Goal: Task Accomplishment & Management: Complete application form

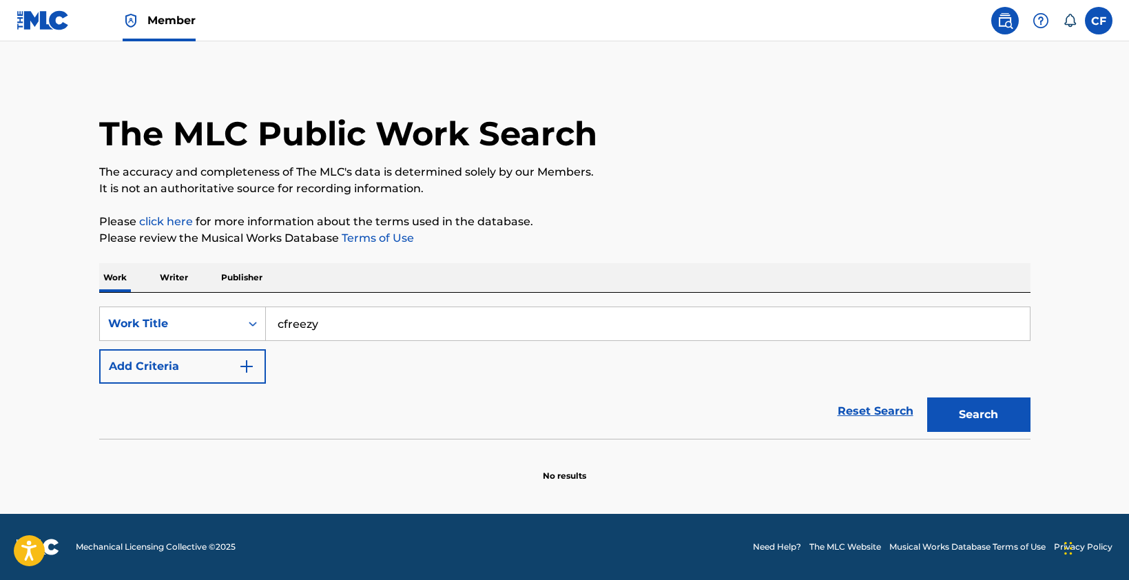
click at [572, 243] on p "Please review the Musical Works Database Terms of Use" at bounding box center [564, 238] width 931 height 17
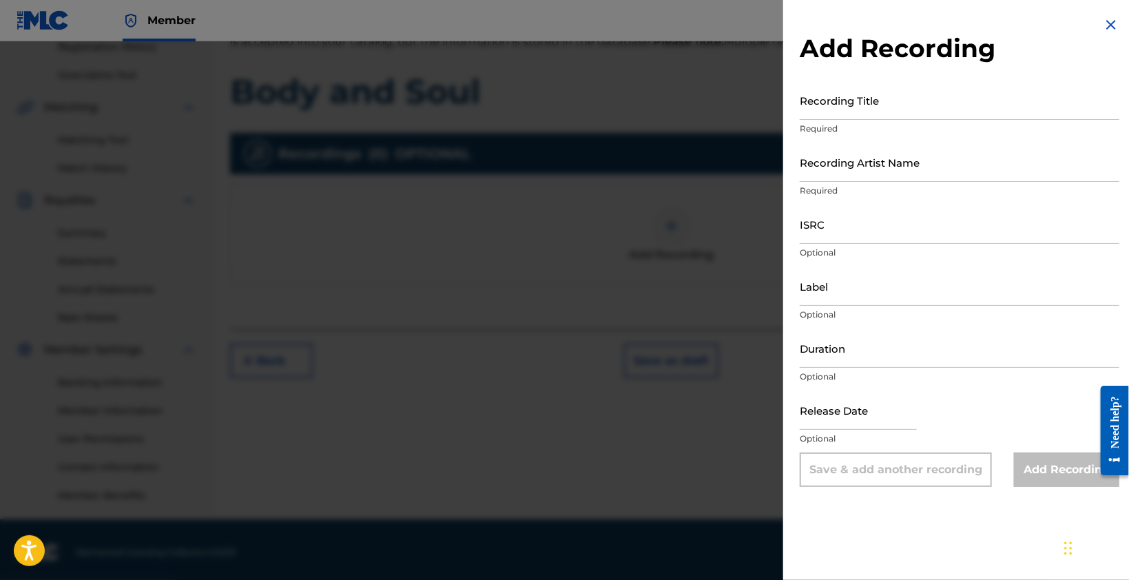
click at [825, 112] on input "Recording Title" at bounding box center [959, 100] width 320 height 39
type input "Body and Soul"
click at [850, 169] on input "Recording Artist Name" at bounding box center [959, 162] width 320 height 39
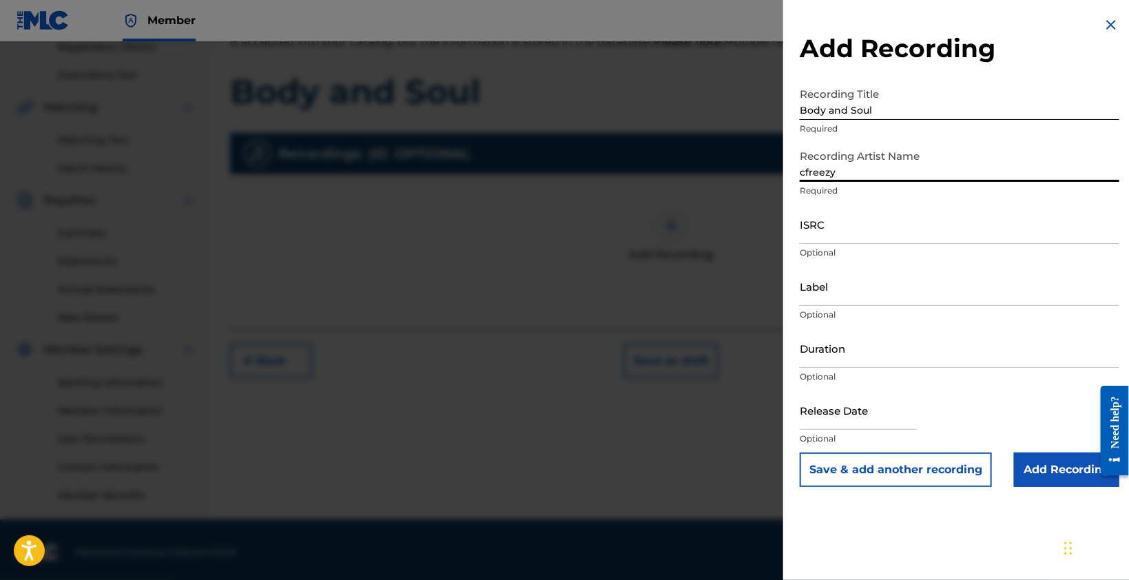
type input "cfreezy"
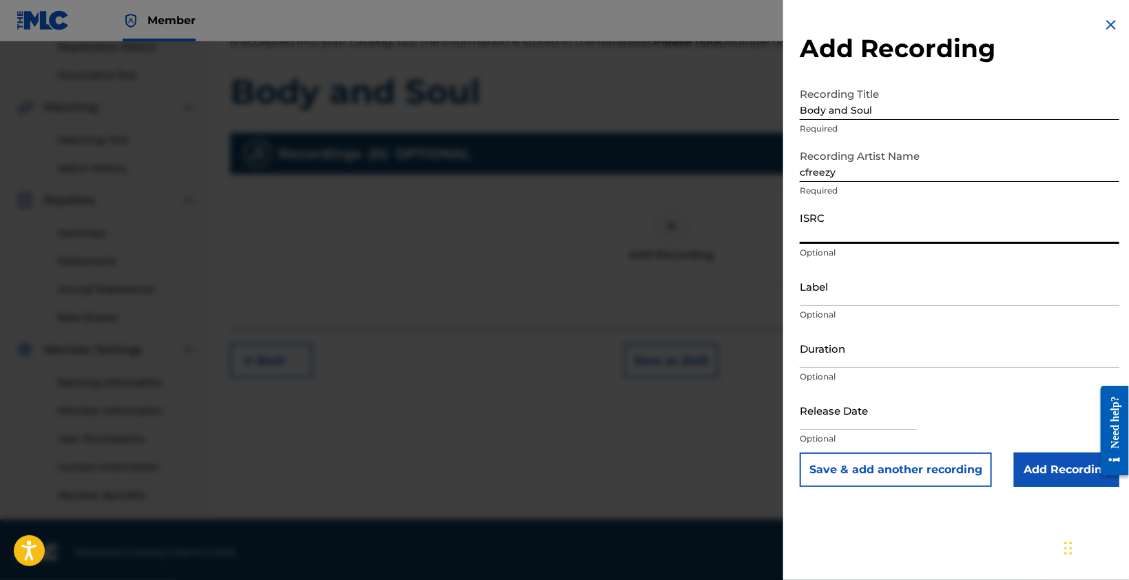
click at [871, 229] on input "ISRC" at bounding box center [959, 224] width 320 height 39
click at [910, 224] on input "ISRC" at bounding box center [959, 224] width 320 height 39
click at [925, 225] on input "ISRC" at bounding box center [959, 224] width 320 height 39
paste input "QZWFR2559410"
type input "QZWFR2559410"
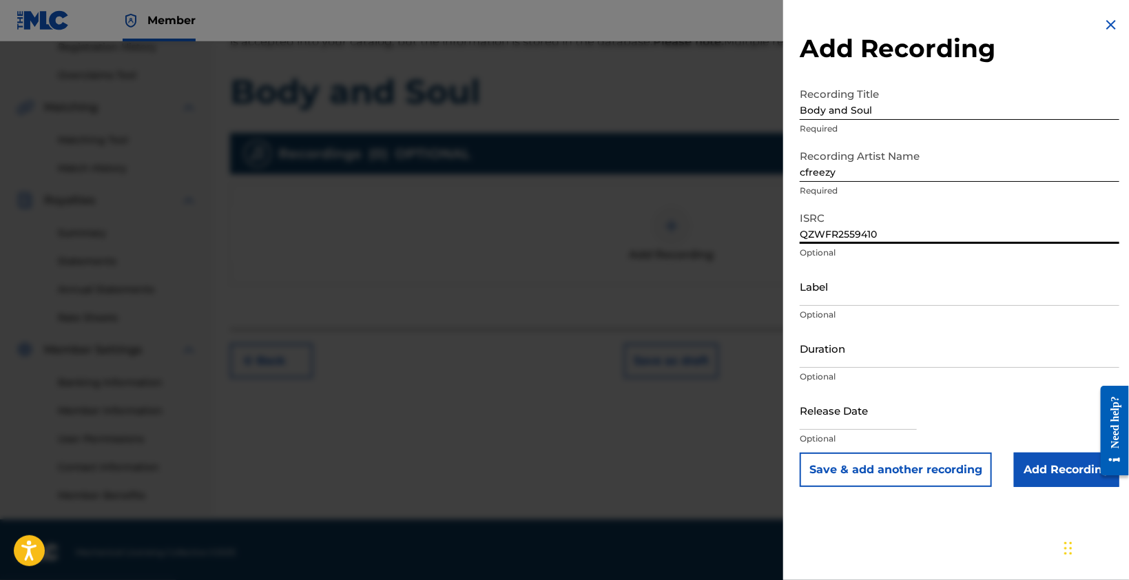
click at [881, 289] on input "Label" at bounding box center [959, 285] width 320 height 39
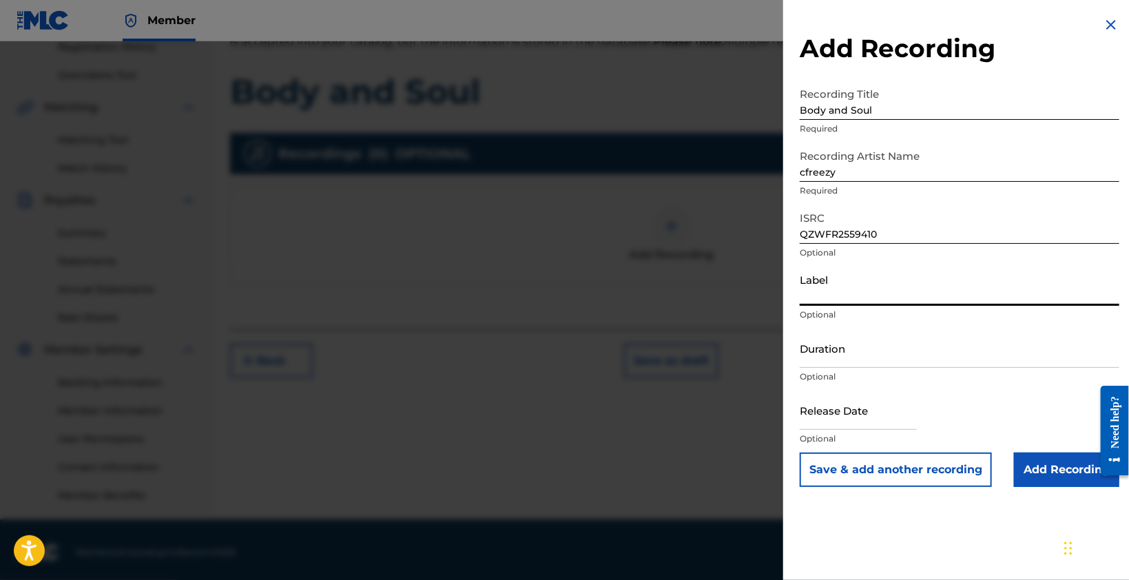
click at [861, 354] on input "Duration" at bounding box center [959, 347] width 320 height 39
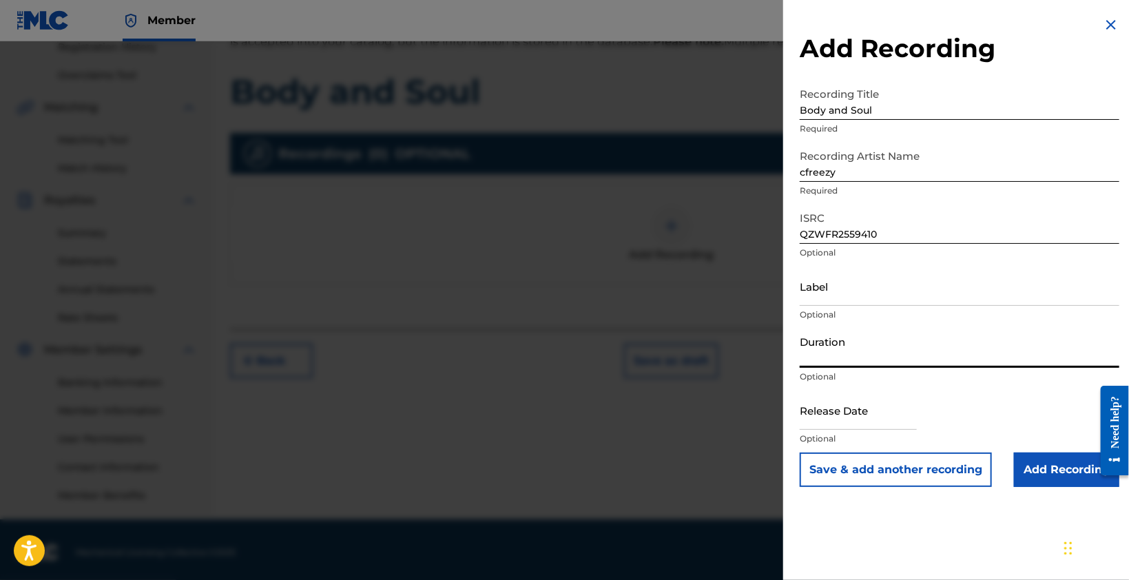
click at [838, 360] on input "Duration" at bounding box center [959, 347] width 320 height 39
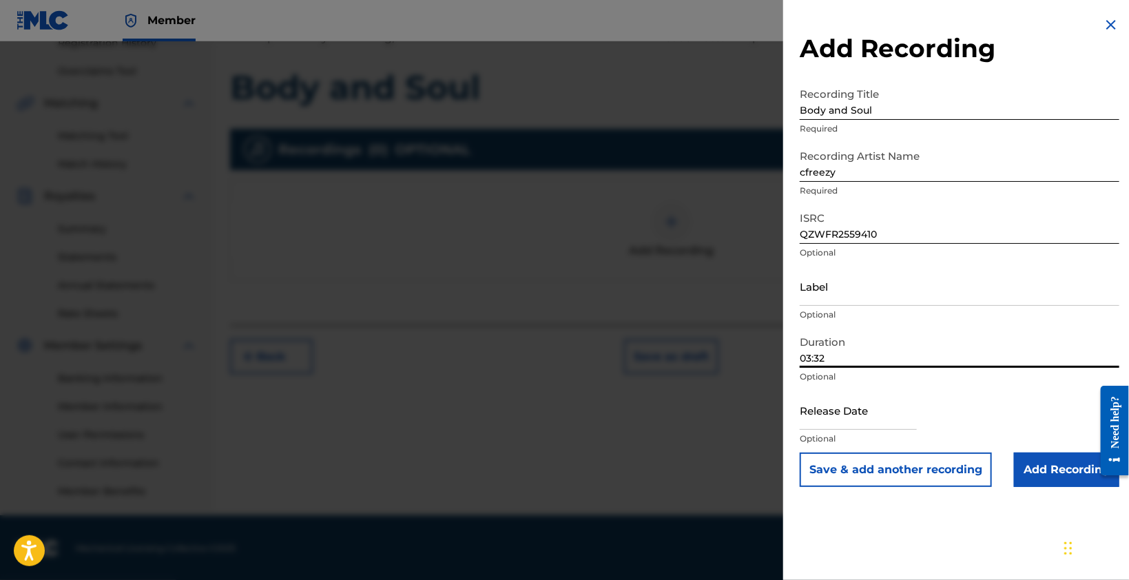
scroll to position [273, 0]
type input "03:32"
click at [871, 426] on input "text" at bounding box center [857, 409] width 117 height 39
select select "8"
select select "2025"
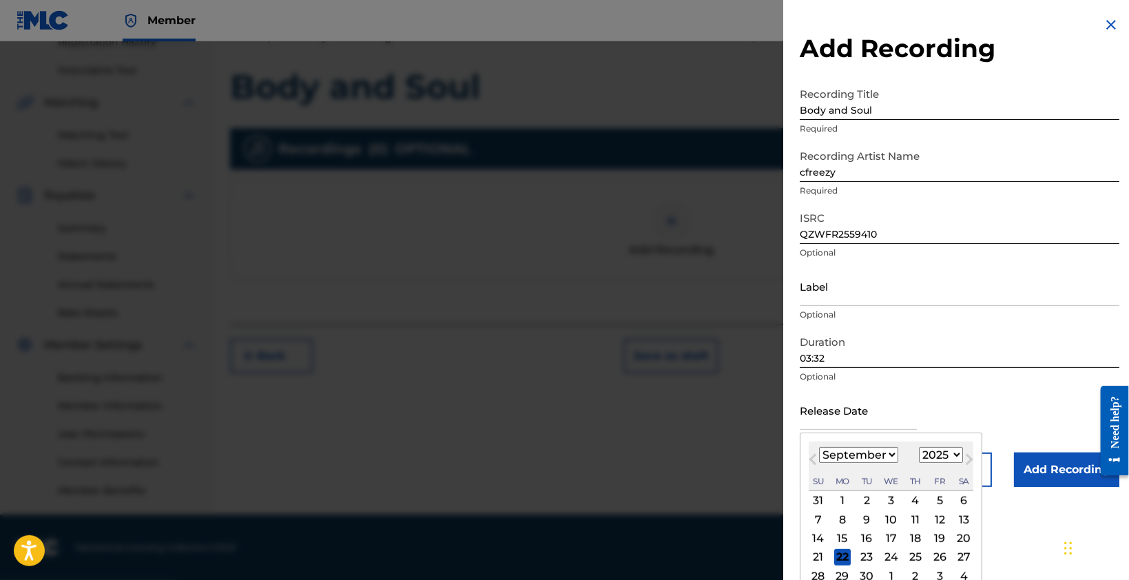
scroll to position [32, 0]
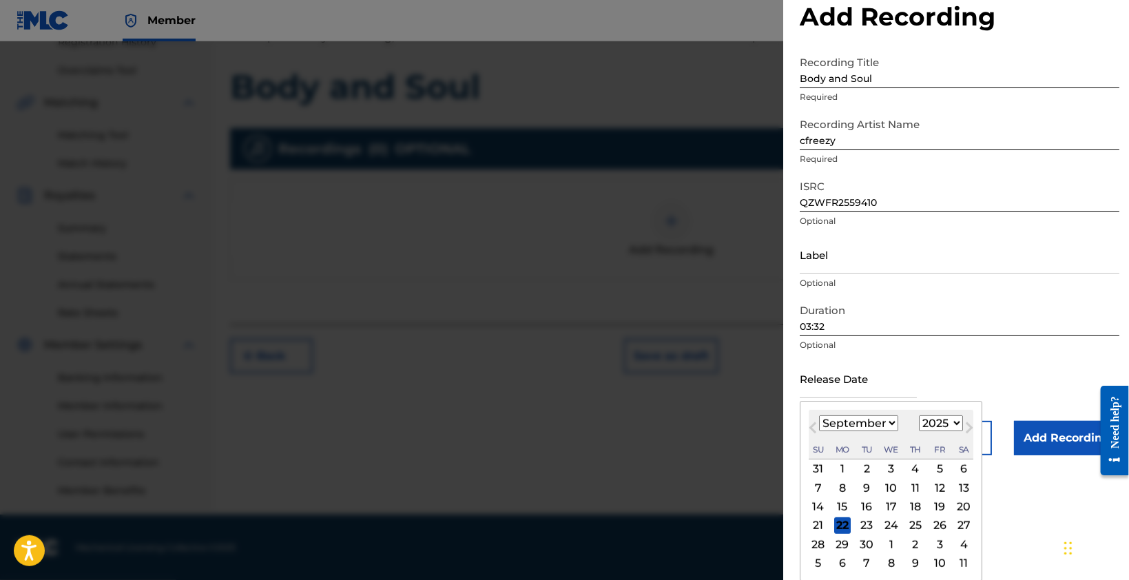
click at [884, 422] on select "January February March April May June July August September October November De…" at bounding box center [858, 423] width 79 height 16
select select "7"
click at [819, 415] on select "January February March April May June July August September October November De…" at bounding box center [858, 423] width 79 height 16
click at [941, 465] on div "1" at bounding box center [939, 469] width 17 height 17
type input "August 1 2025"
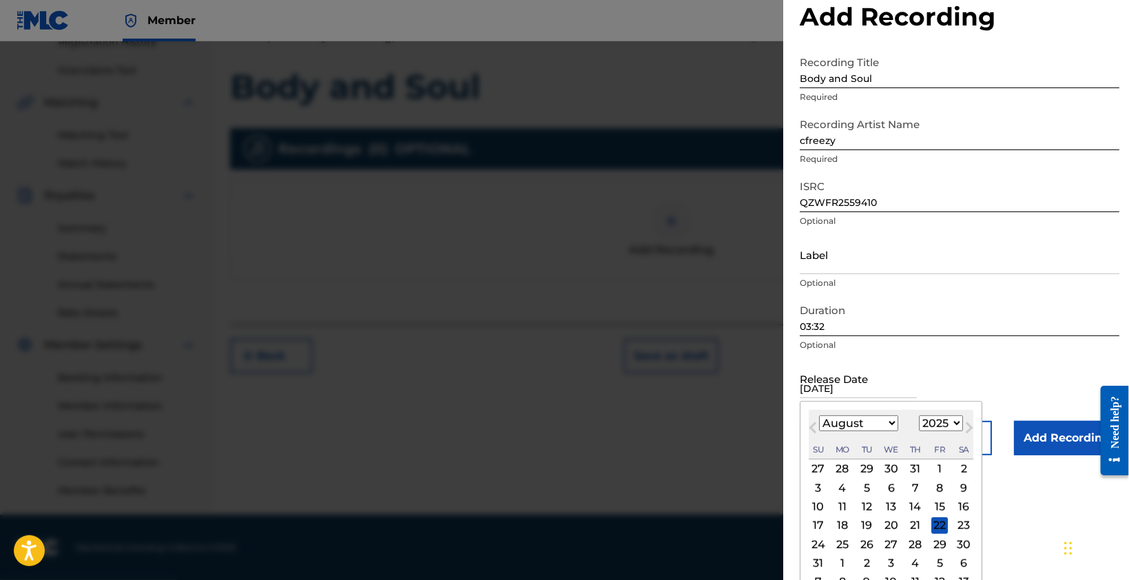
scroll to position [0, 0]
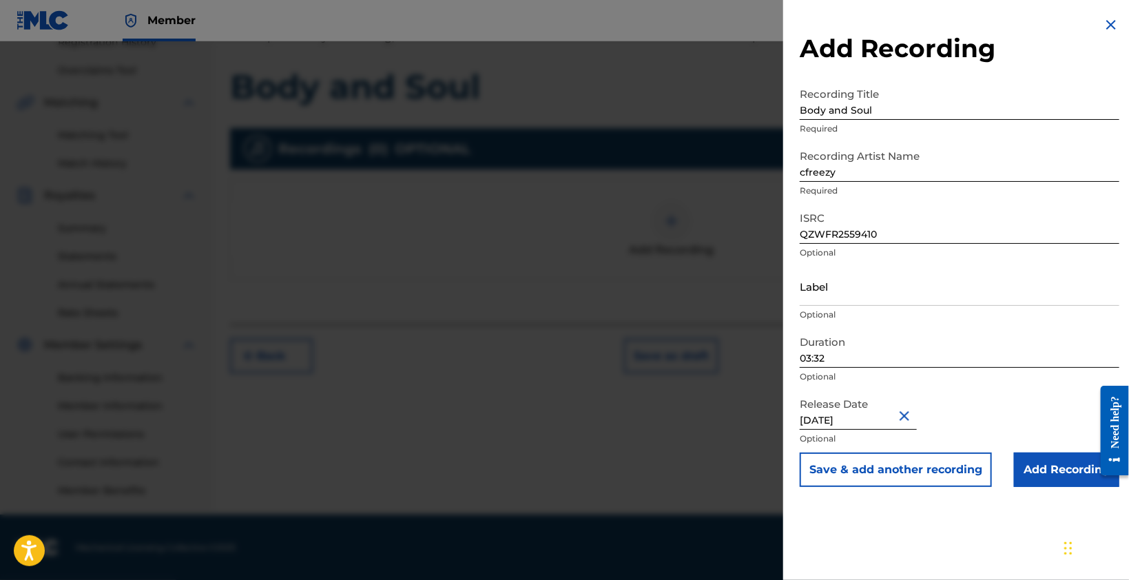
click at [950, 479] on button "Save & add another recording" at bounding box center [895, 469] width 192 height 34
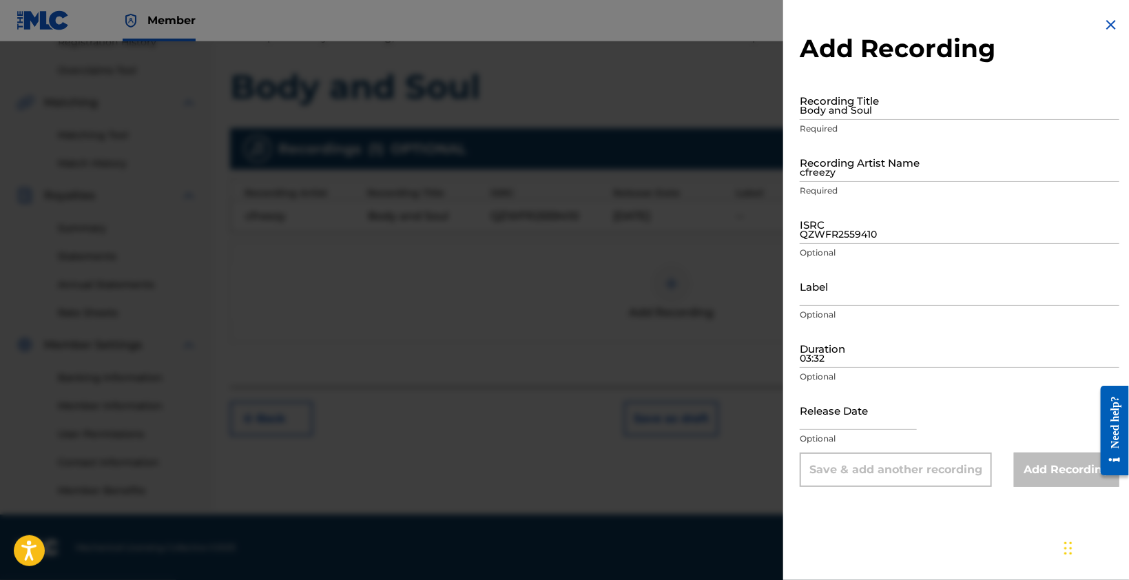
click at [1104, 28] on img at bounding box center [1110, 25] width 17 height 17
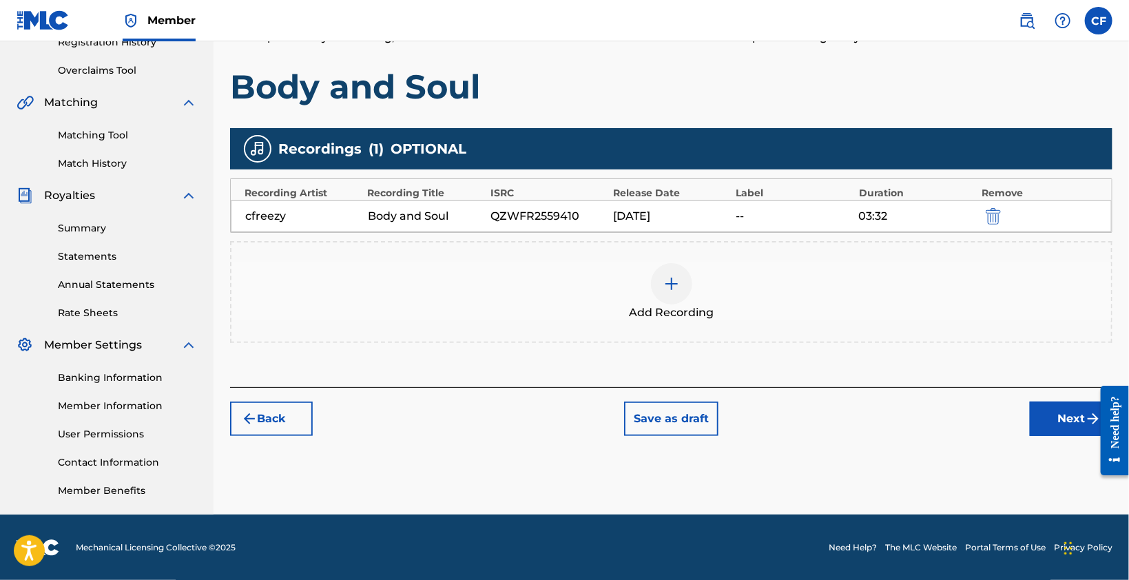
click at [787, 444] on div "Register Work Search Enter Work Details Add Writers Add Publishers & Shares Add…" at bounding box center [670, 158] width 915 height 712
click at [673, 304] on span "Add Recording" at bounding box center [671, 312] width 85 height 17
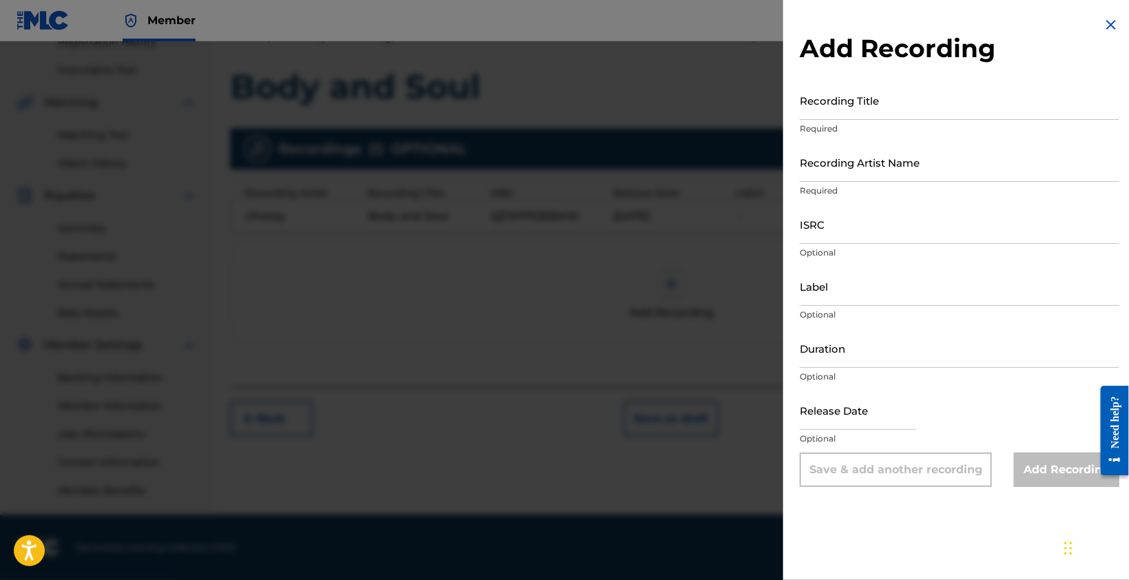
click at [1109, 28] on img at bounding box center [1110, 25] width 17 height 17
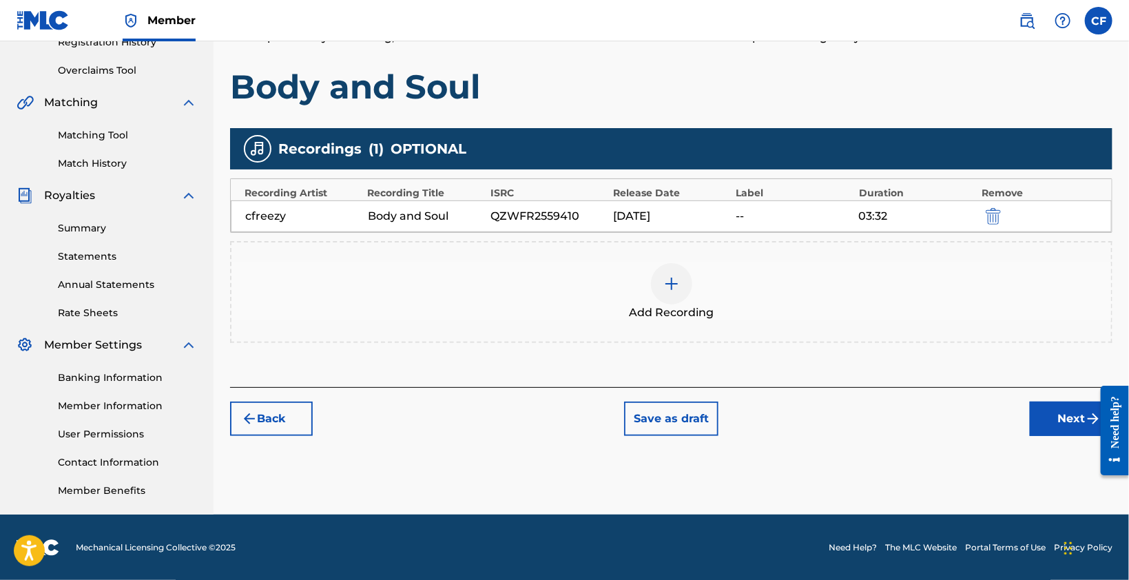
click at [870, 437] on div "Register Work Search Enter Work Details Add Writers Add Publishers & Shares Add…" at bounding box center [670, 158] width 915 height 712
click at [691, 308] on span "Add Recording" at bounding box center [671, 312] width 85 height 17
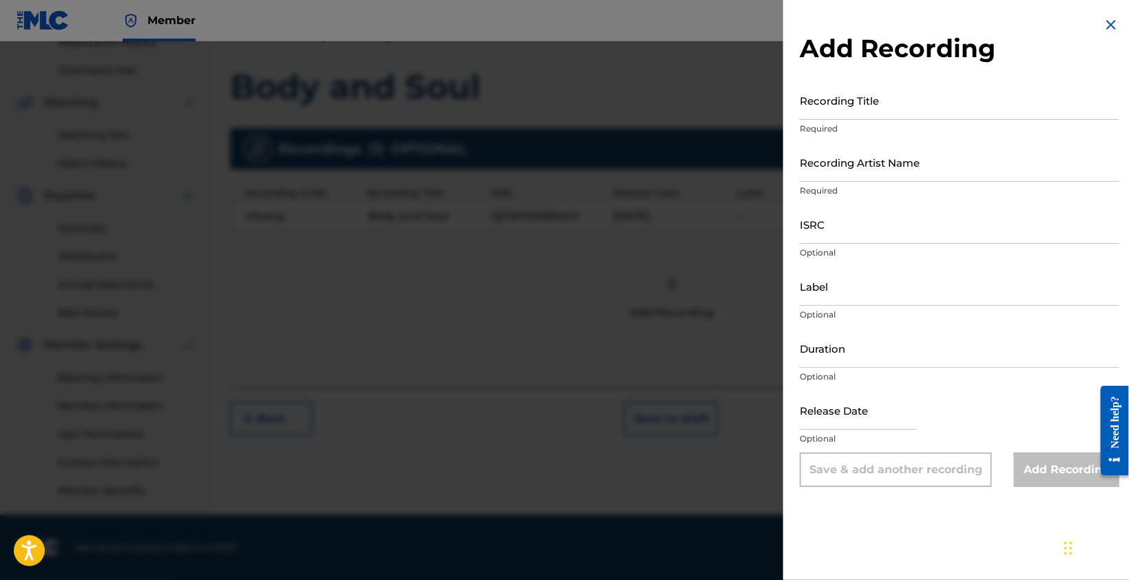
click at [1102, 25] on img at bounding box center [1110, 25] width 17 height 17
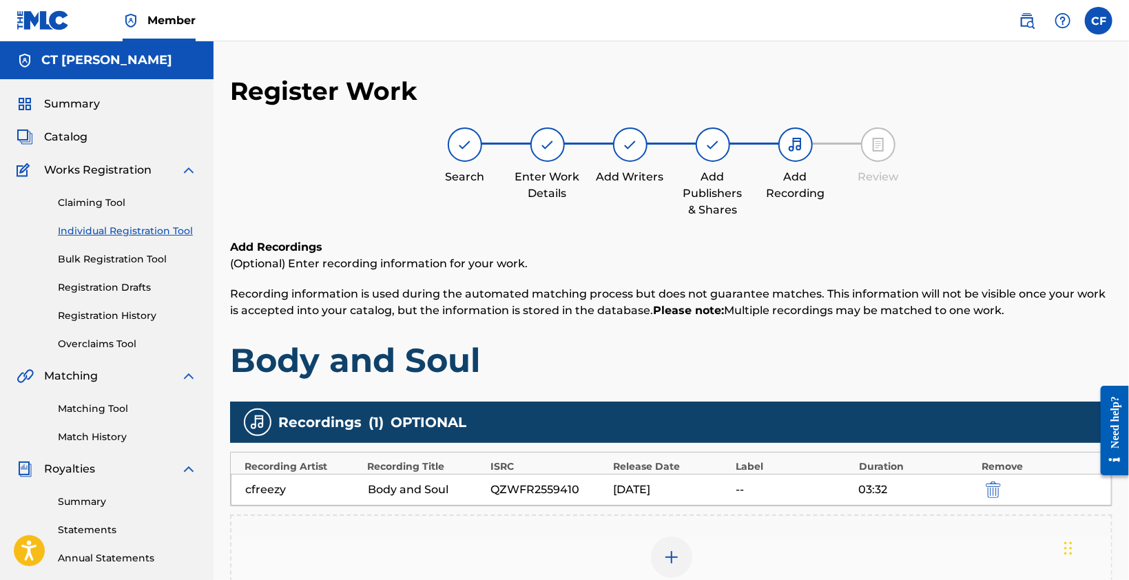
scroll to position [273, 0]
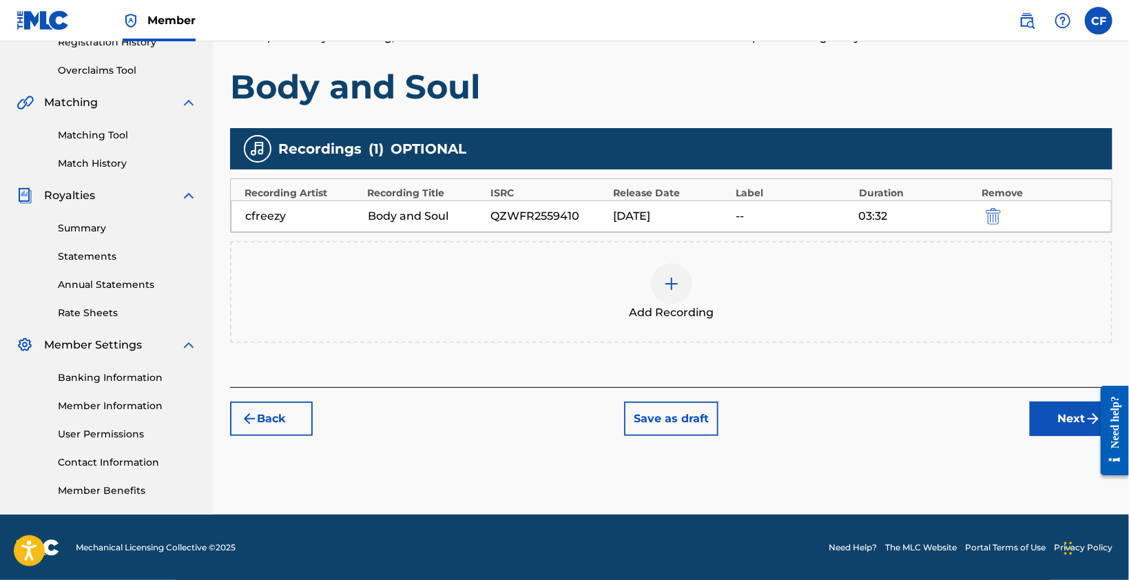
click at [523, 337] on div "Add Recording" at bounding box center [671, 292] width 882 height 102
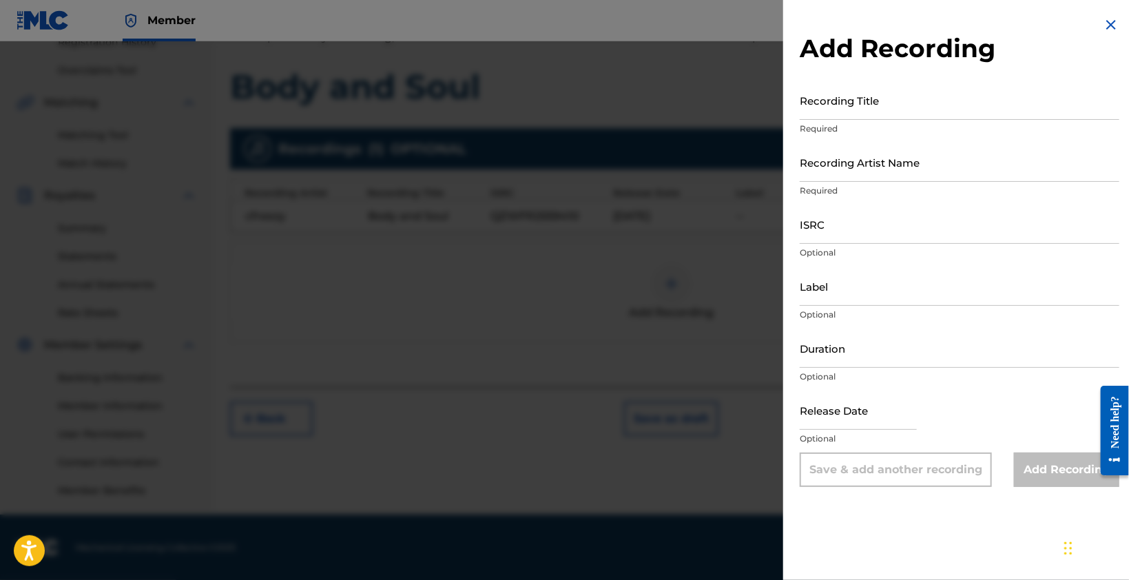
click at [1102, 27] on img at bounding box center [1110, 25] width 17 height 17
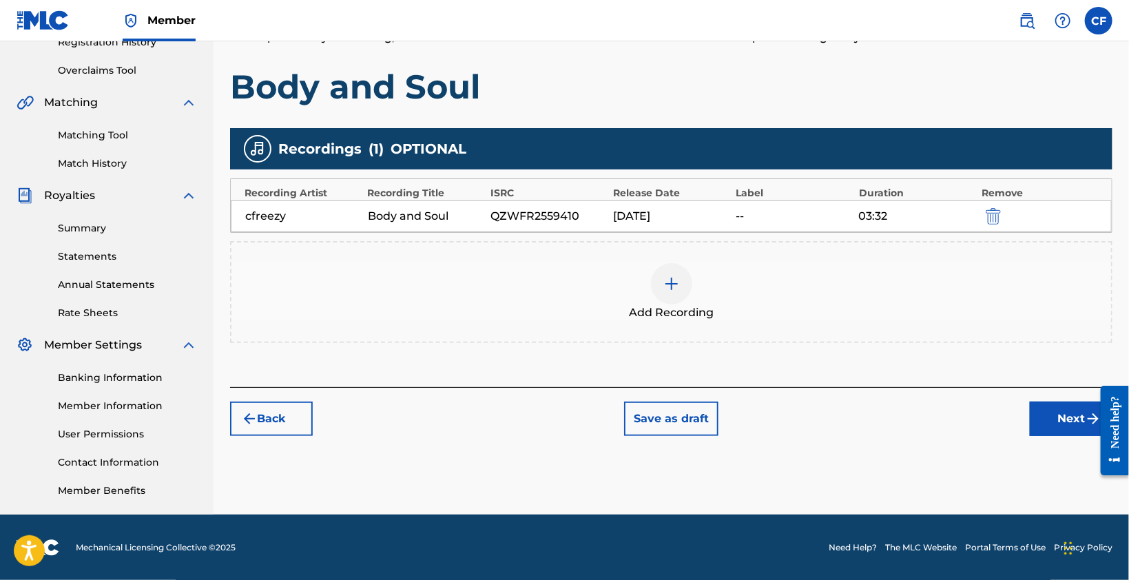
click at [923, 435] on div "Register Work Search Enter Work Details Add Writers Add Publishers & Shares Add…" at bounding box center [670, 158] width 915 height 712
click at [1055, 419] on button "Next" at bounding box center [1070, 418] width 83 height 34
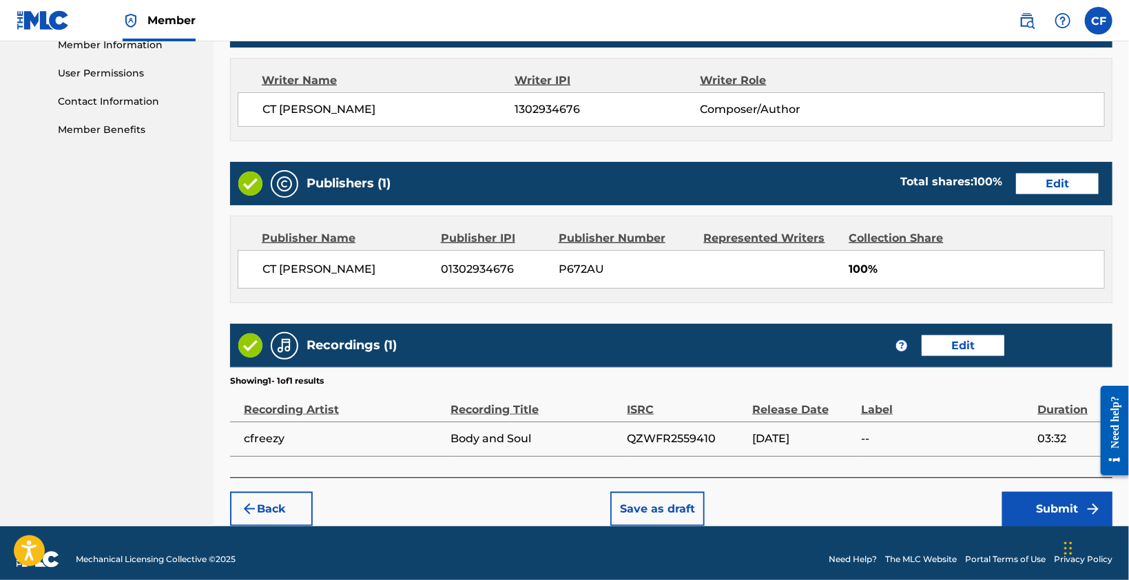
scroll to position [642, 0]
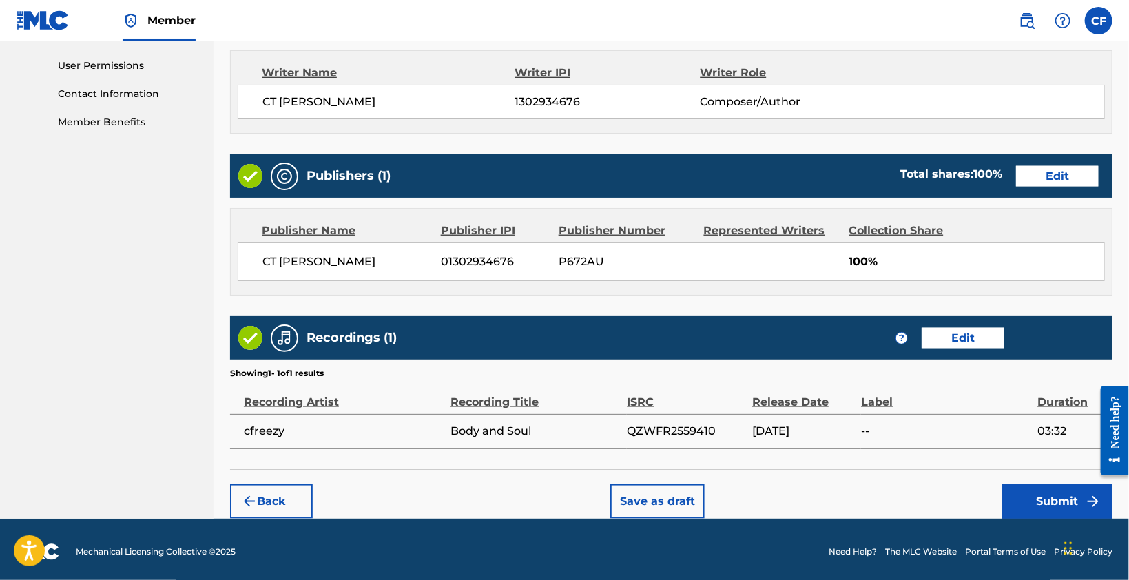
click at [827, 457] on div "Work Detail Edit Member Work Identifier 931830510 ISWC T3348512783 Duration 03:…" at bounding box center [671, 105] width 882 height 730
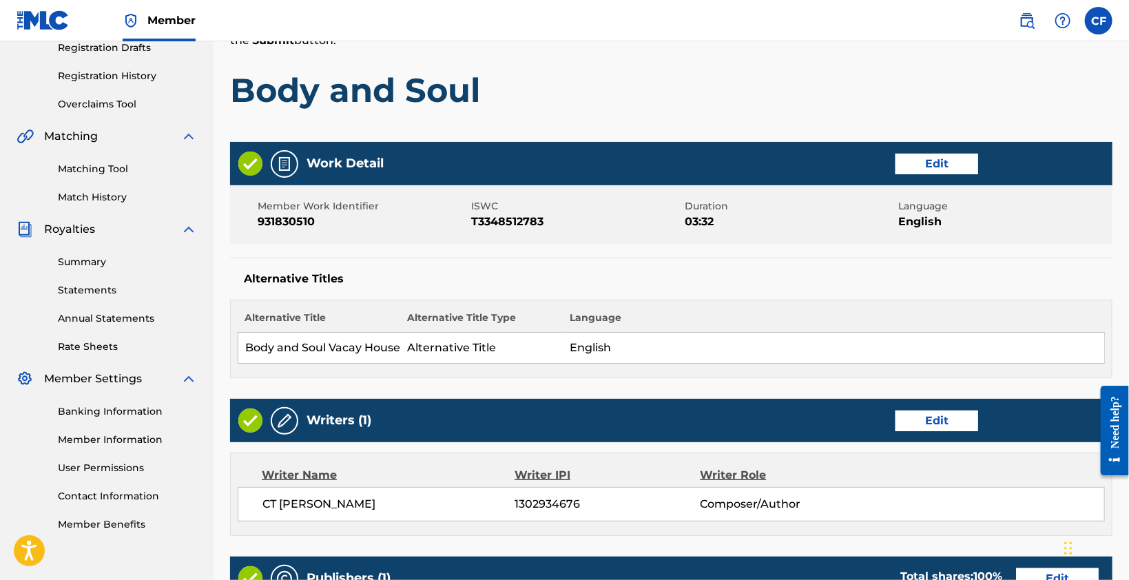
scroll to position [229, 0]
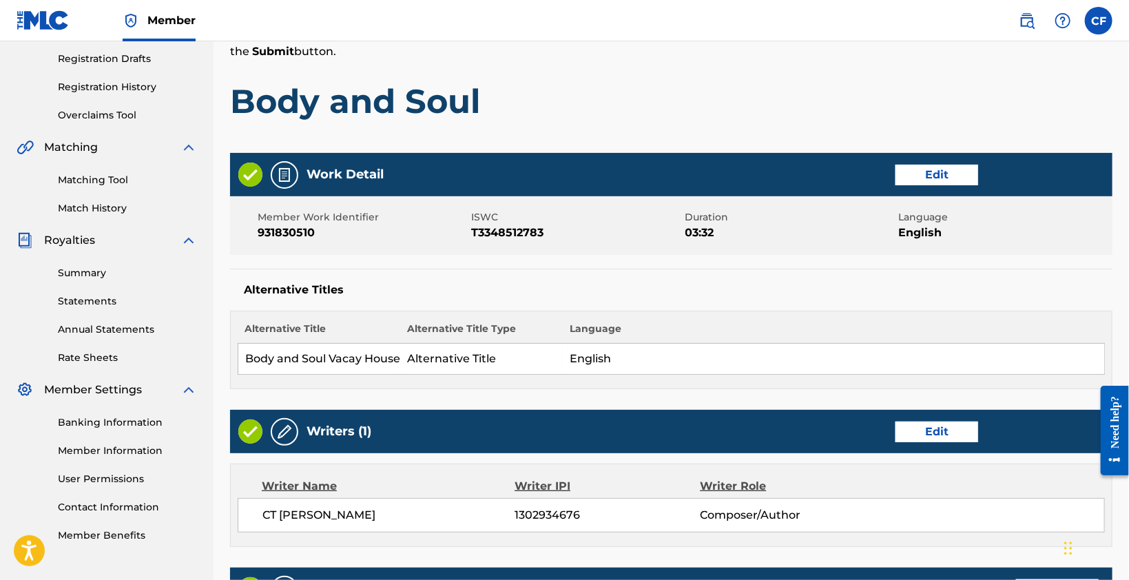
click at [963, 165] on button "Edit" at bounding box center [936, 175] width 83 height 21
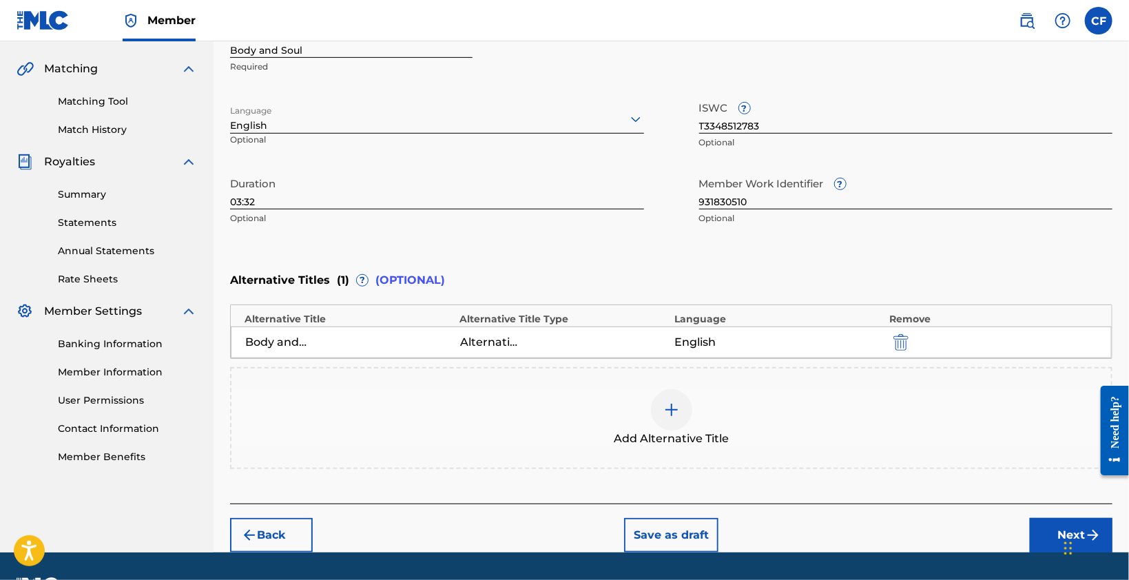
scroll to position [343, 0]
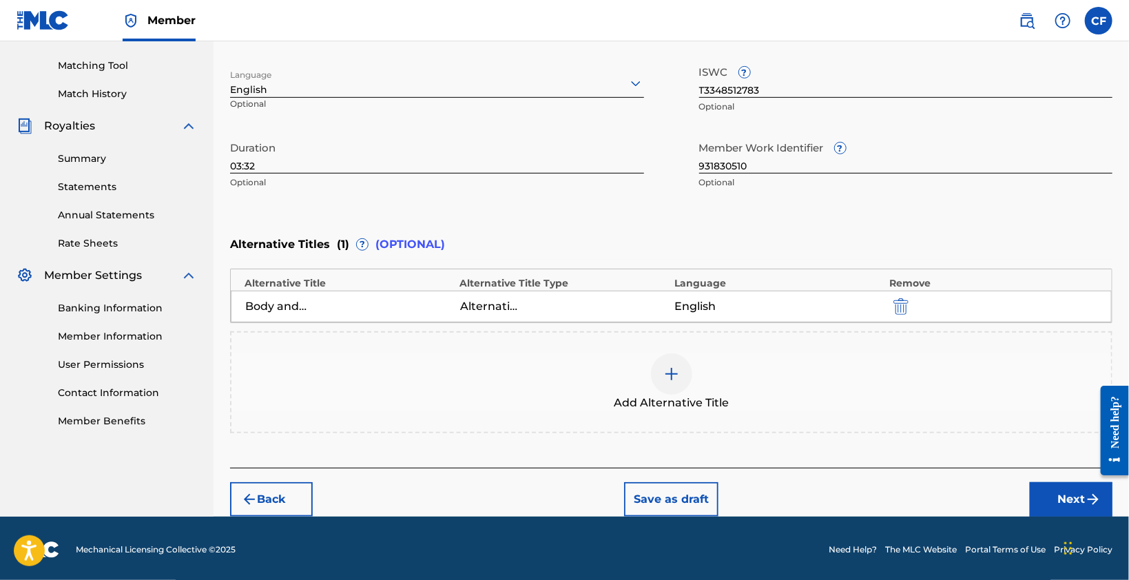
click at [1064, 492] on button "Next" at bounding box center [1070, 499] width 83 height 34
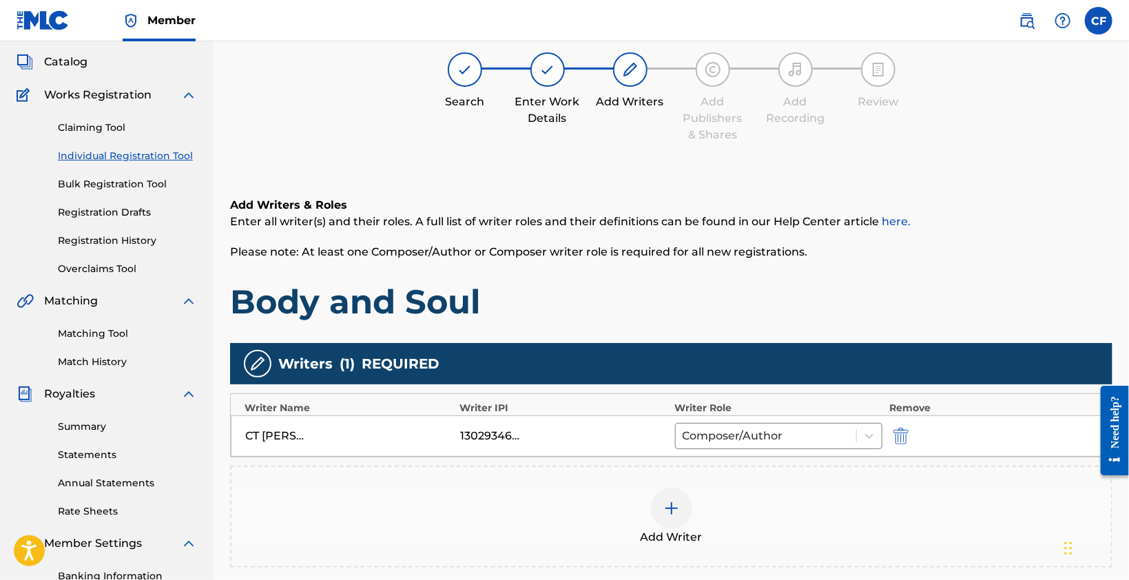
scroll to position [273, 0]
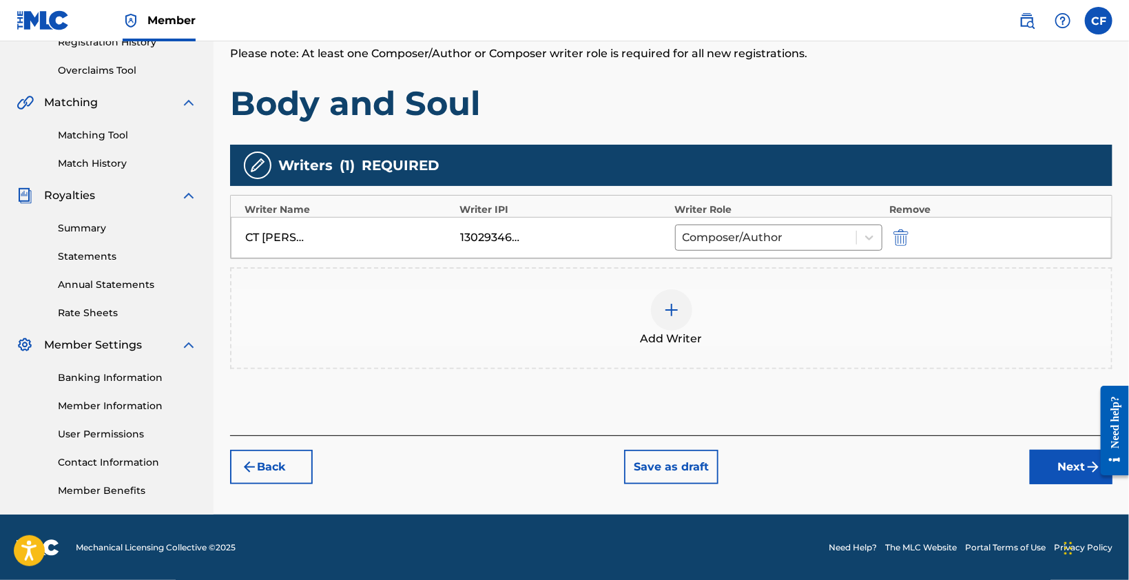
click at [1057, 473] on button "Next" at bounding box center [1070, 467] width 83 height 34
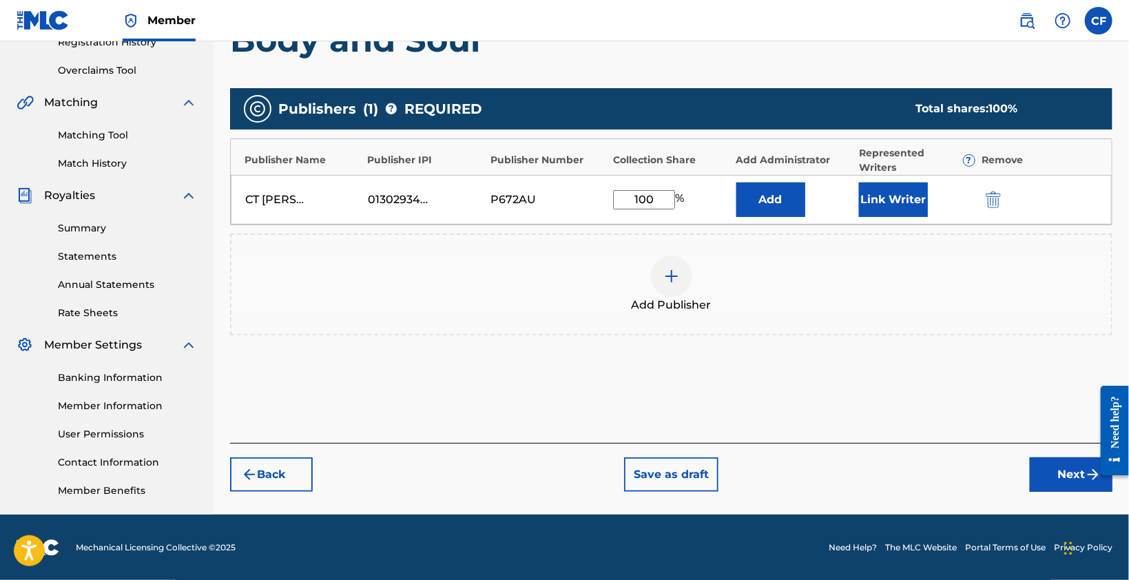
click at [1058, 473] on button "Next" at bounding box center [1070, 474] width 83 height 34
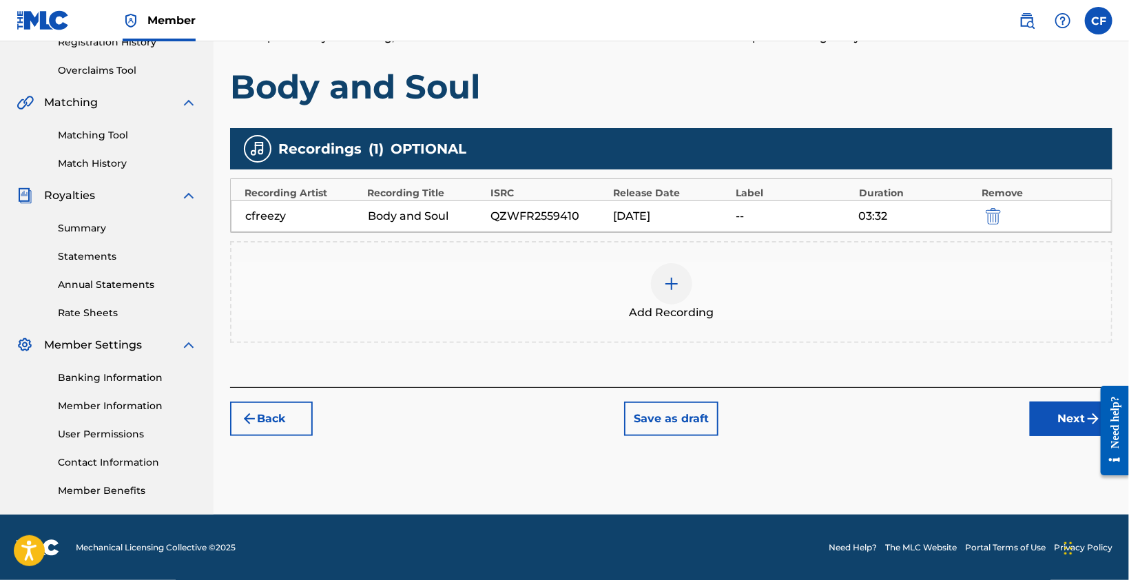
click at [1081, 421] on button "Next" at bounding box center [1070, 418] width 83 height 34
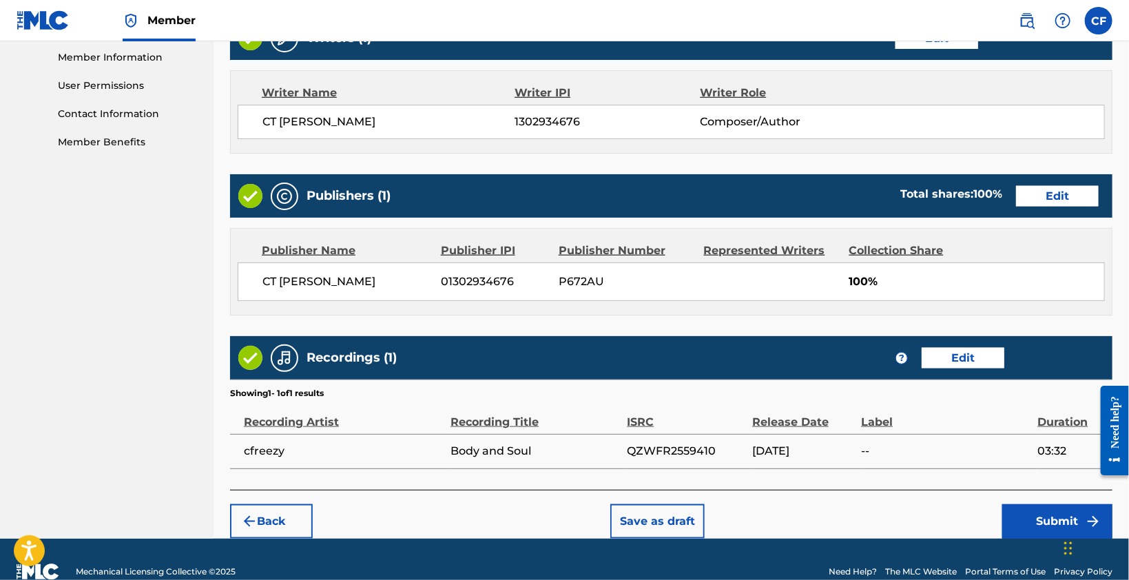
scroll to position [642, 0]
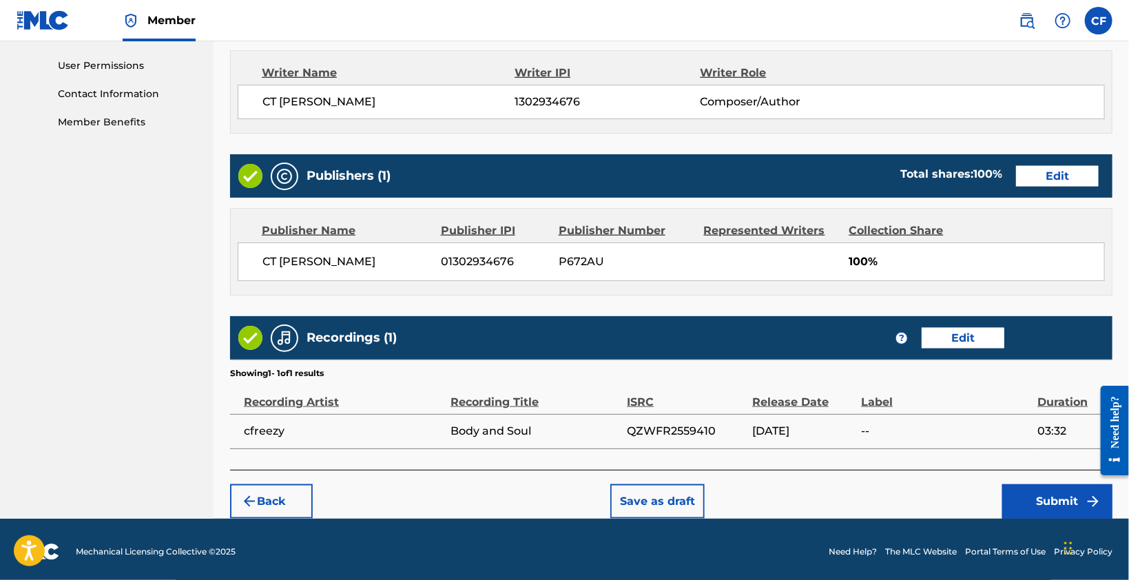
click at [1046, 494] on button "Submit" at bounding box center [1057, 501] width 110 height 34
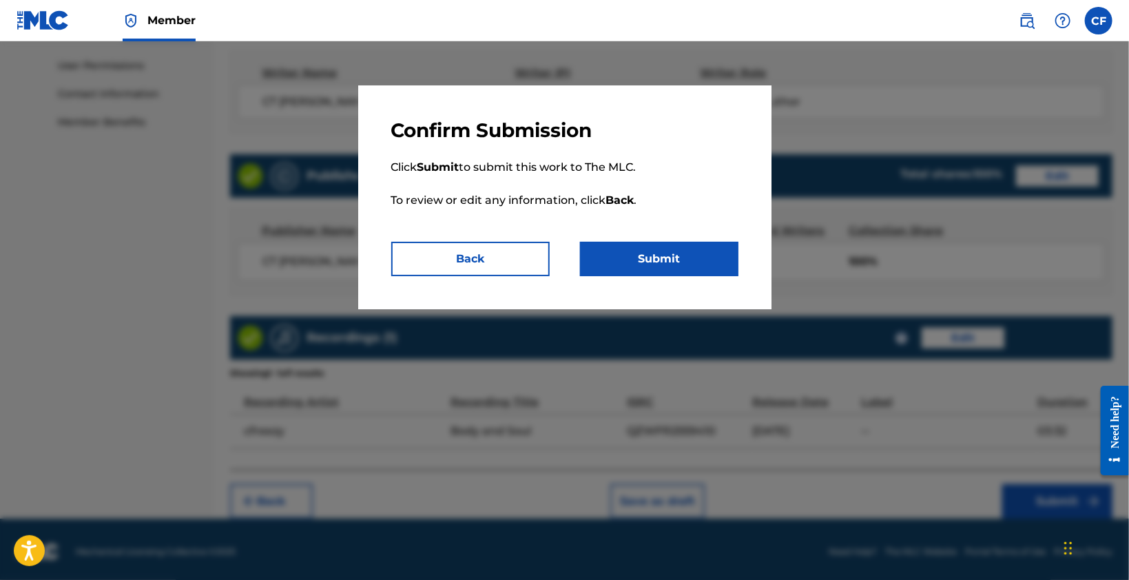
click at [704, 252] on button "Submit" at bounding box center [659, 259] width 158 height 34
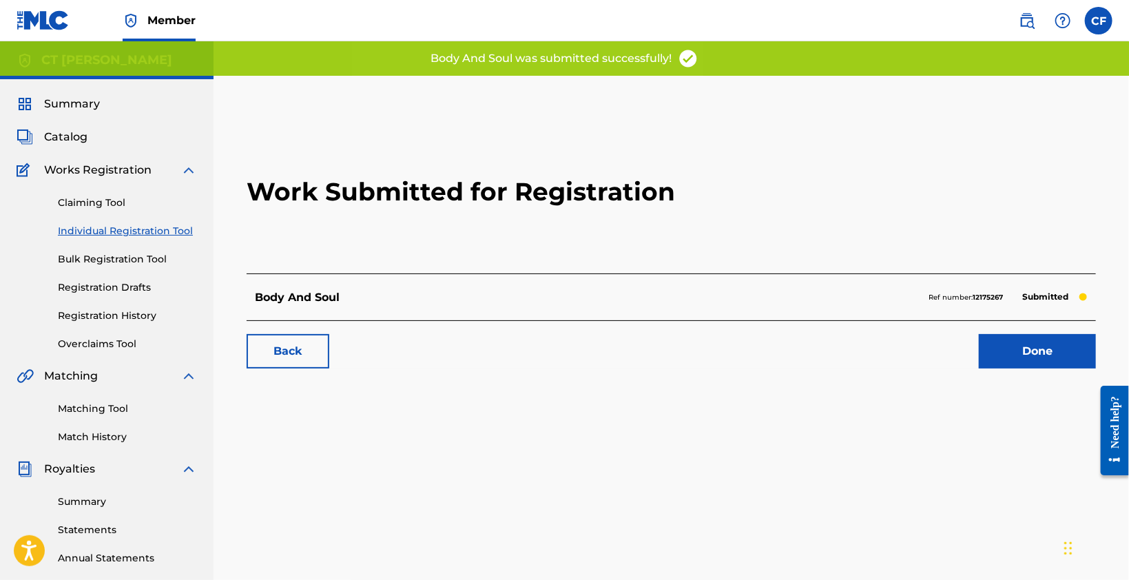
click at [1022, 342] on link "Done" at bounding box center [1036, 351] width 117 height 34
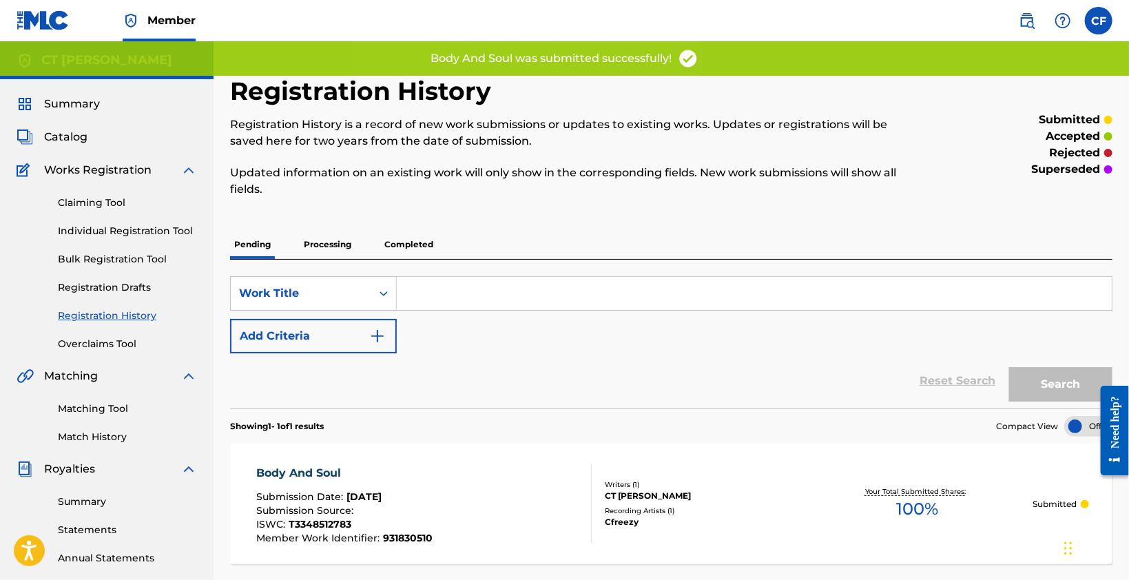
click at [666, 198] on div "Registration History Registration History is a record of new work submissions o…" at bounding box center [569, 145] width 679 height 138
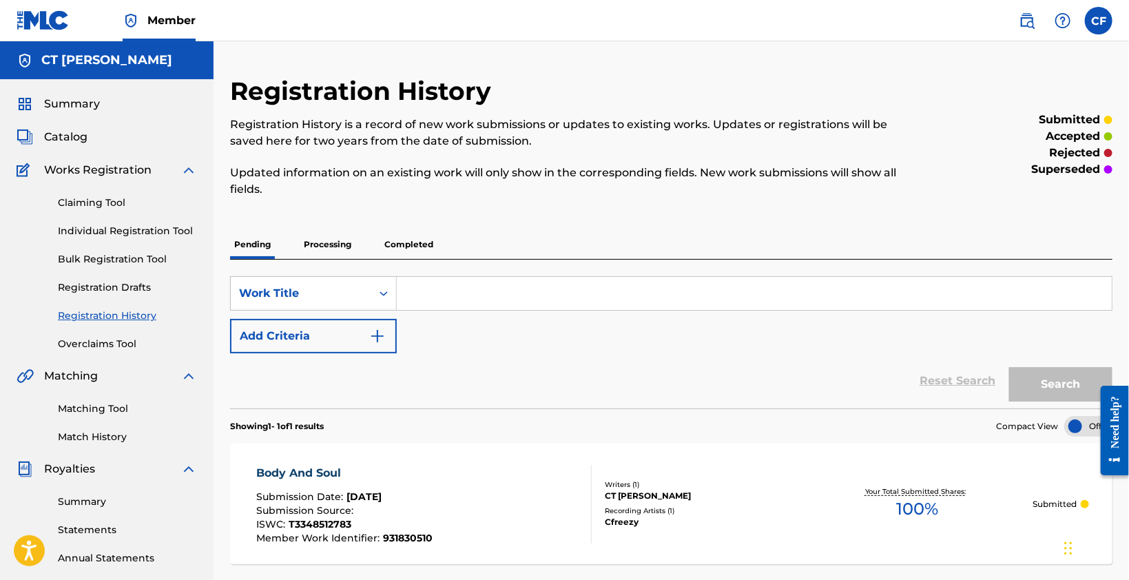
click at [125, 316] on link "Registration History" at bounding box center [127, 315] width 139 height 14
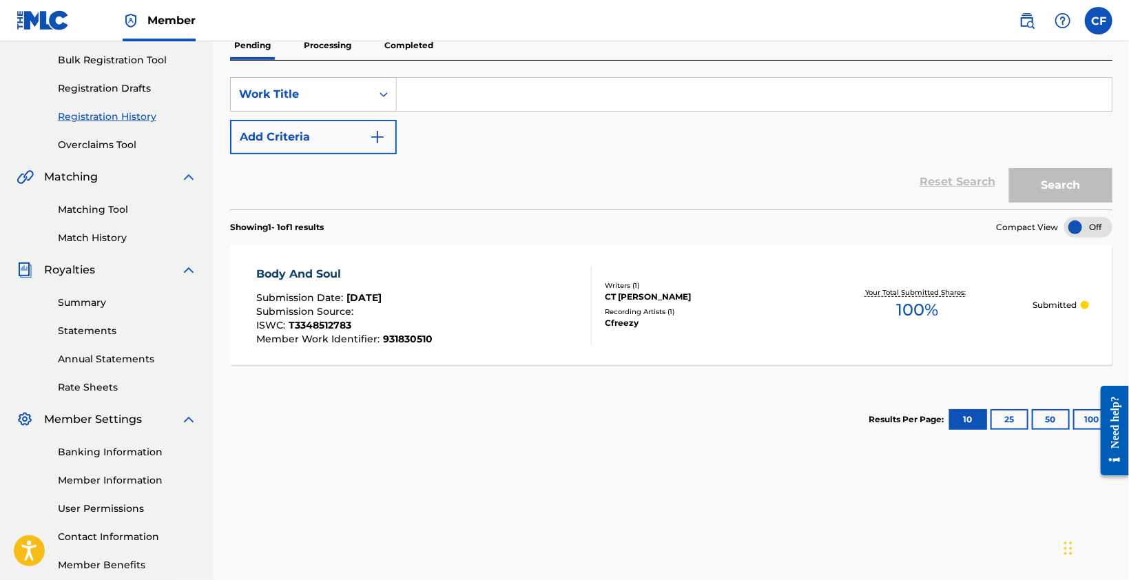
scroll to position [207, 0]
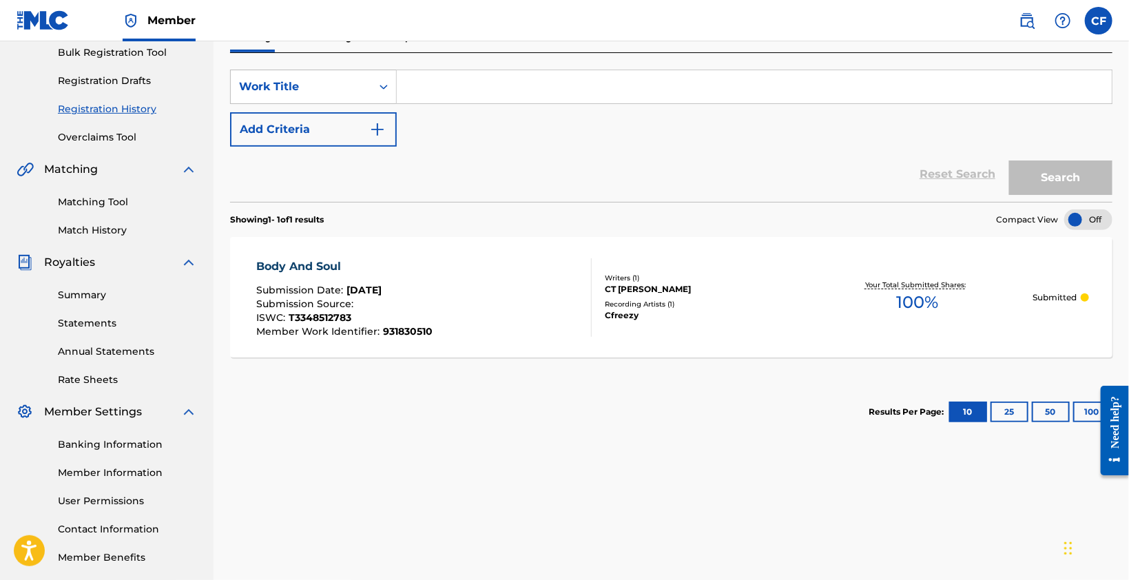
click at [543, 412] on section "Results Per Page: 10 25 50 100" at bounding box center [671, 411] width 882 height 65
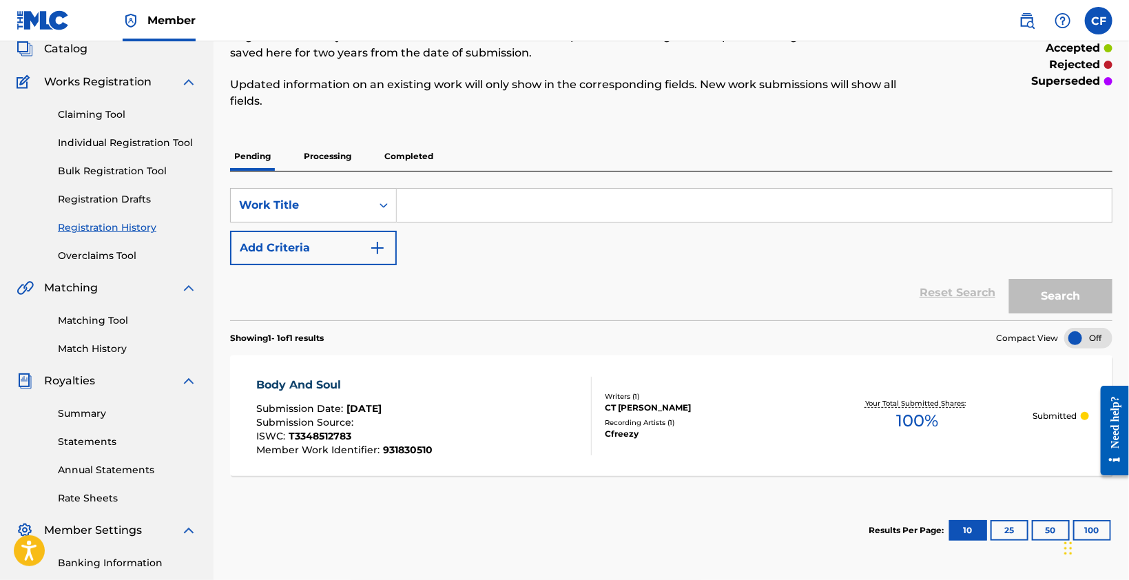
scroll to position [69, 0]
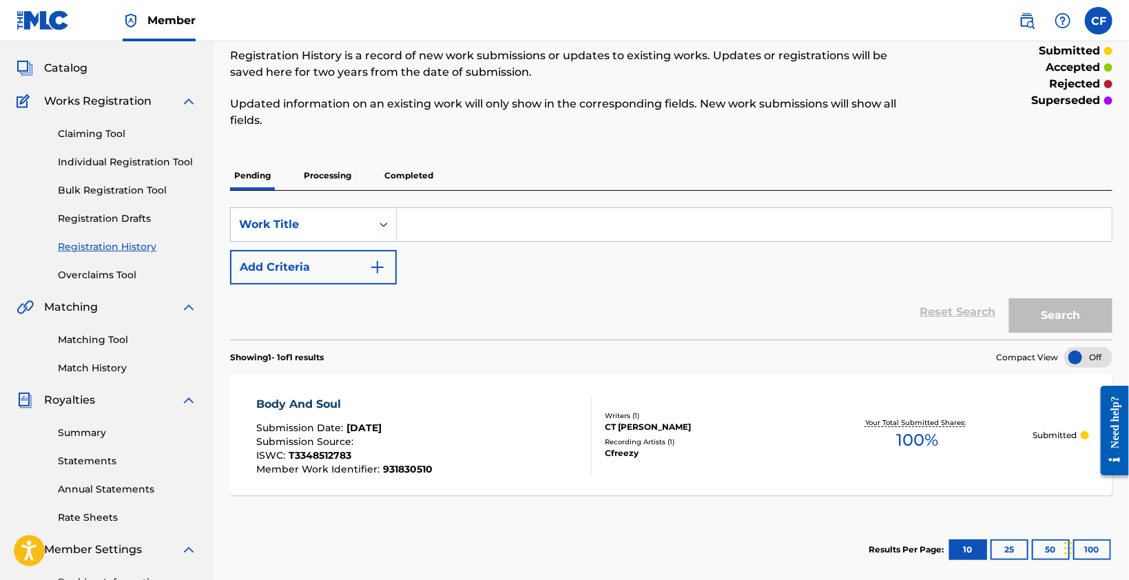
click at [490, 266] on div "SearchWithCriteria42c75b32-7f8f-4f7d-9cf5-65fa27a157ee Work Title Add Criteria" at bounding box center [671, 245] width 882 height 77
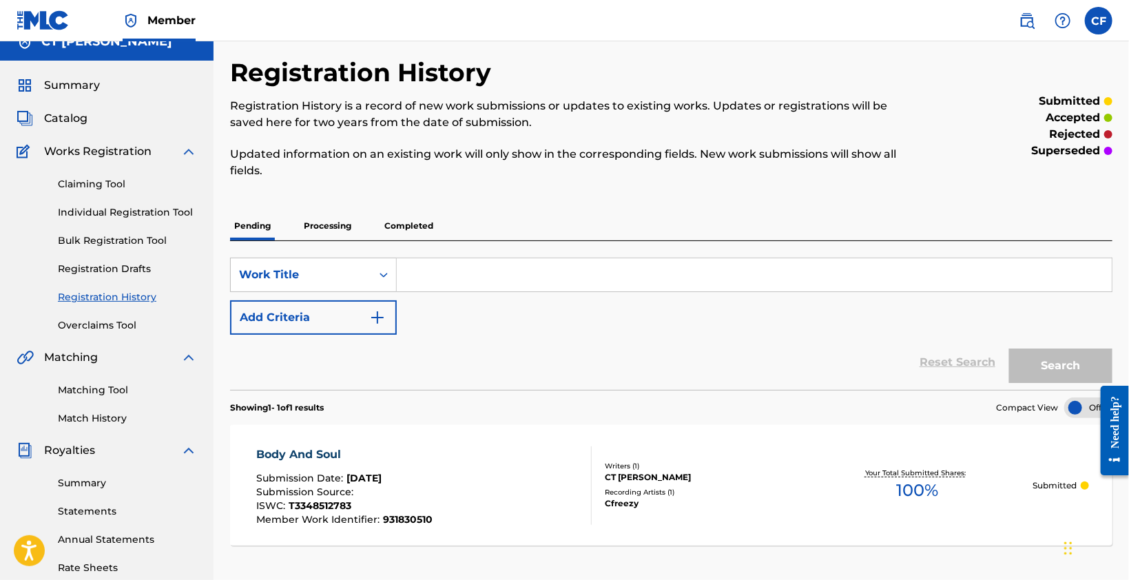
scroll to position [0, 0]
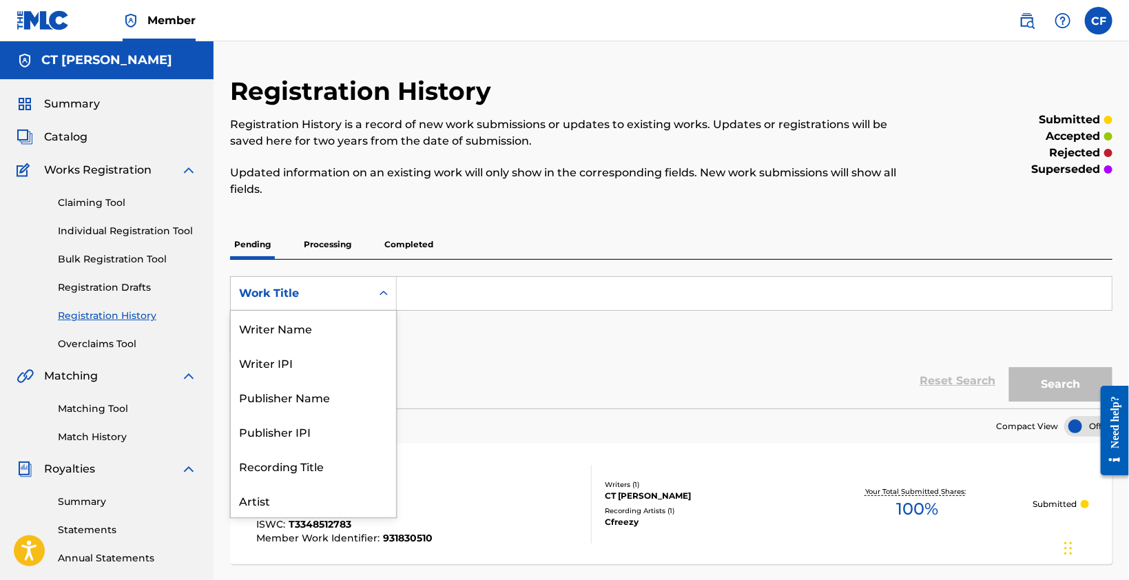
click at [377, 292] on icon "Search Form" at bounding box center [384, 293] width 14 height 14
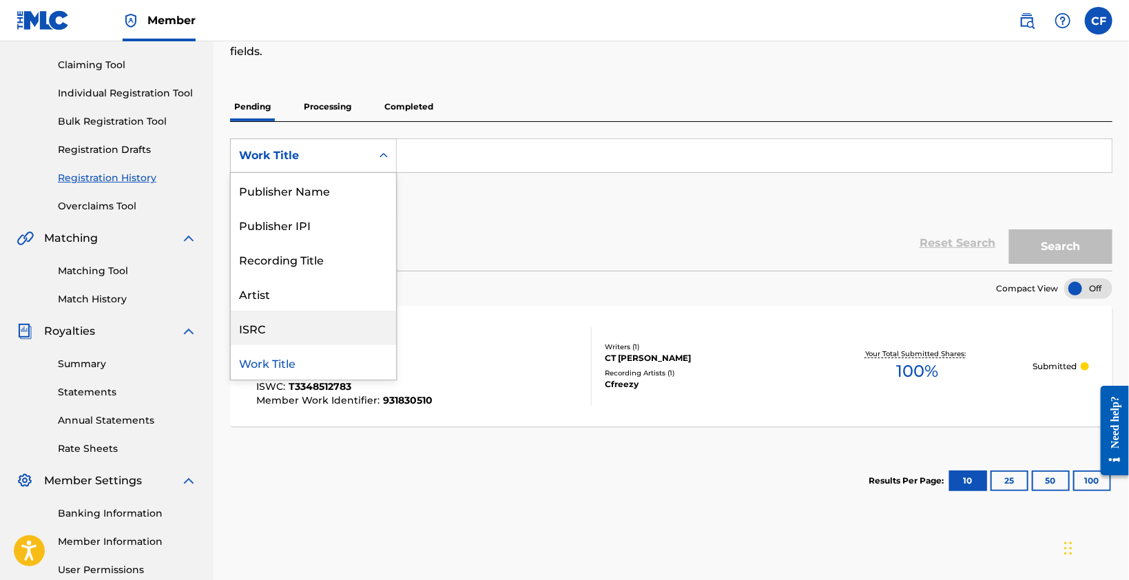
click at [306, 328] on div "ISRC" at bounding box center [313, 328] width 165 height 34
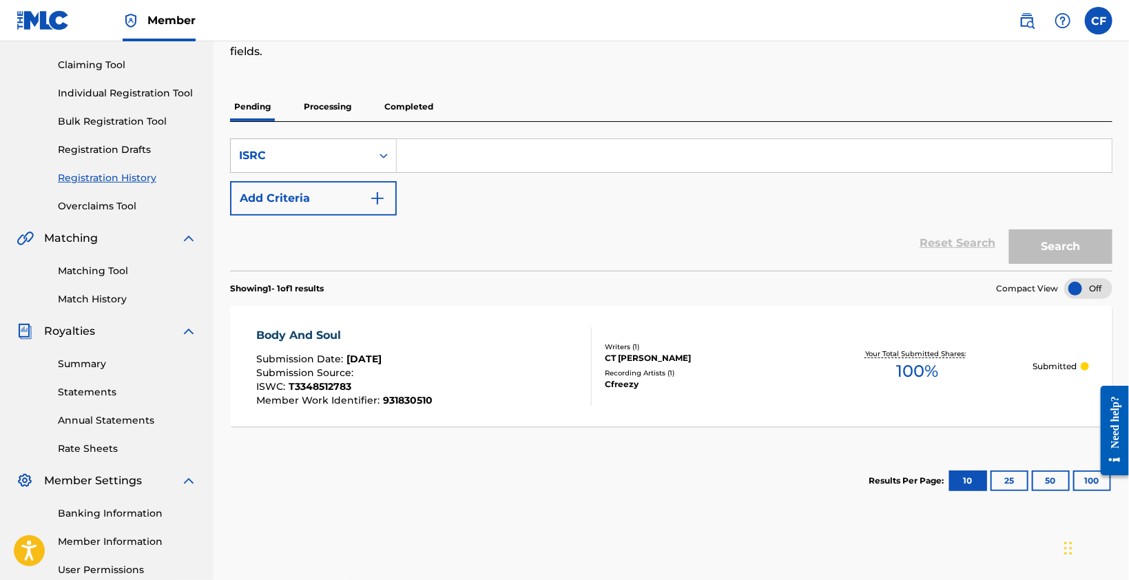
click at [465, 254] on div "Reset Search Search" at bounding box center [671, 243] width 882 height 55
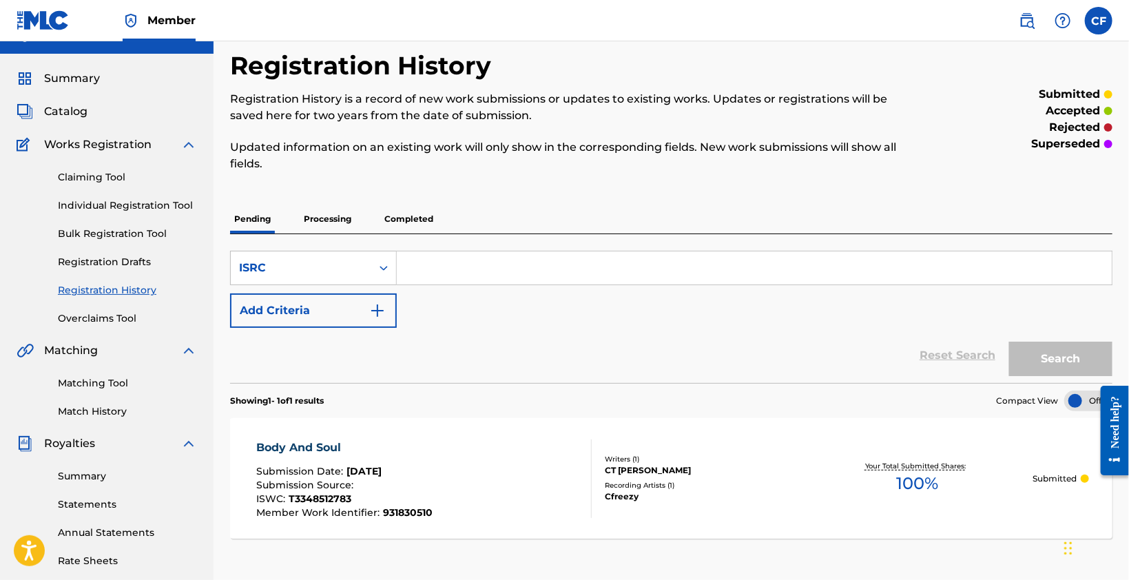
scroll to position [0, 0]
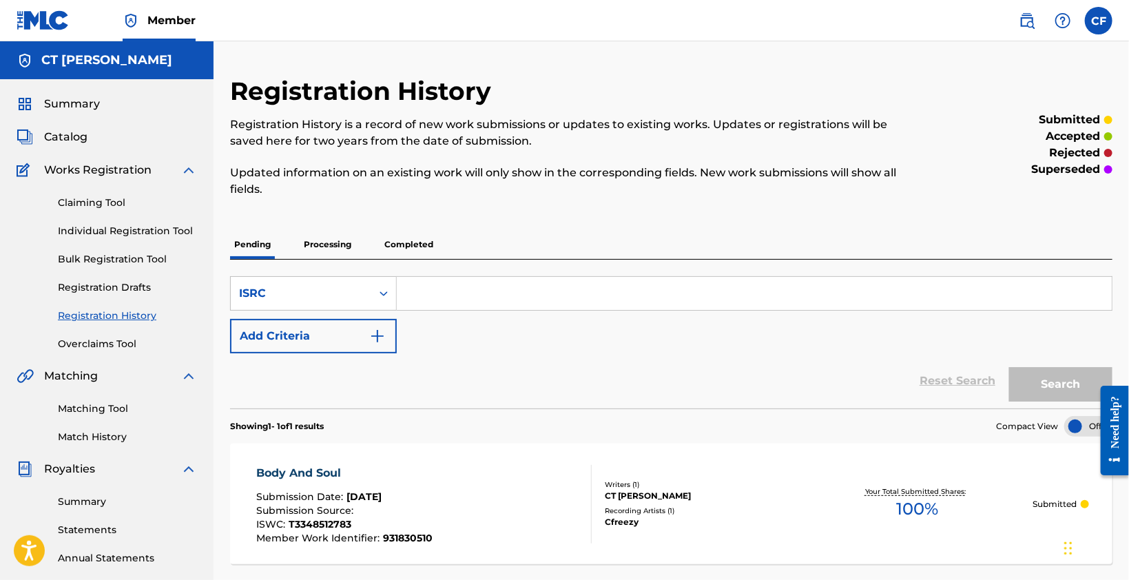
click at [472, 282] on input "Search Form" at bounding box center [754, 293] width 715 height 33
paste input "QZWFJ2561469"
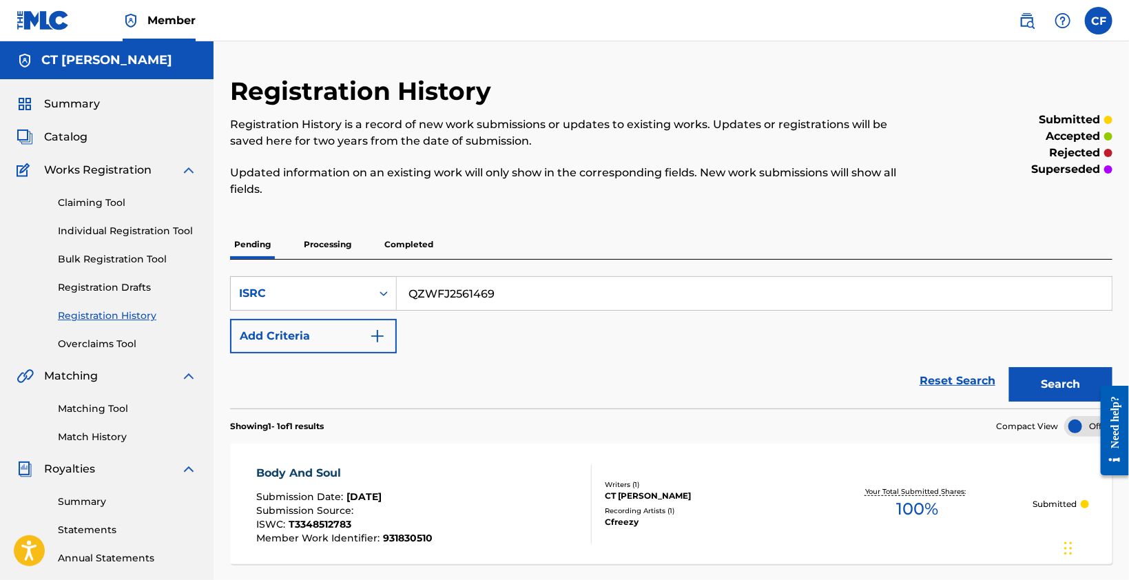
type input "QZWFJ2561469"
click at [1038, 379] on button "Search" at bounding box center [1060, 384] width 103 height 34
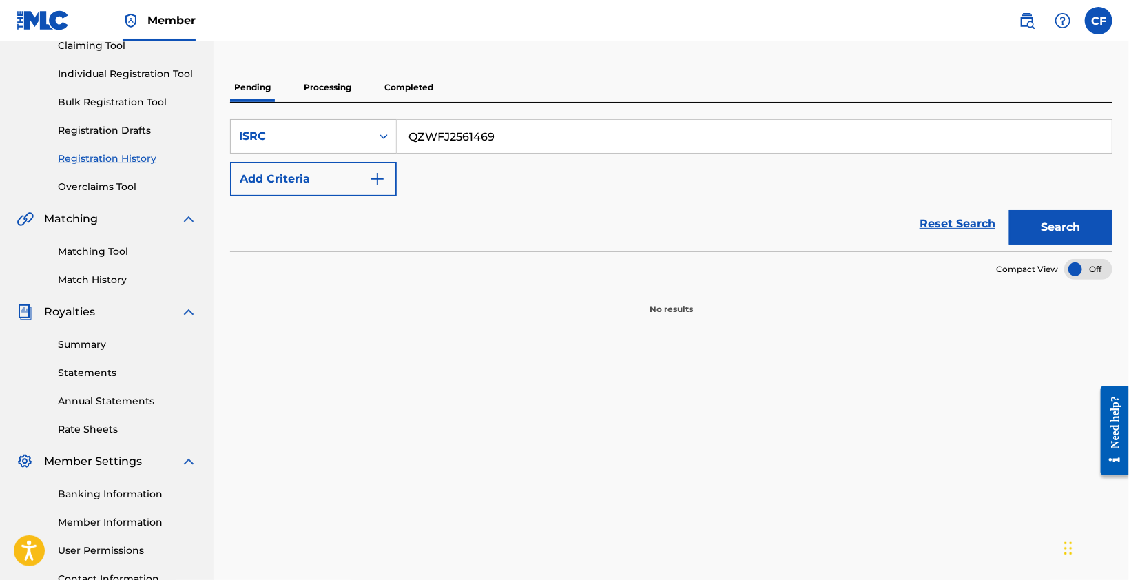
scroll to position [138, 0]
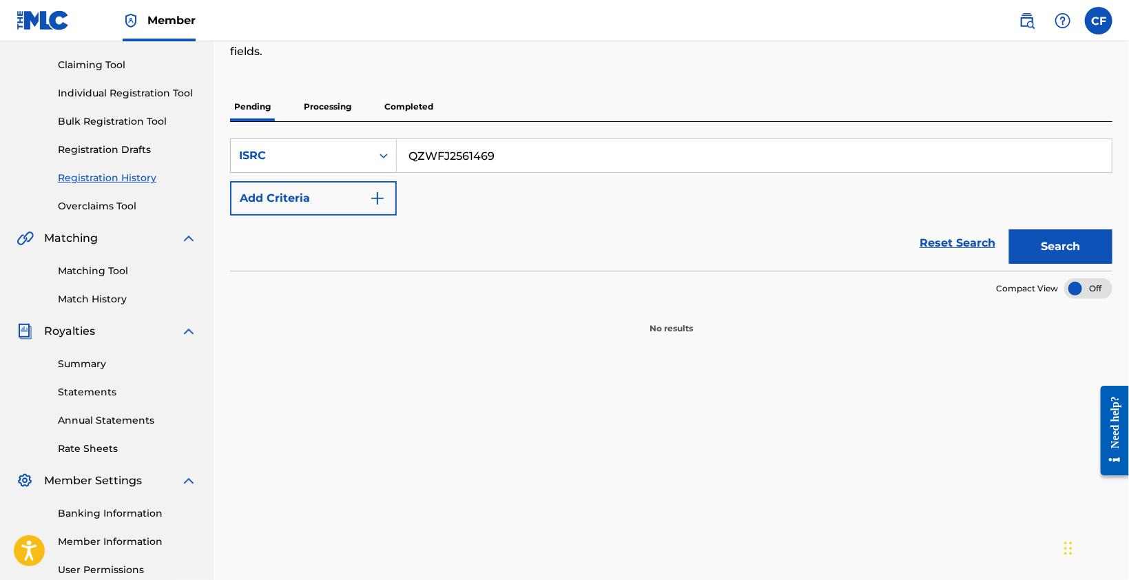
click at [359, 203] on button "Add Criteria" at bounding box center [313, 198] width 167 height 34
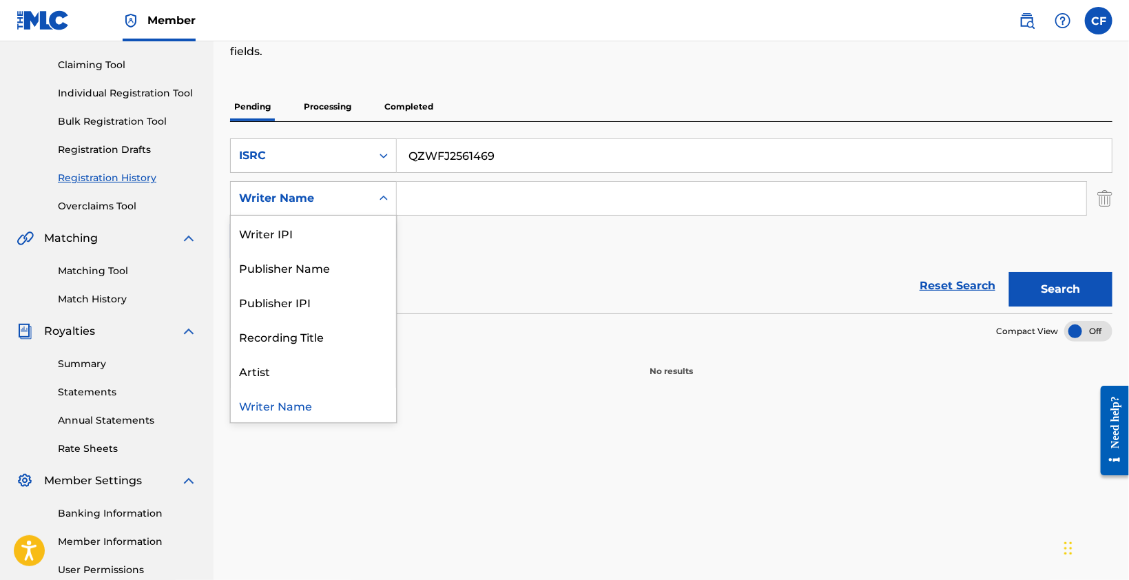
click at [359, 202] on div "Writer Name" at bounding box center [301, 198] width 124 height 17
click at [510, 242] on div "SearchWithCriteriaa03e3a0d-8d3c-4b34-b14e-e7dd4968fc58 ISRC QZWFJ2561469 Search…" at bounding box center [671, 198] width 882 height 120
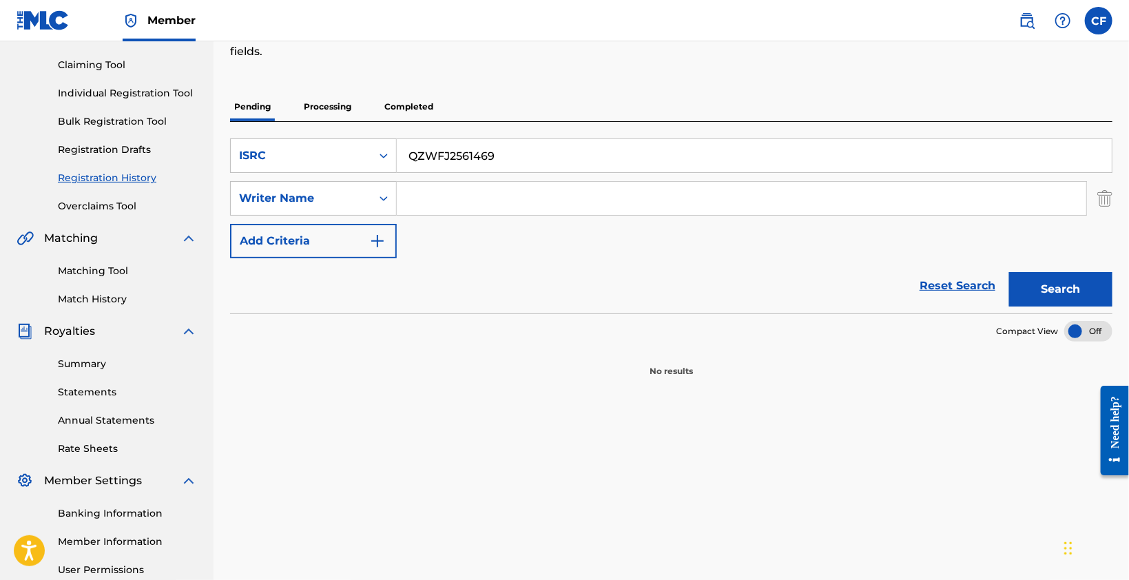
click at [384, 157] on icon "Search Form" at bounding box center [384, 156] width 14 height 14
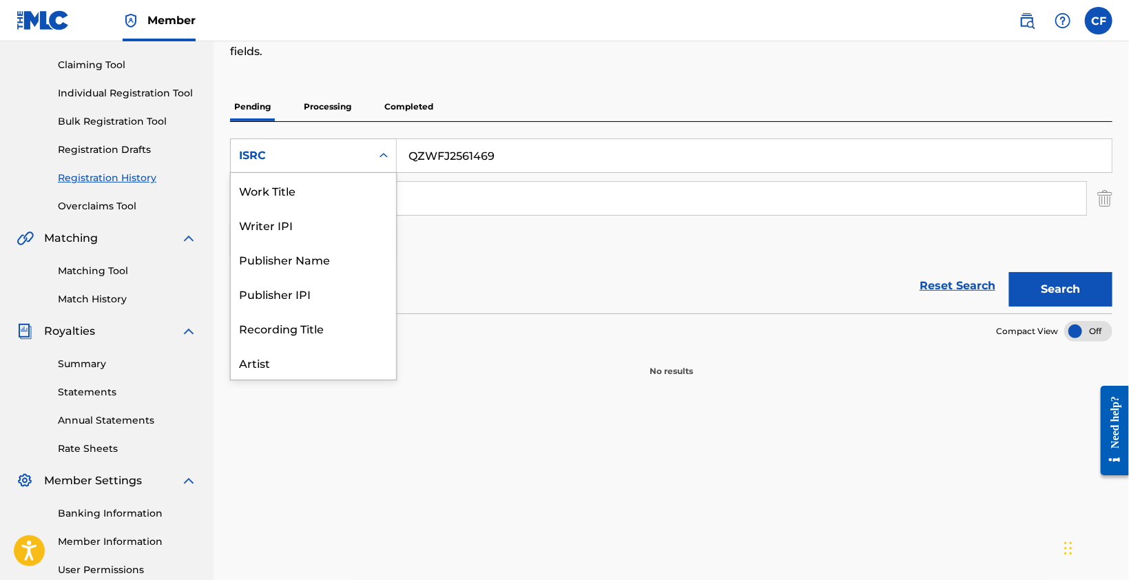
scroll to position [34, 0]
click at [348, 192] on div "Writer IPI" at bounding box center [313, 190] width 165 height 34
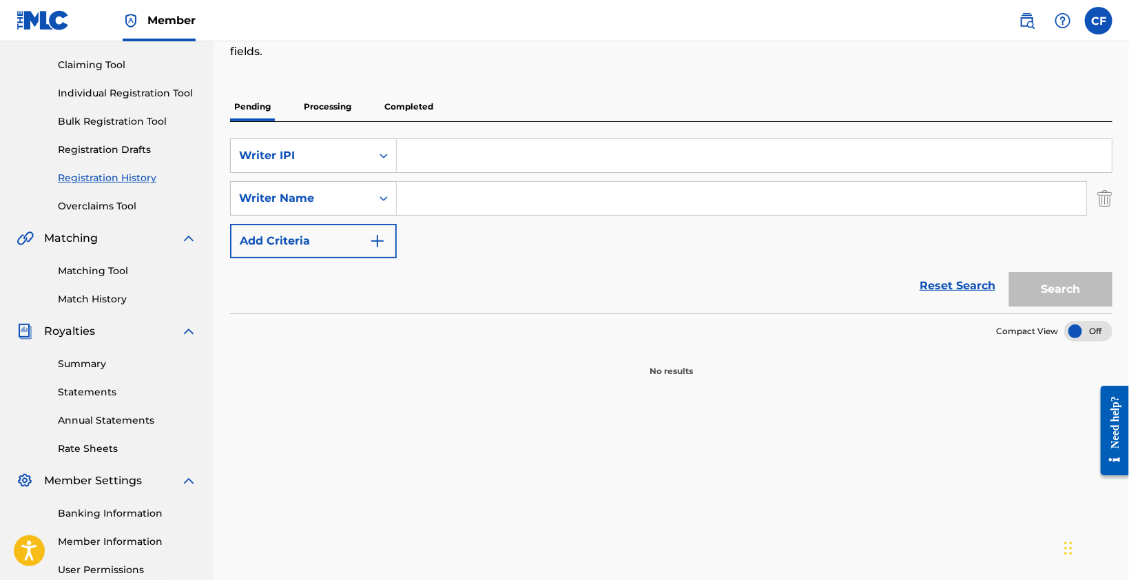
click at [463, 159] on input "Search Form" at bounding box center [754, 155] width 715 height 33
paste input "1302934676"
type input "1302934676"
click at [1043, 288] on button "Search" at bounding box center [1060, 289] width 103 height 34
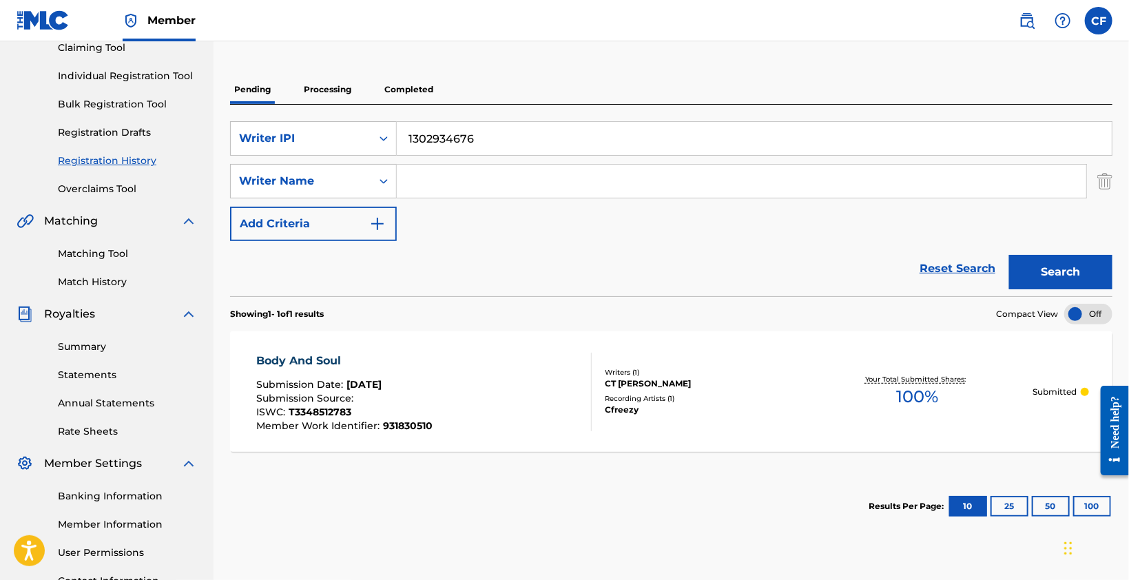
scroll to position [136, 0]
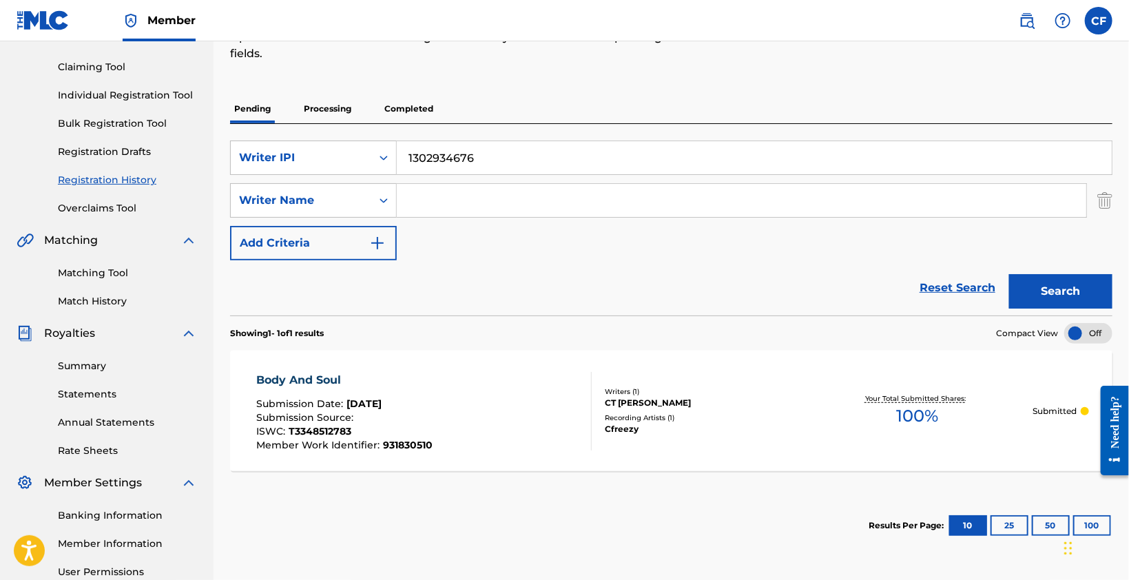
click at [546, 282] on div "Reset Search Search" at bounding box center [671, 287] width 882 height 55
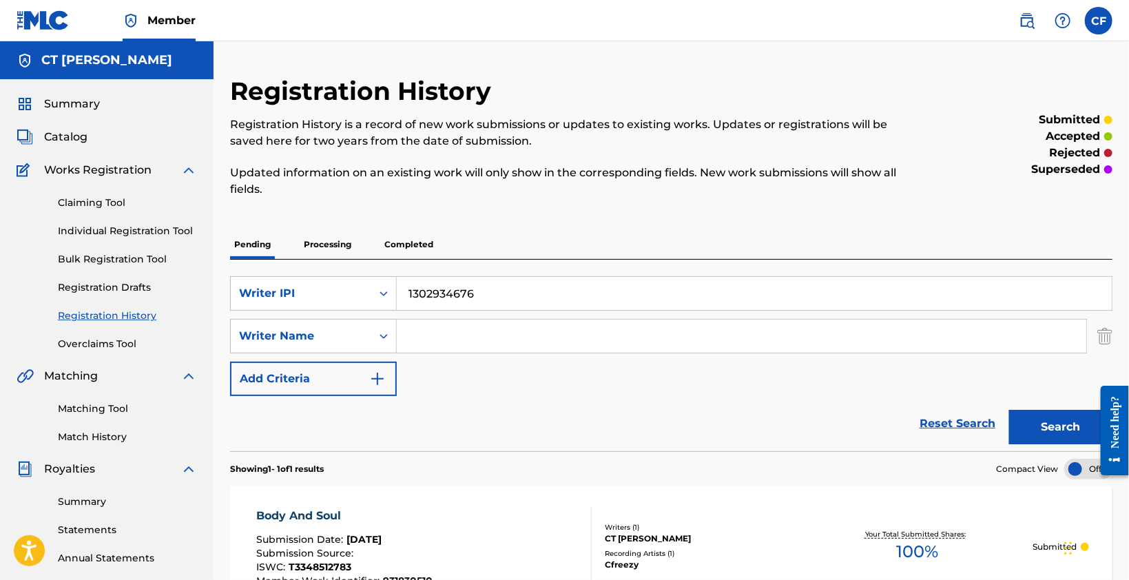
click at [107, 170] on span "Works Registration" at bounding box center [97, 170] width 107 height 17
click at [98, 200] on link "Claiming Tool" at bounding box center [127, 203] width 139 height 14
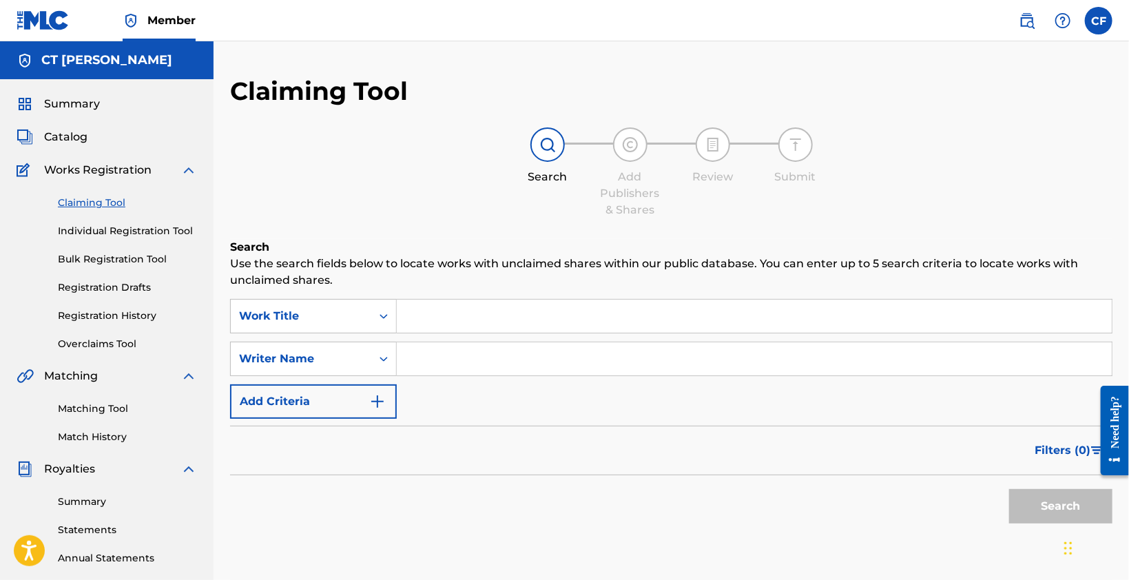
click at [458, 183] on div "Search Add Publishers & Shares Review Submit" at bounding box center [671, 172] width 882 height 91
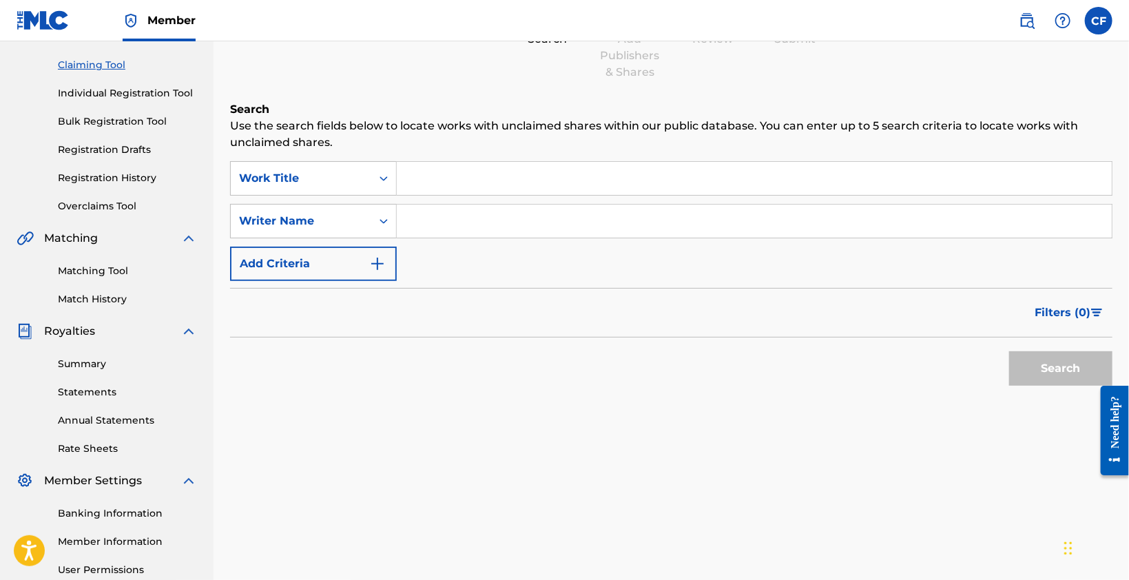
click at [424, 182] on input "Search Form" at bounding box center [754, 178] width 715 height 33
paste input "LOVE MI JEJE VACAY EDIT"
type input "LOVE MI JEJE VACAY EDIT"
click at [436, 217] on input "Search Form" at bounding box center [754, 221] width 715 height 33
click at [447, 216] on input "c" at bounding box center [754, 221] width 715 height 33
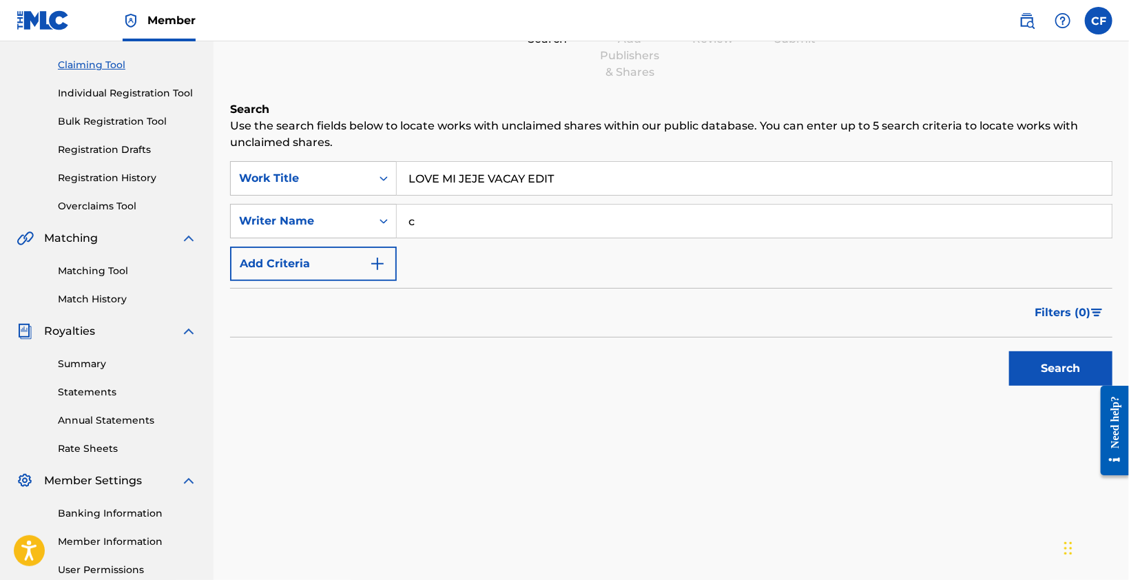
click at [447, 216] on input "c" at bounding box center [754, 221] width 715 height 33
type input "CT FRIMPONG"
click at [387, 261] on button "Add Criteria" at bounding box center [313, 264] width 167 height 34
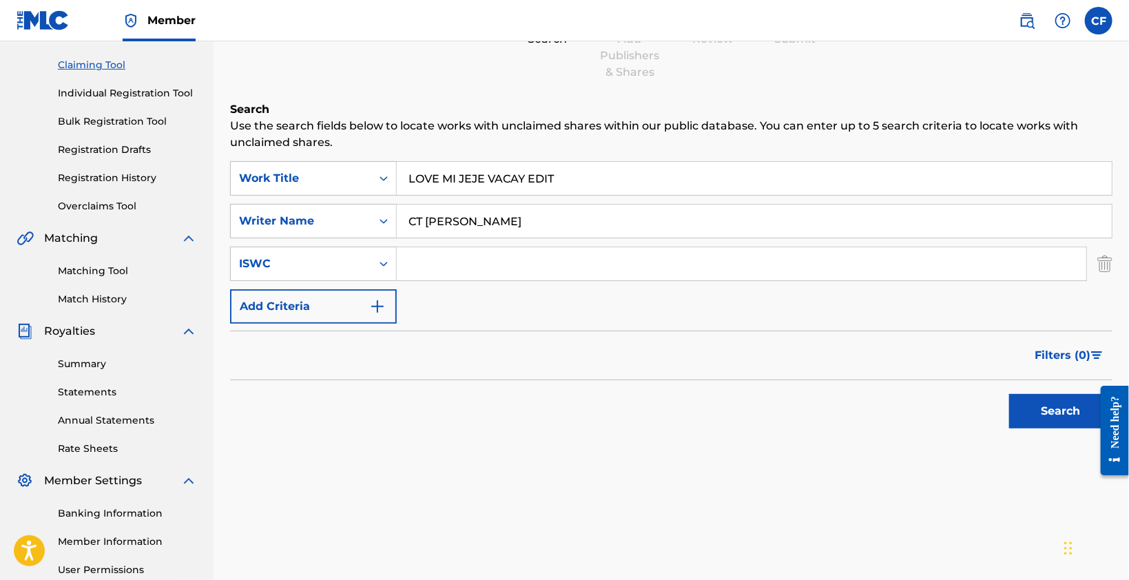
click at [457, 259] on input "Search Form" at bounding box center [741, 263] width 689 height 33
click at [527, 257] on input "Search Form" at bounding box center [741, 263] width 689 height 33
paste input "T3348513037"
type input "T3348513037"
click at [524, 362] on div "Filters ( 0 )" at bounding box center [671, 356] width 882 height 50
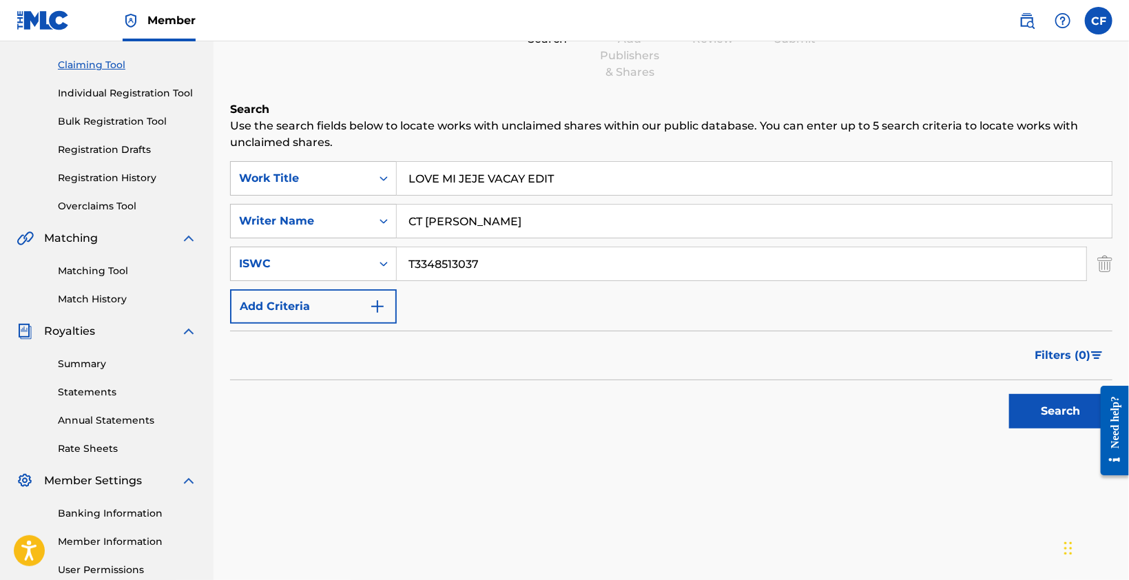
click at [1029, 396] on button "Search" at bounding box center [1060, 411] width 103 height 34
click at [375, 312] on img "Search Form" at bounding box center [377, 306] width 17 height 17
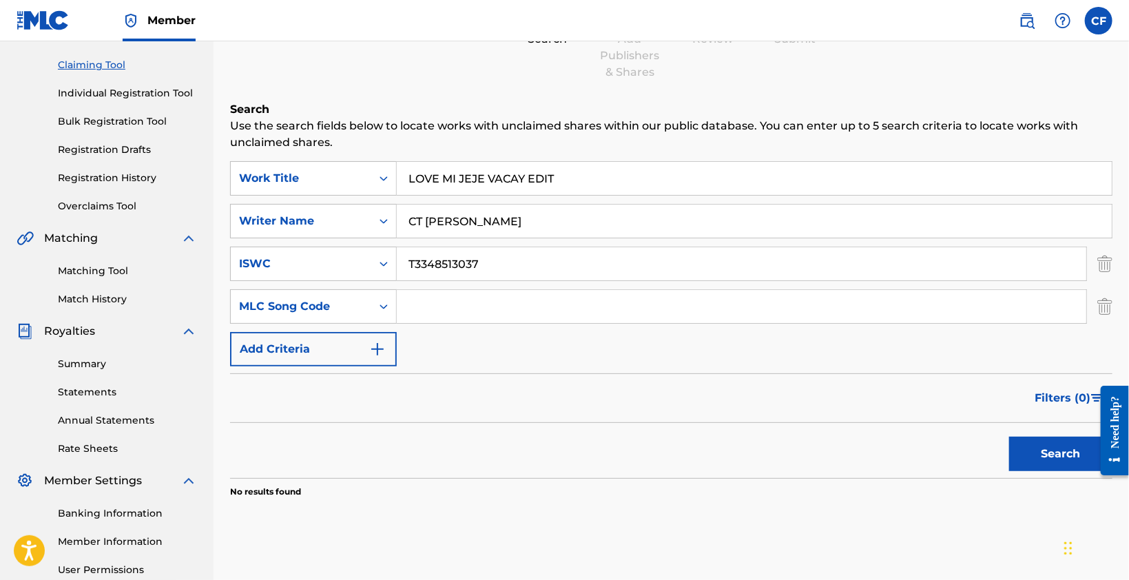
click at [375, 312] on div "Search Form" at bounding box center [383, 306] width 25 height 25
click at [500, 348] on div "SearchWithCriteria25288fe5-5fc0-4280-9377-55fb3b2dcf5c Work Title LOVE MI JEJE …" at bounding box center [671, 263] width 882 height 205
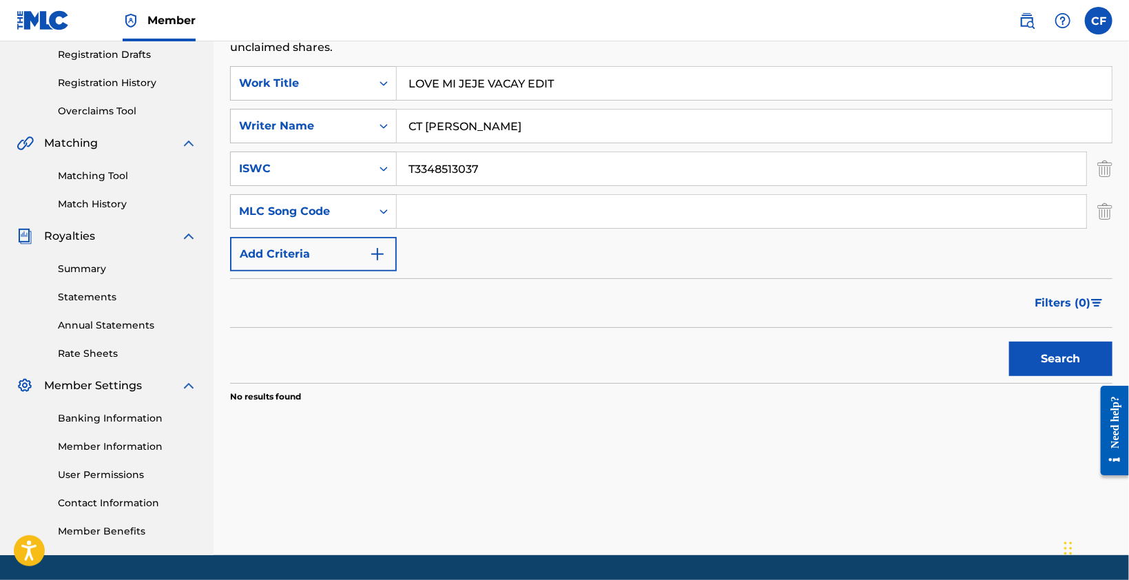
scroll to position [273, 0]
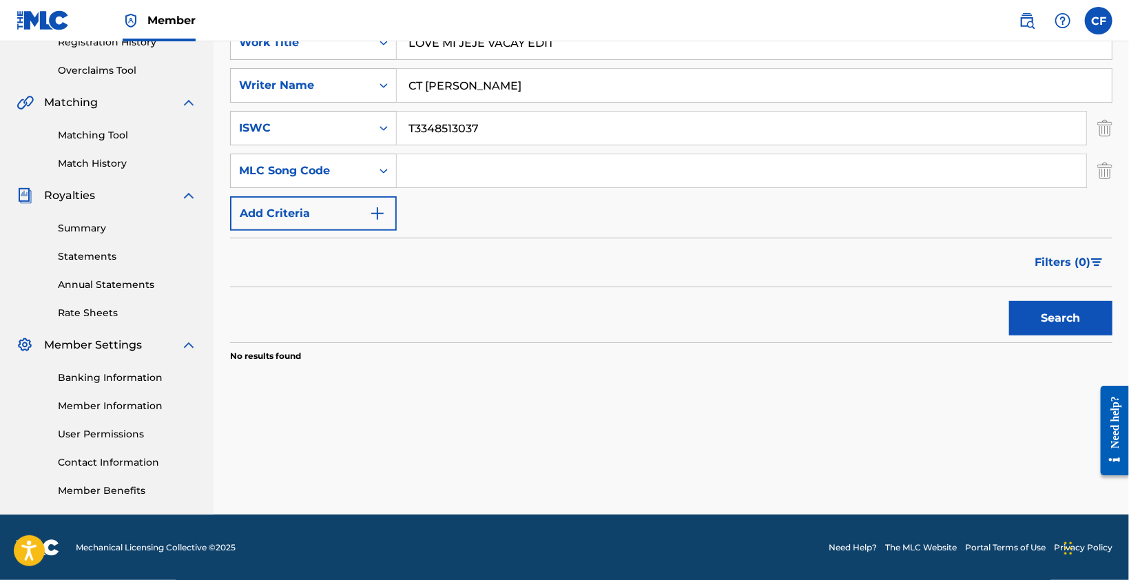
click at [525, 352] on section "No results found" at bounding box center [671, 352] width 882 height 20
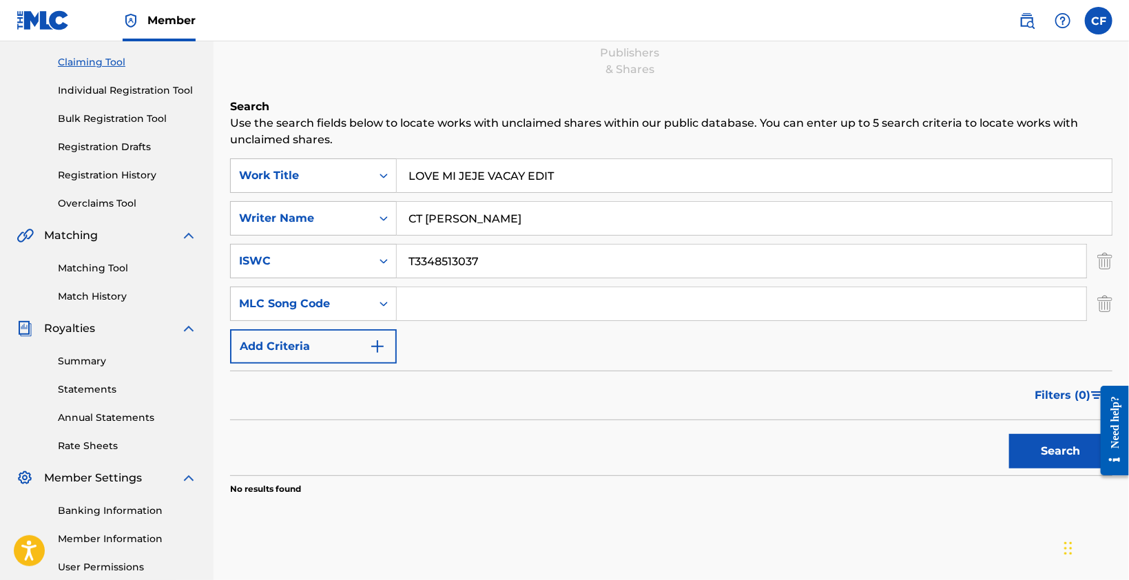
scroll to position [136, 0]
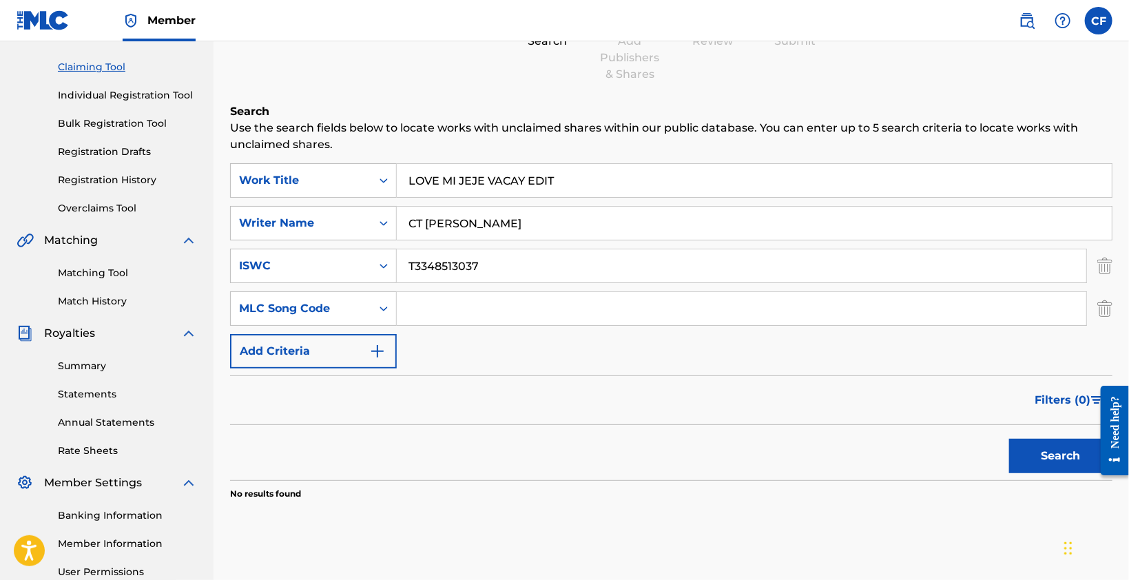
click at [131, 92] on link "Individual Registration Tool" at bounding box center [127, 95] width 139 height 14
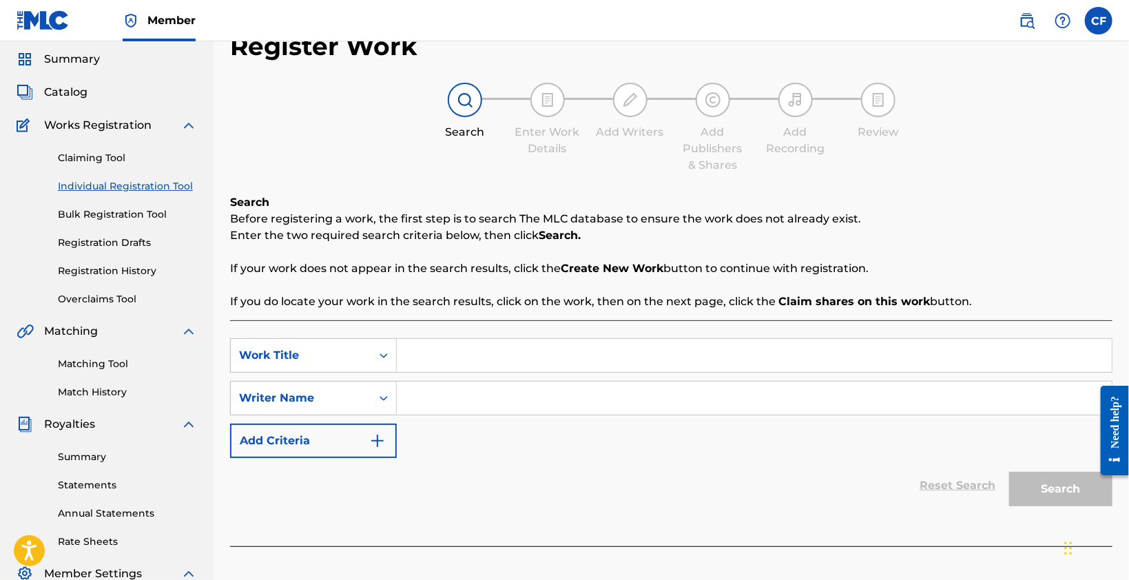
scroll to position [138, 0]
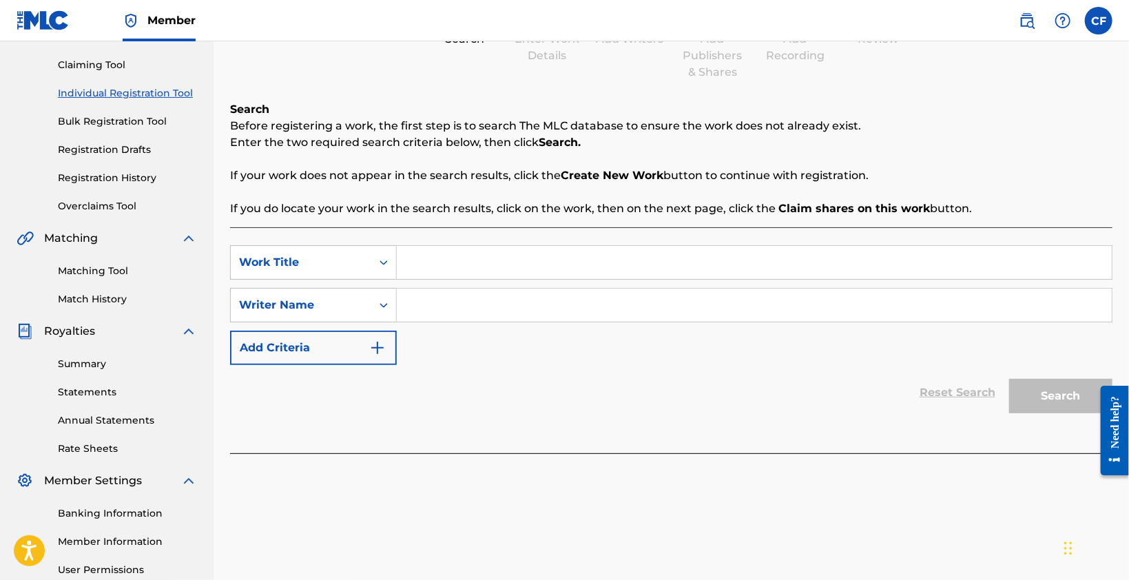
click at [445, 264] on input "Search Form" at bounding box center [754, 262] width 715 height 33
click at [368, 261] on div "Work Title" at bounding box center [313, 262] width 167 height 34
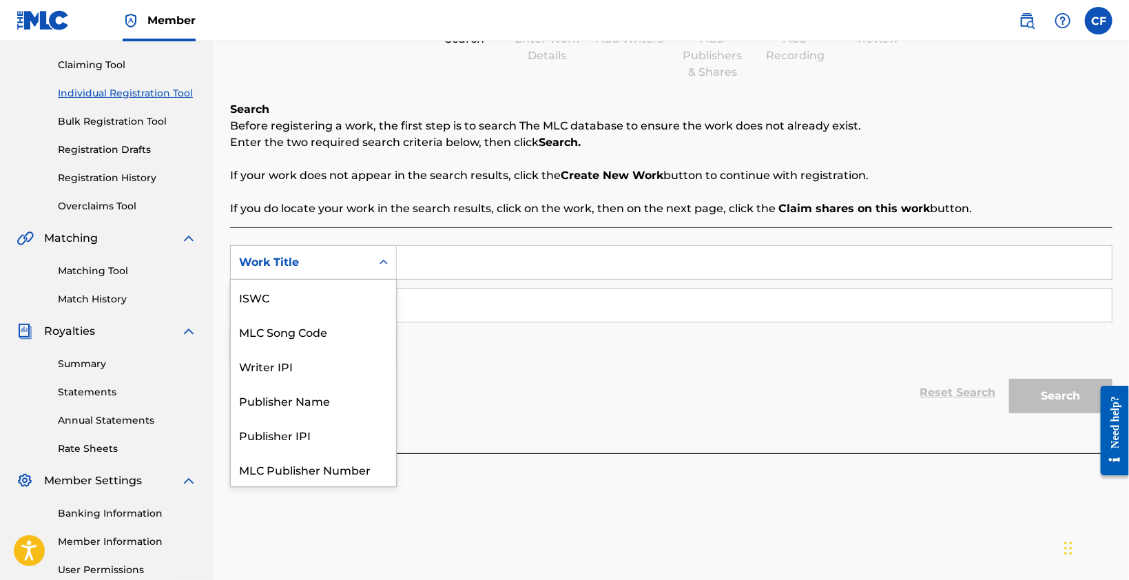
scroll to position [34, 0]
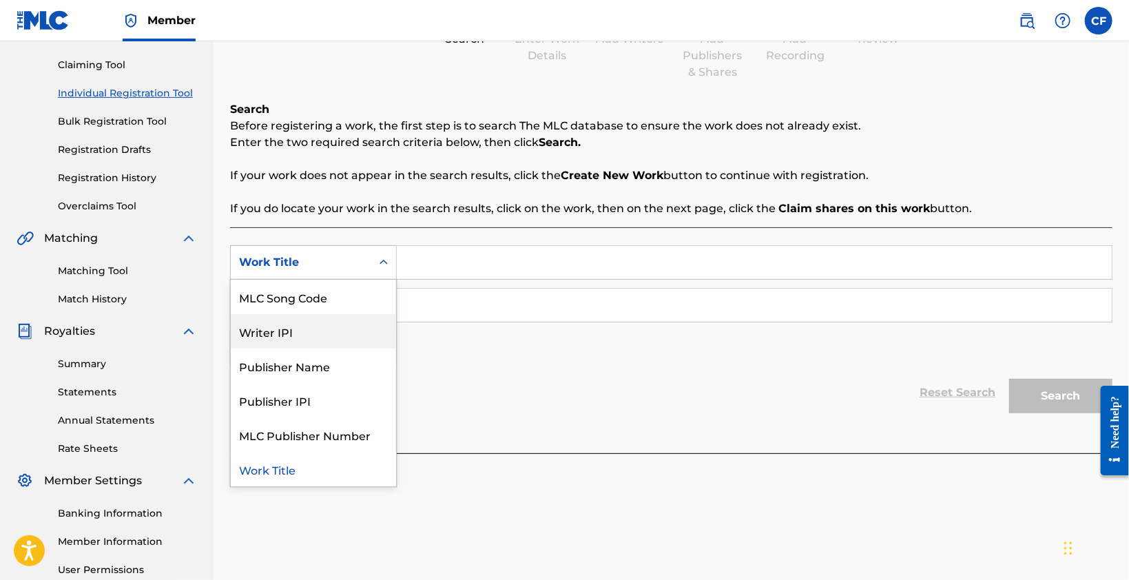
click at [321, 328] on div "Writer IPI" at bounding box center [313, 331] width 165 height 34
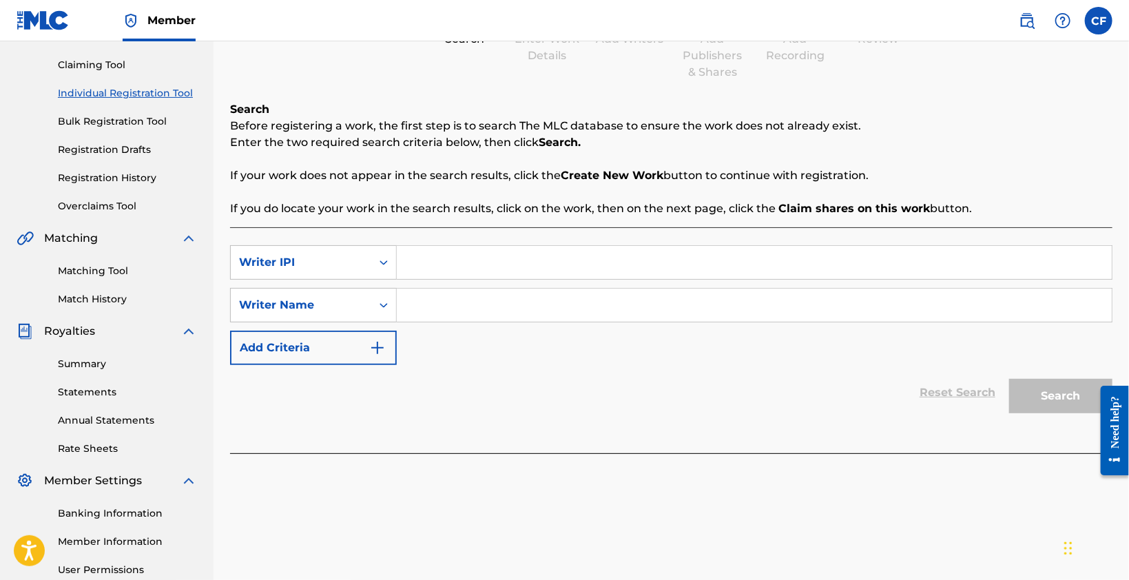
click at [435, 265] on input "Search Form" at bounding box center [754, 262] width 715 height 33
type input "1302934676"
click at [673, 296] on input "Search Form" at bounding box center [754, 305] width 715 height 33
type input "c"
click at [673, 313] on input "c" at bounding box center [754, 305] width 715 height 33
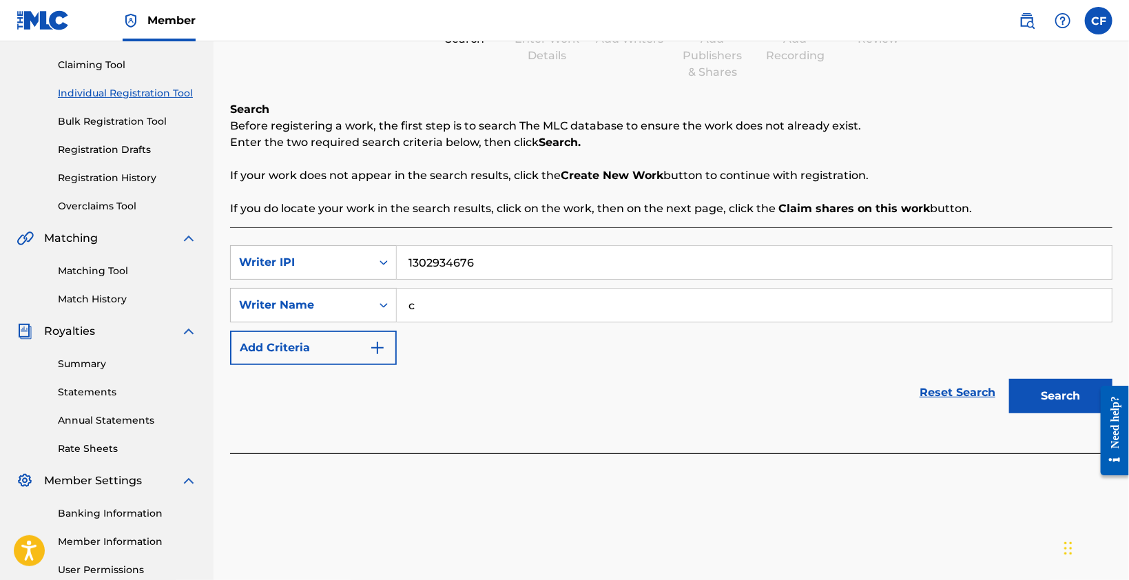
click at [673, 313] on input "c" at bounding box center [754, 305] width 715 height 33
click at [1056, 381] on div "Search" at bounding box center [1057, 392] width 110 height 55
click at [637, 311] on input "Search Form" at bounding box center [754, 305] width 715 height 33
type input "cfreezy"
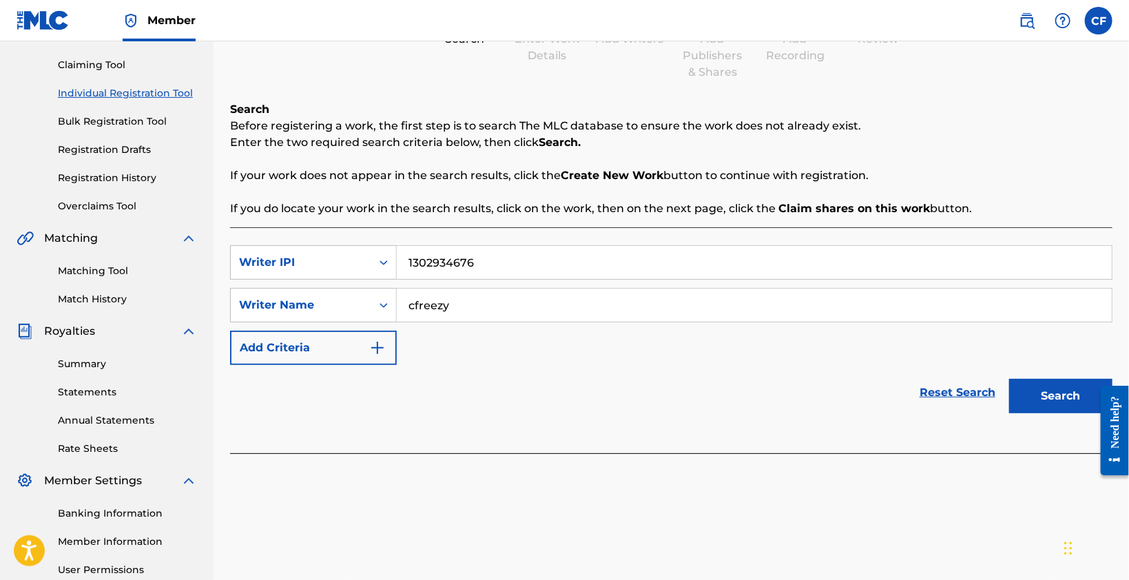
click at [1056, 411] on button "Search" at bounding box center [1060, 396] width 103 height 34
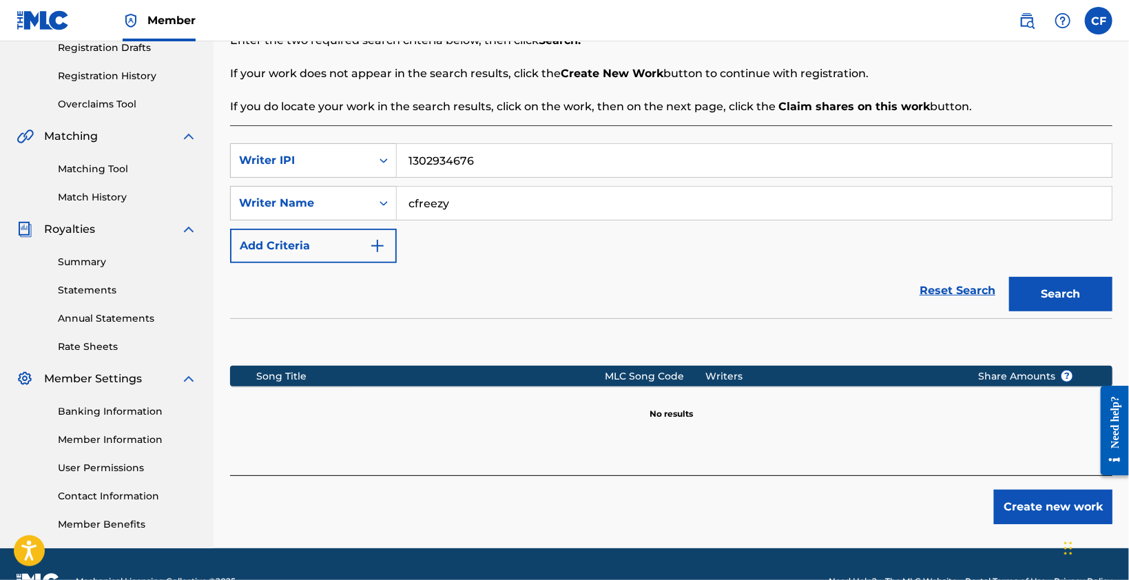
scroll to position [273, 0]
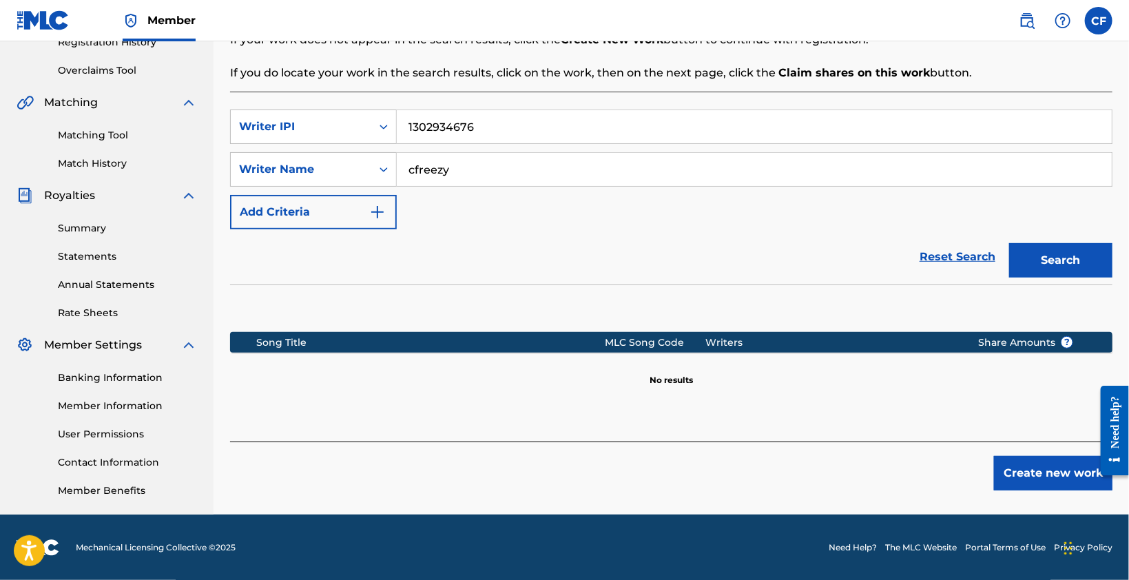
click at [1025, 470] on button "Create new work" at bounding box center [1053, 473] width 118 height 34
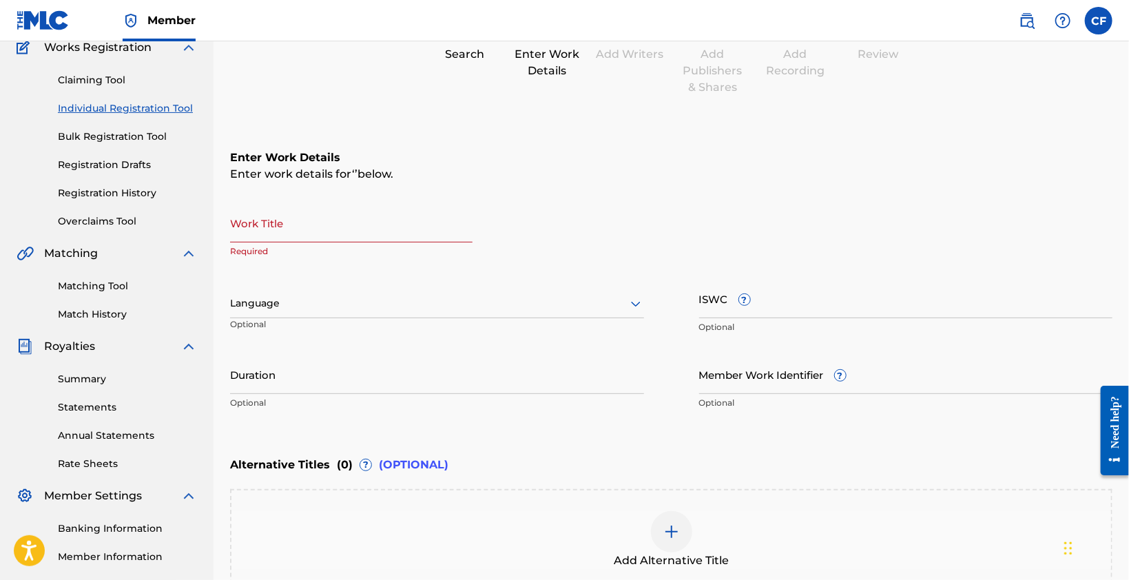
scroll to position [0, 0]
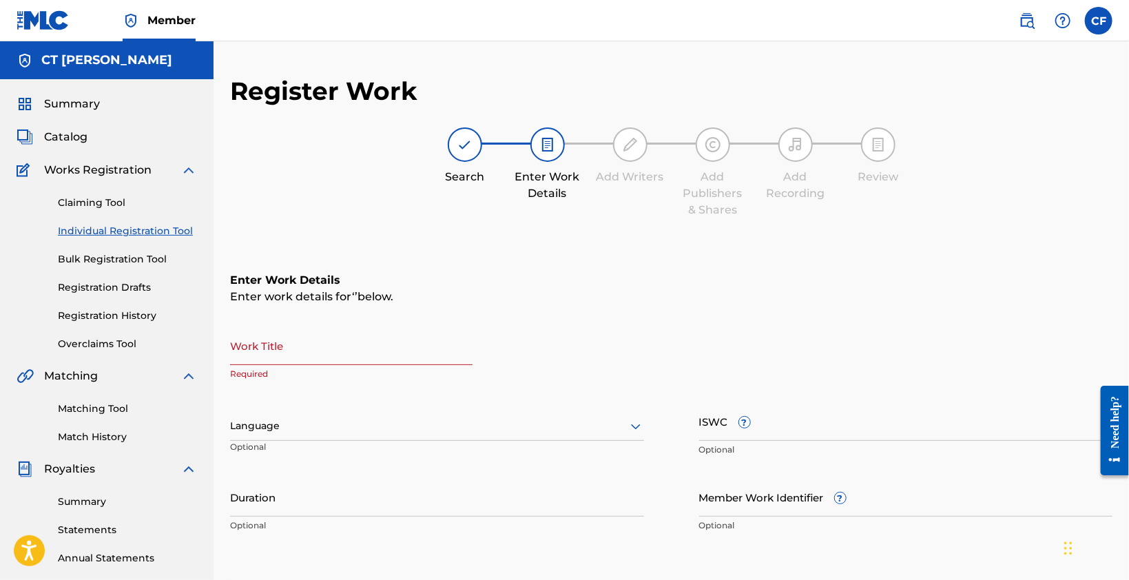
click at [338, 348] on input "Work Title" at bounding box center [351, 345] width 242 height 39
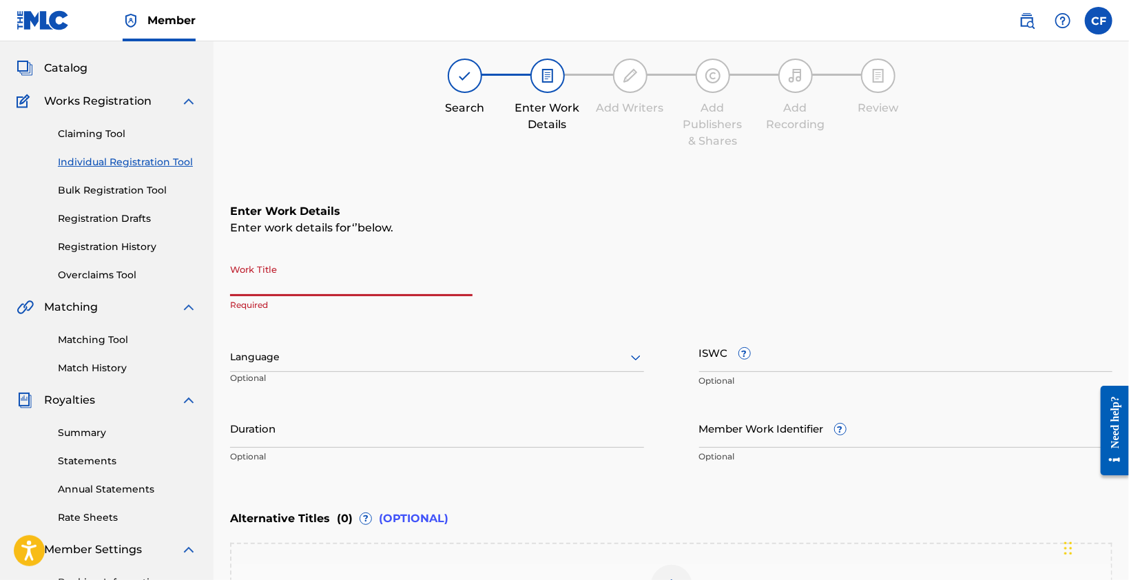
click at [391, 282] on input "Work Title" at bounding box center [351, 276] width 242 height 39
paste input "Love Mi JeJe Vacay Edit"
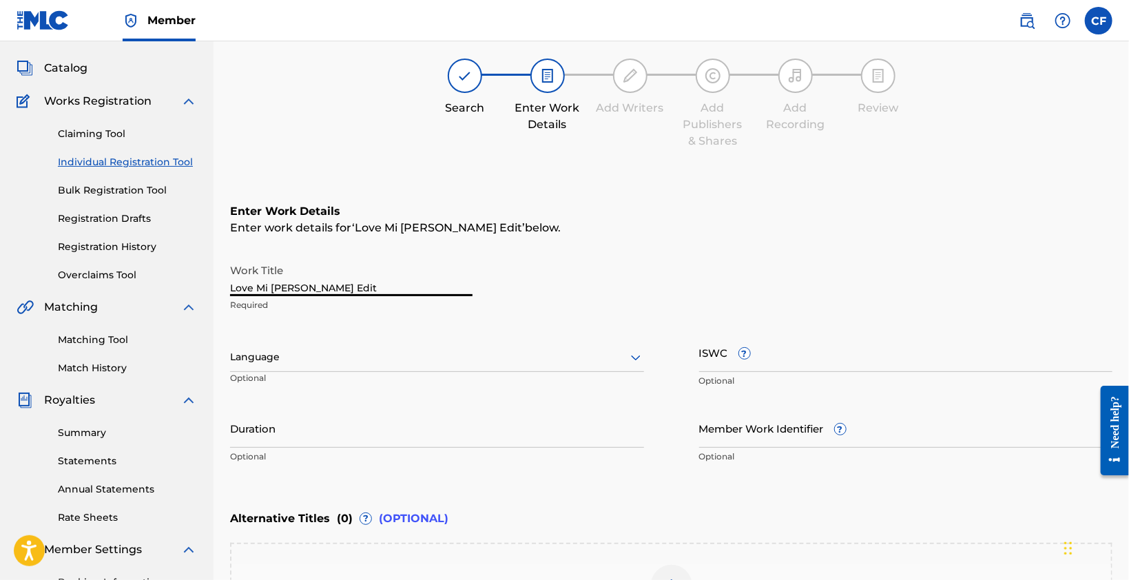
type input "Love Mi JeJe Vacay Edit"
click at [380, 343] on div "Language" at bounding box center [437, 357] width 414 height 29
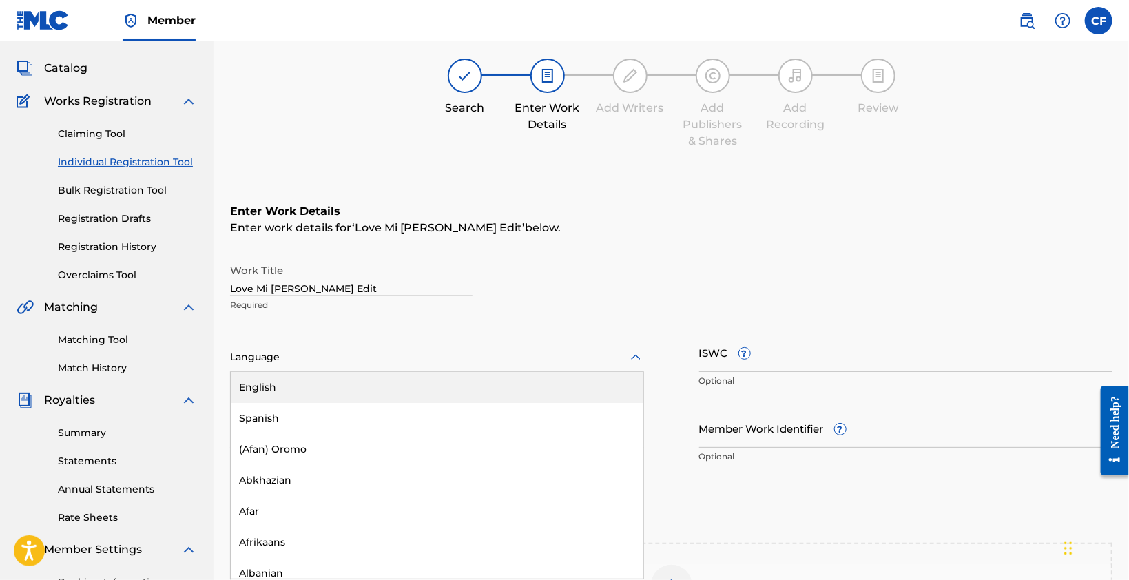
click at [373, 385] on div "English" at bounding box center [437, 387] width 412 height 31
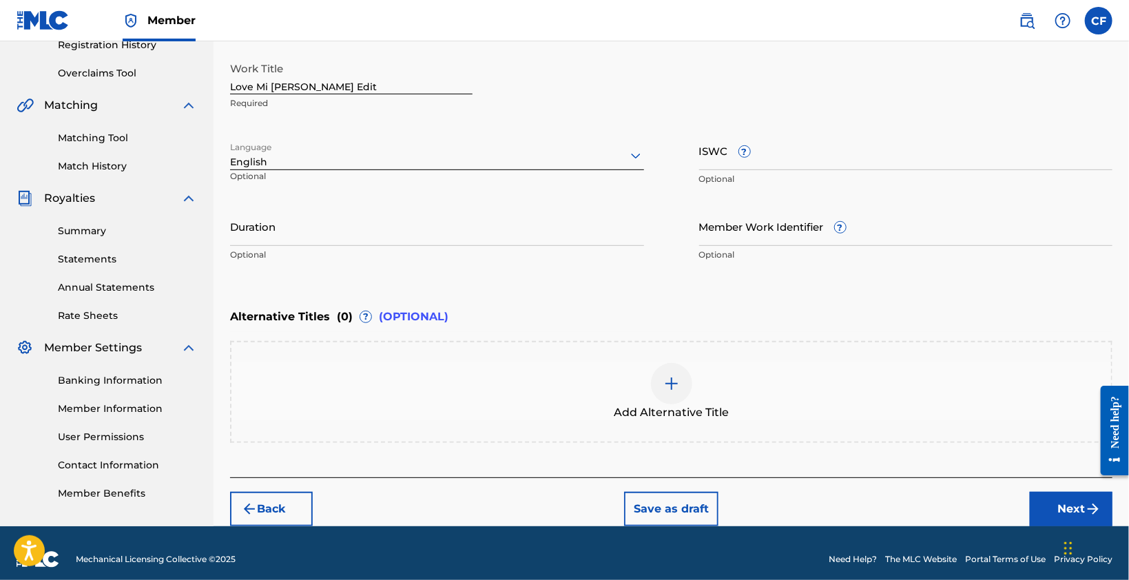
scroll to position [275, 0]
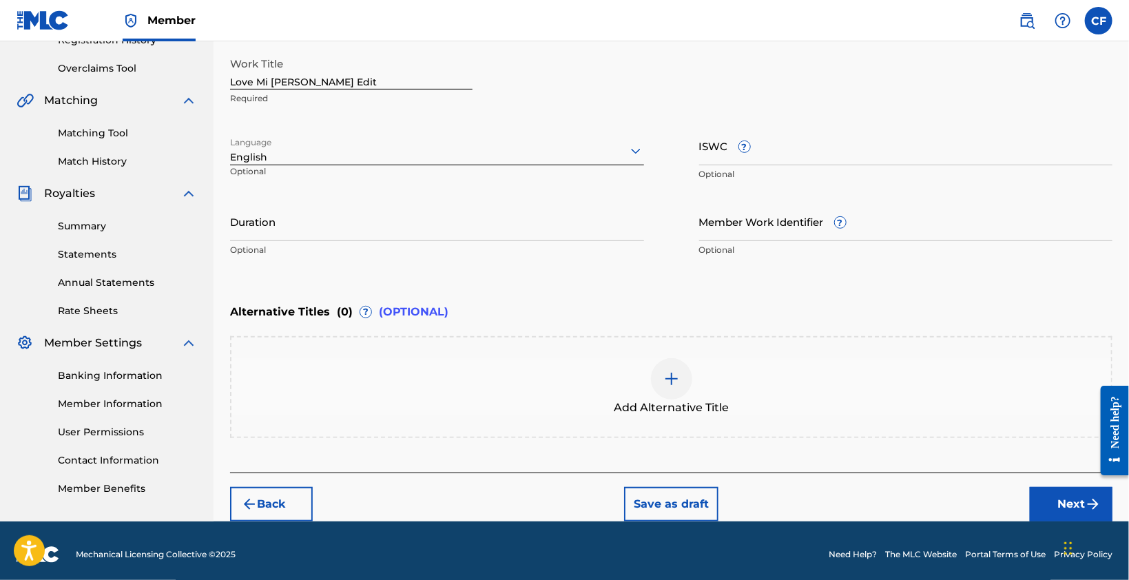
click at [388, 247] on p "Optional" at bounding box center [437, 250] width 414 height 12
click at [392, 235] on input "Duration" at bounding box center [437, 221] width 414 height 39
click at [450, 226] on input "Duration" at bounding box center [437, 221] width 414 height 39
type input "04:13"
click at [708, 158] on input "ISWC ?" at bounding box center [906, 145] width 414 height 39
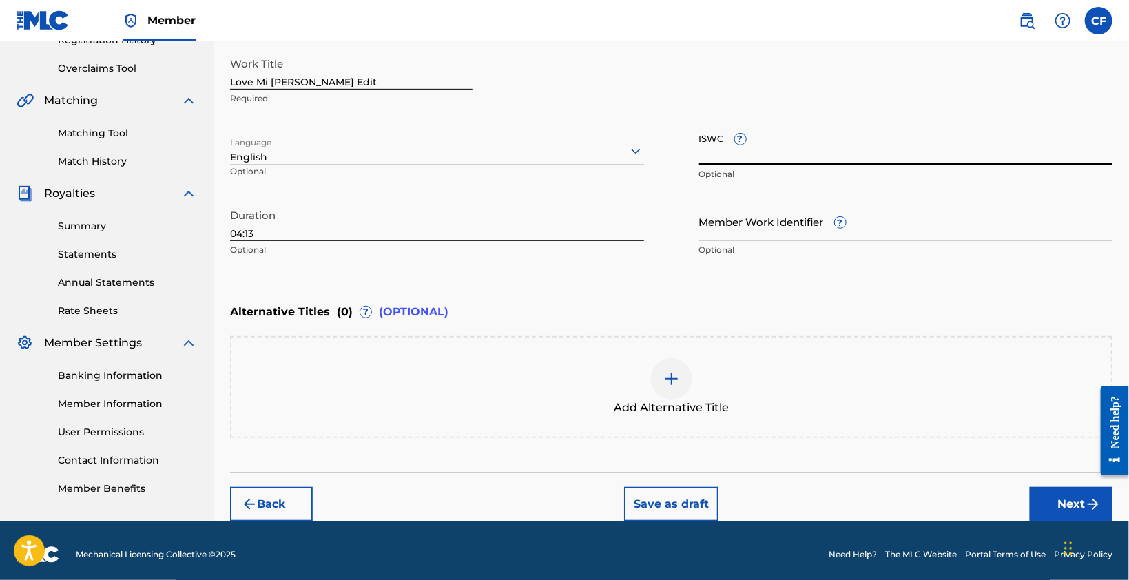
paste input "T3348513037"
type input "T3348513037"
click at [756, 239] on input "Member Work Identifier ?" at bounding box center [906, 221] width 414 height 39
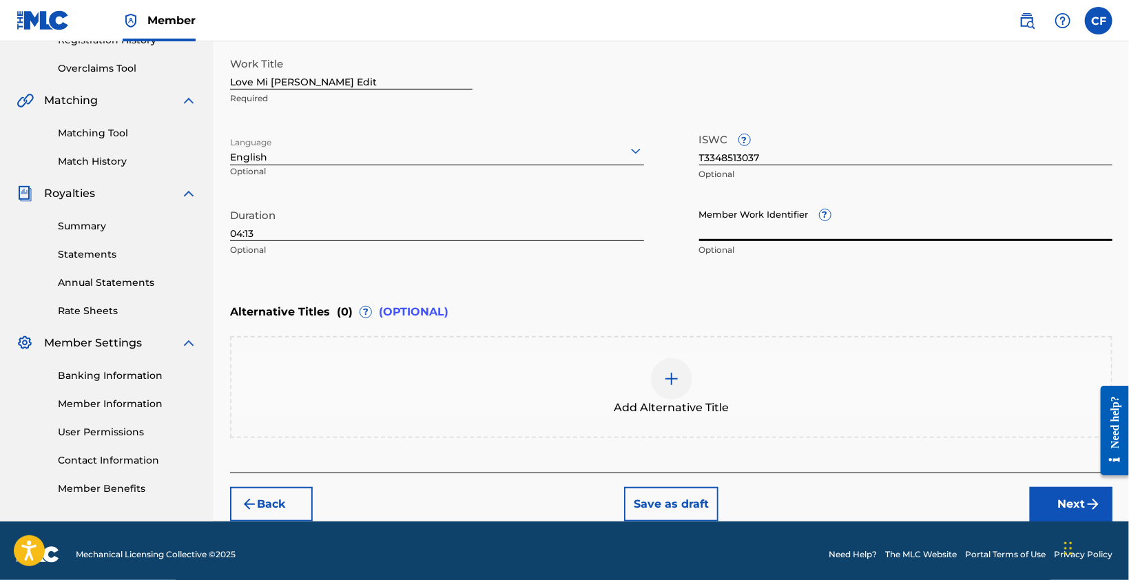
paste input "931830489"
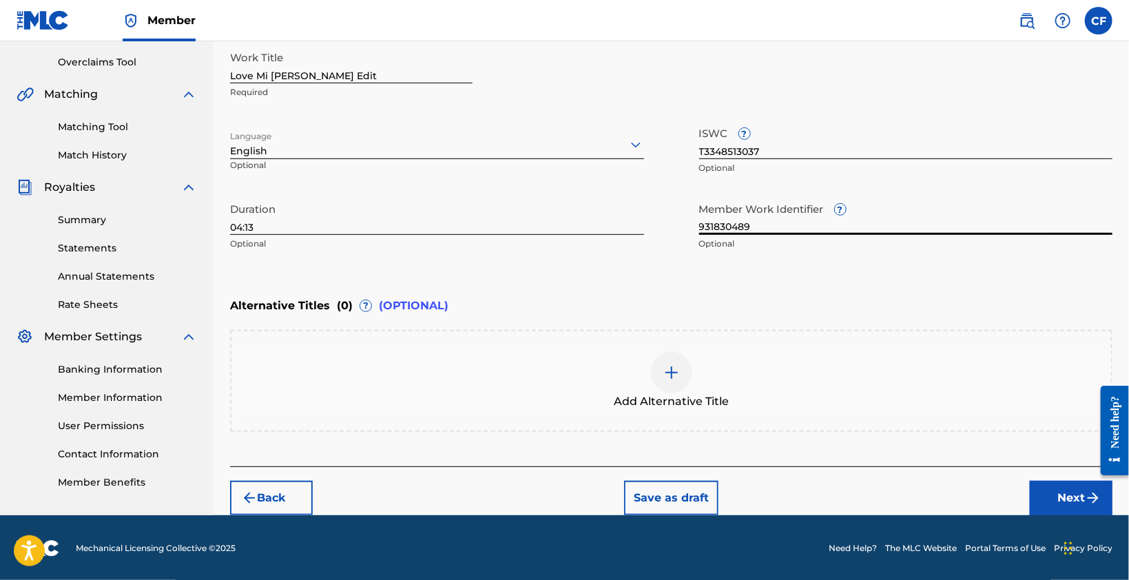
type input "931830489"
click at [1070, 494] on button "Next" at bounding box center [1070, 498] width 83 height 34
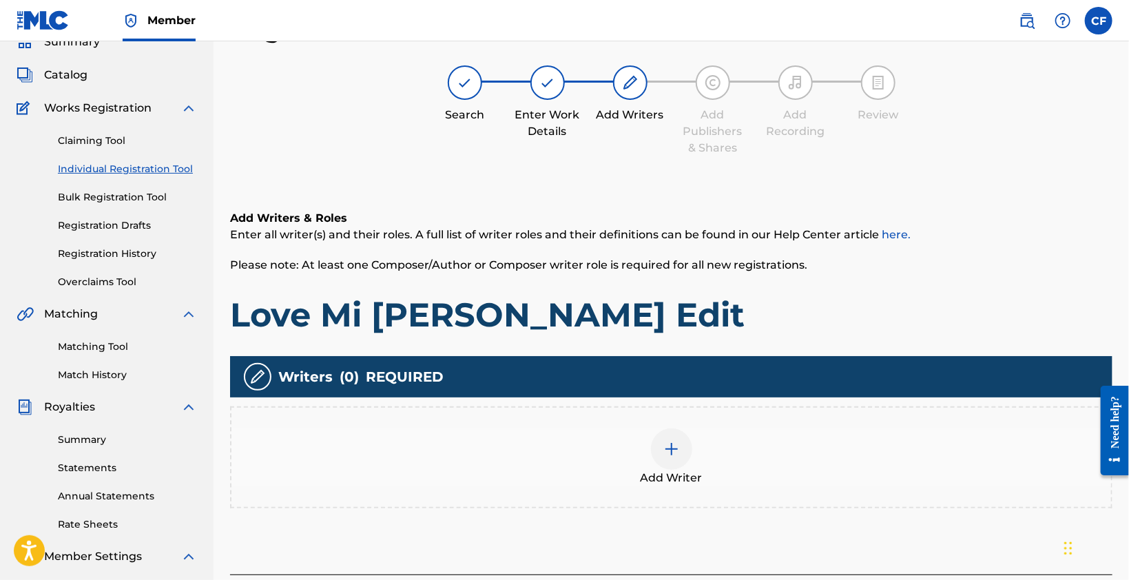
scroll to position [273, 0]
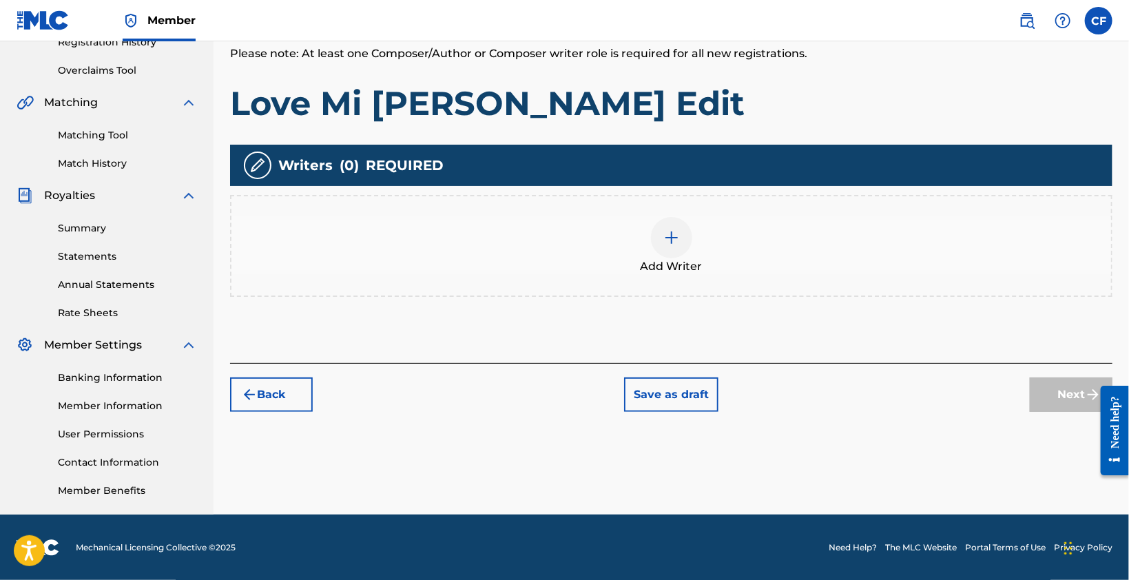
click at [673, 246] on div at bounding box center [671, 237] width 41 height 41
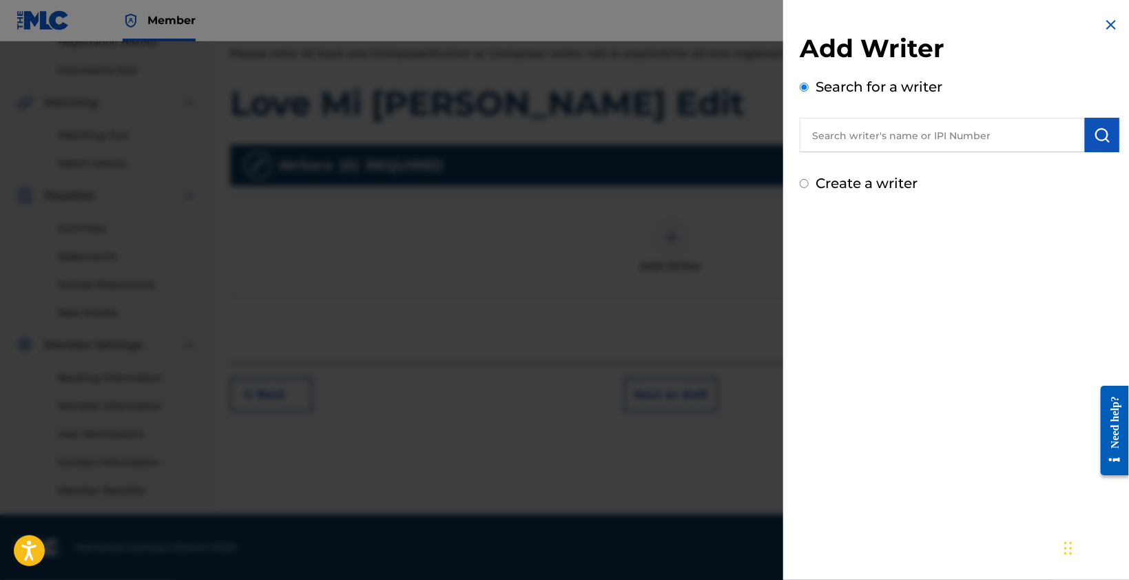
click at [881, 136] on input "text" at bounding box center [941, 135] width 285 height 34
paste input "1302934676"
type input "1302934676"
click at [1089, 138] on button "submit" at bounding box center [1102, 135] width 34 height 34
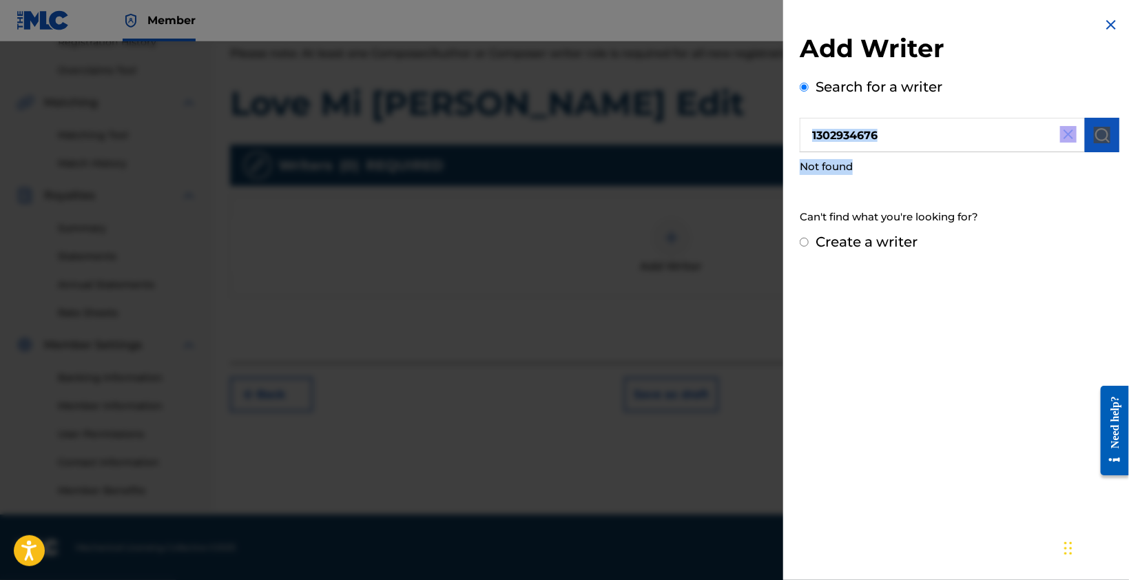
click at [923, 145] on div "1302934676 Not found" at bounding box center [959, 150] width 320 height 64
click at [923, 141] on input "1302934676" at bounding box center [941, 135] width 285 height 34
click at [1106, 142] on button "submit" at bounding box center [1102, 135] width 34 height 34
drag, startPoint x: 912, startPoint y: 136, endPoint x: 598, endPoint y: 123, distance: 314.2
click at [598, 123] on div "Add Writer Search for a writer 1302934676 Not found Can't find what you're look…" at bounding box center [564, 310] width 1129 height 538
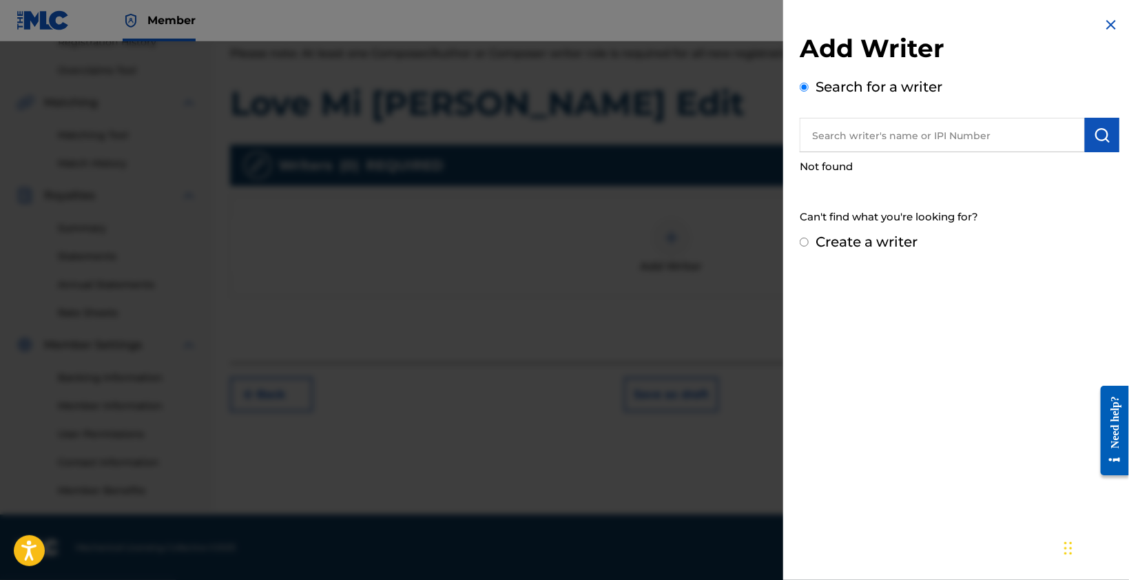
click at [825, 139] on input "text" at bounding box center [941, 135] width 285 height 34
click at [883, 277] on div "Add Writer Search for a writer Not found Can't find what you're looking for? Cr…" at bounding box center [959, 290] width 353 height 580
click at [851, 138] on input "text" at bounding box center [941, 135] width 285 height 34
paste input "1302934676"
click at [926, 137] on input "1302934676" at bounding box center [941, 135] width 285 height 34
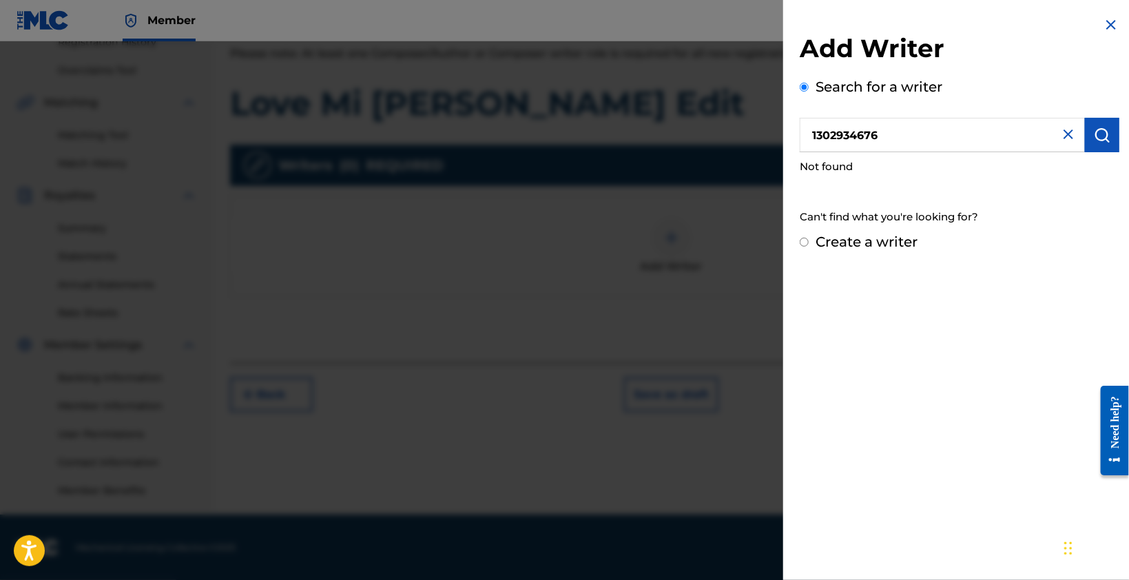
type input "1302934676"
click at [1105, 132] on button "submit" at bounding box center [1102, 135] width 34 height 34
click at [1102, 133] on img "submit" at bounding box center [1101, 135] width 17 height 17
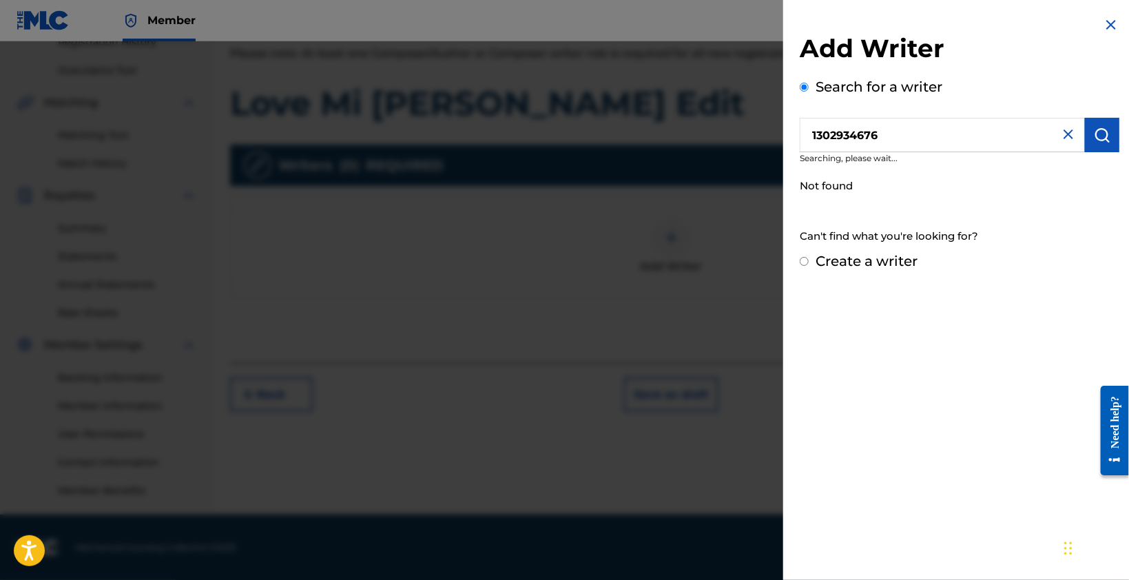
click at [1102, 133] on img "submit" at bounding box center [1101, 135] width 17 height 17
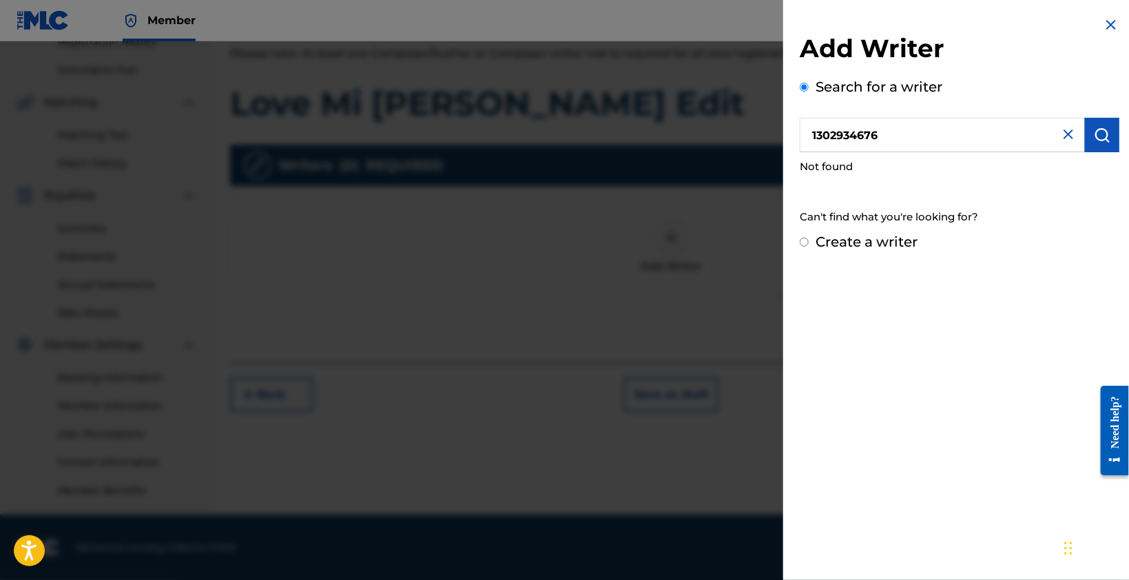
click at [1102, 133] on img "submit" at bounding box center [1101, 135] width 17 height 17
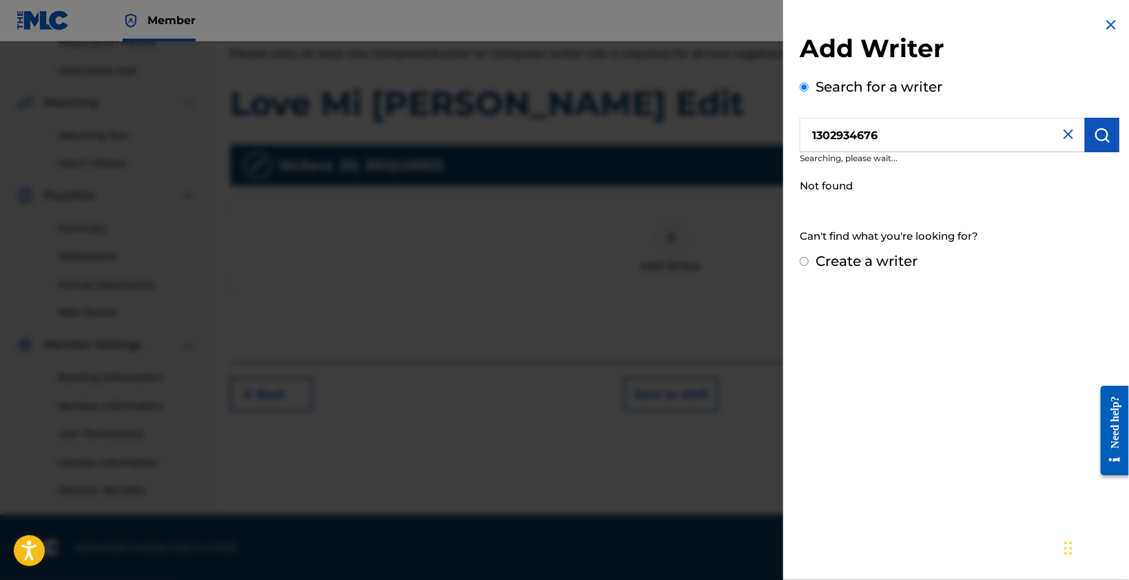
click at [1102, 133] on img "submit" at bounding box center [1101, 135] width 17 height 17
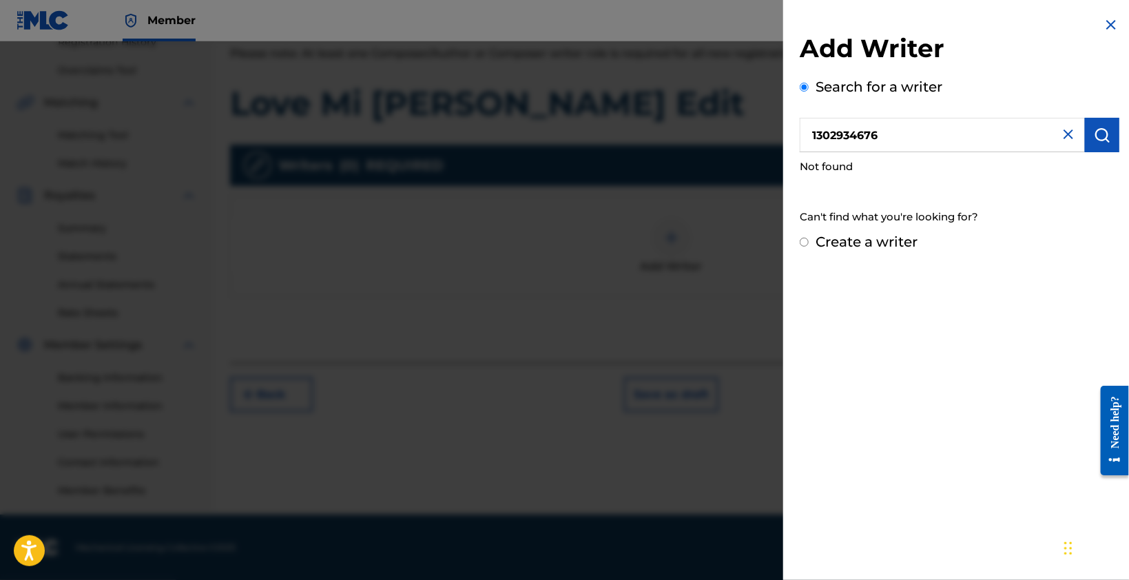
click at [1102, 133] on img "submit" at bounding box center [1101, 135] width 17 height 17
click at [806, 132] on input "1302934676" at bounding box center [941, 135] width 285 height 34
click at [960, 417] on div "Add Writer Search for a writer 1302934676 Not found Can't find what you're look…" at bounding box center [959, 290] width 353 height 580
click at [852, 237] on label "Create a writer" at bounding box center [866, 241] width 102 height 17
radio input "true"
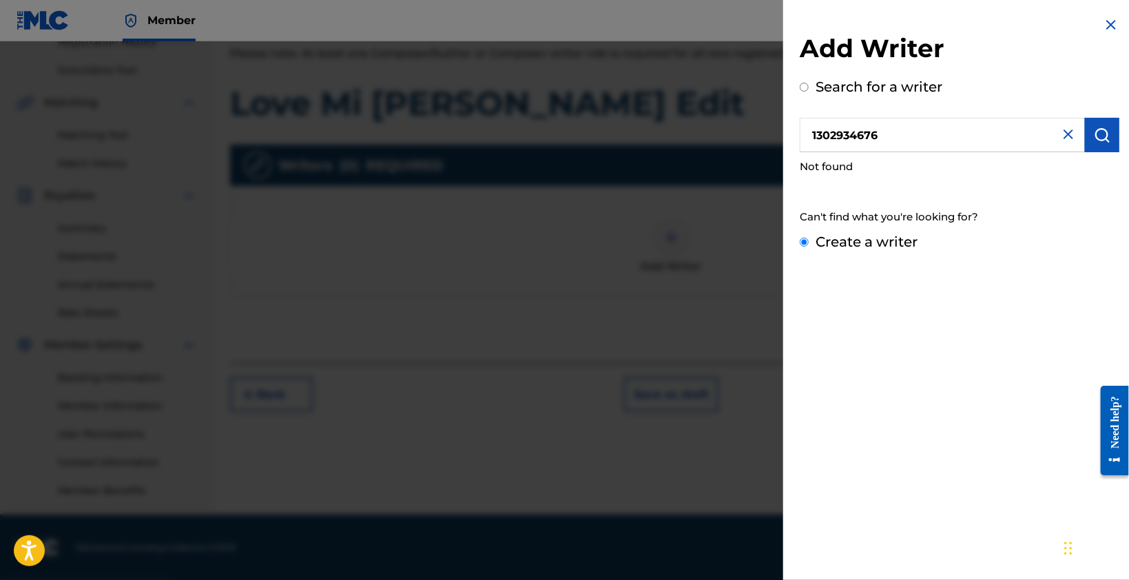
click at [808, 238] on input "Create a writer" at bounding box center [803, 242] width 9 height 9
radio input "false"
radio input "true"
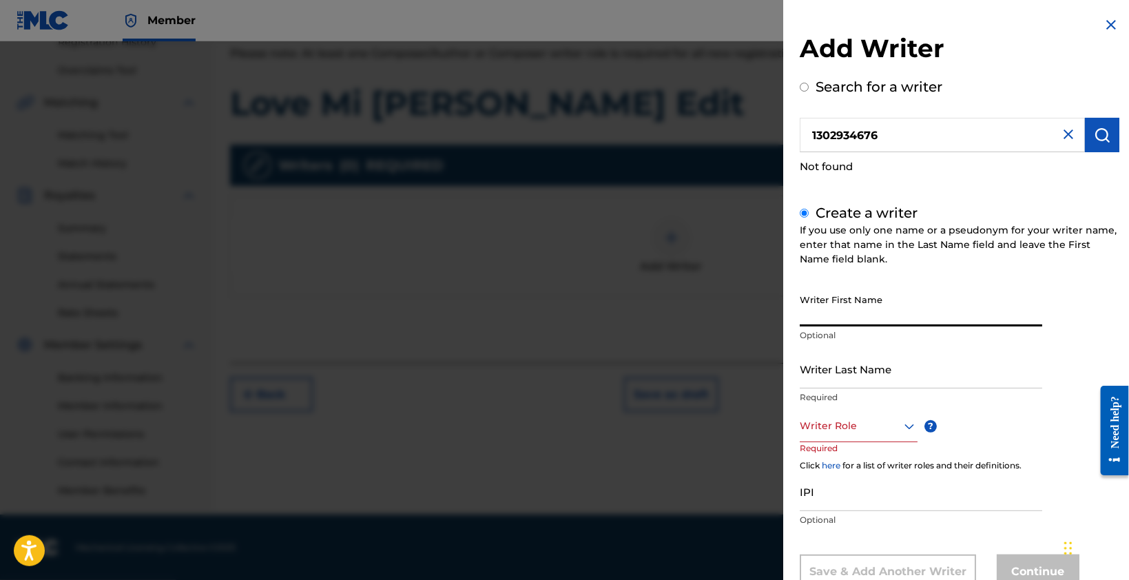
click at [889, 323] on input "Writer First Name" at bounding box center [920, 306] width 242 height 39
drag, startPoint x: 888, startPoint y: 315, endPoint x: 720, endPoint y: 317, distance: 168.0
click at [718, 317] on div "Add Writer Search for a writer 1302934676 Not found Create a writer If you use …" at bounding box center [564, 310] width 1129 height 538
type input "CT FRIMPONG"
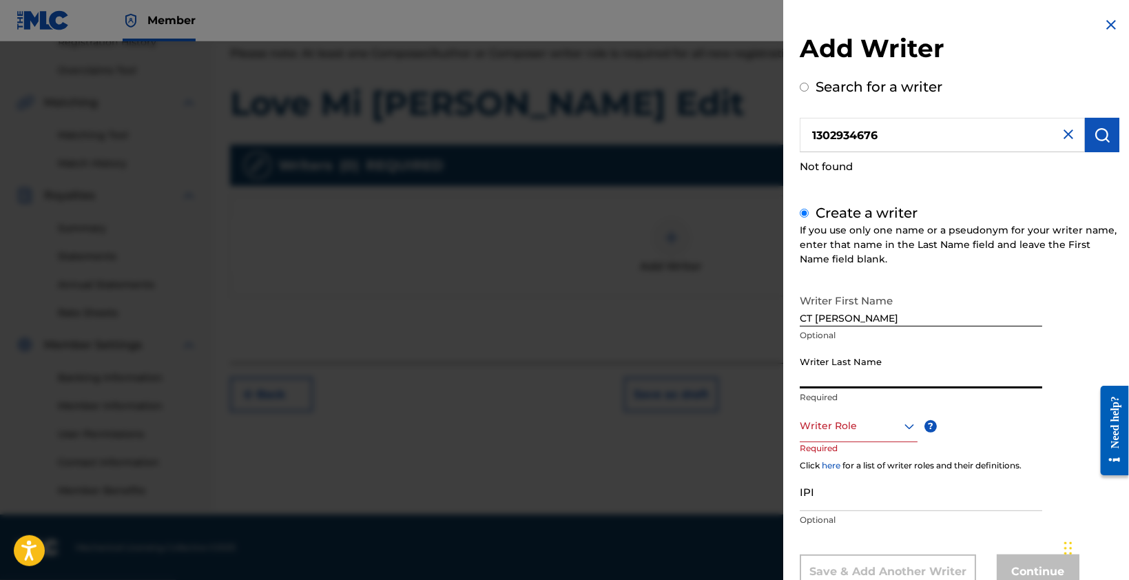
click at [909, 373] on input "Writer Last Name" at bounding box center [920, 368] width 242 height 39
type input "FRIMPONG"
click at [852, 319] on input "CT FRIMPONG" at bounding box center [920, 306] width 242 height 39
click at [855, 317] on input "CT FRIMPONG" at bounding box center [920, 306] width 242 height 39
click at [910, 306] on input "CT FRIMPONG" at bounding box center [920, 306] width 242 height 39
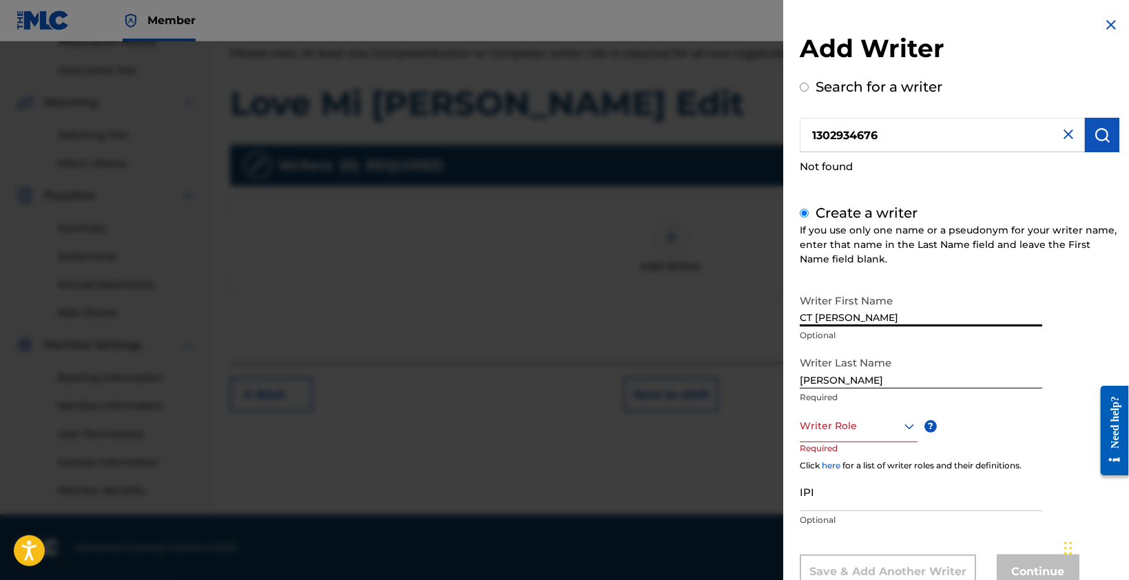
click at [855, 308] on input "CT FRIMPONG" at bounding box center [920, 306] width 242 height 39
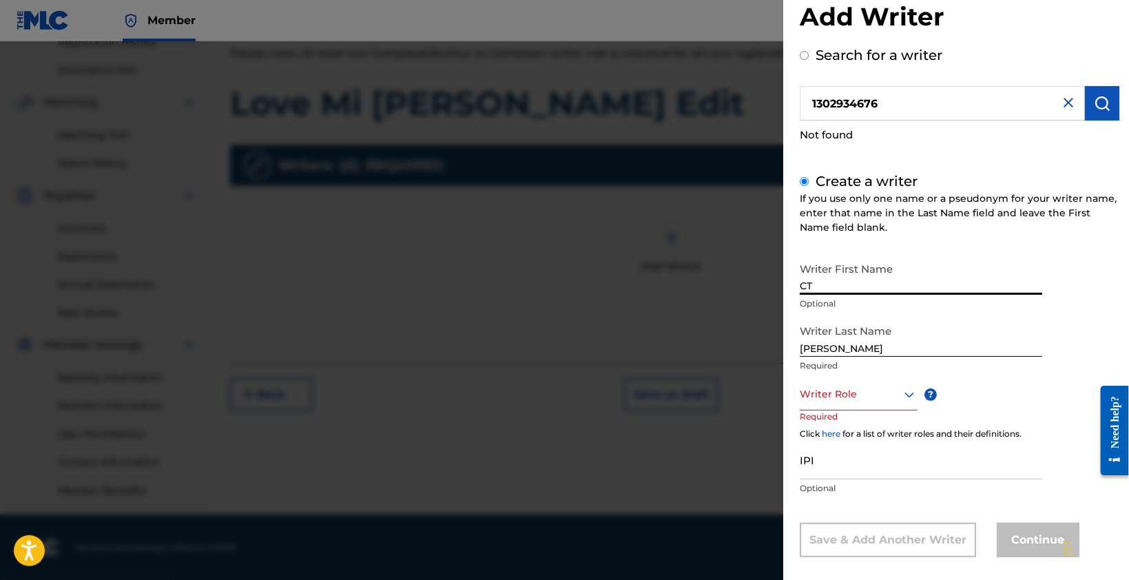
scroll to position [45, 0]
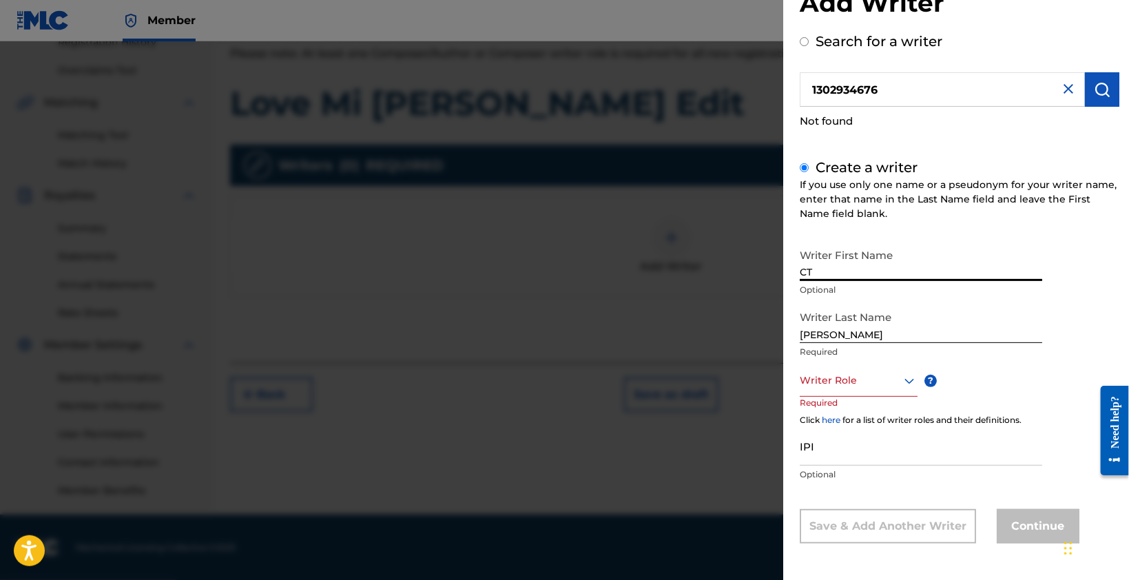
type input "CT"
click at [871, 386] on div at bounding box center [858, 380] width 118 height 17
click at [870, 418] on div "Composer/Author" at bounding box center [858, 412] width 116 height 31
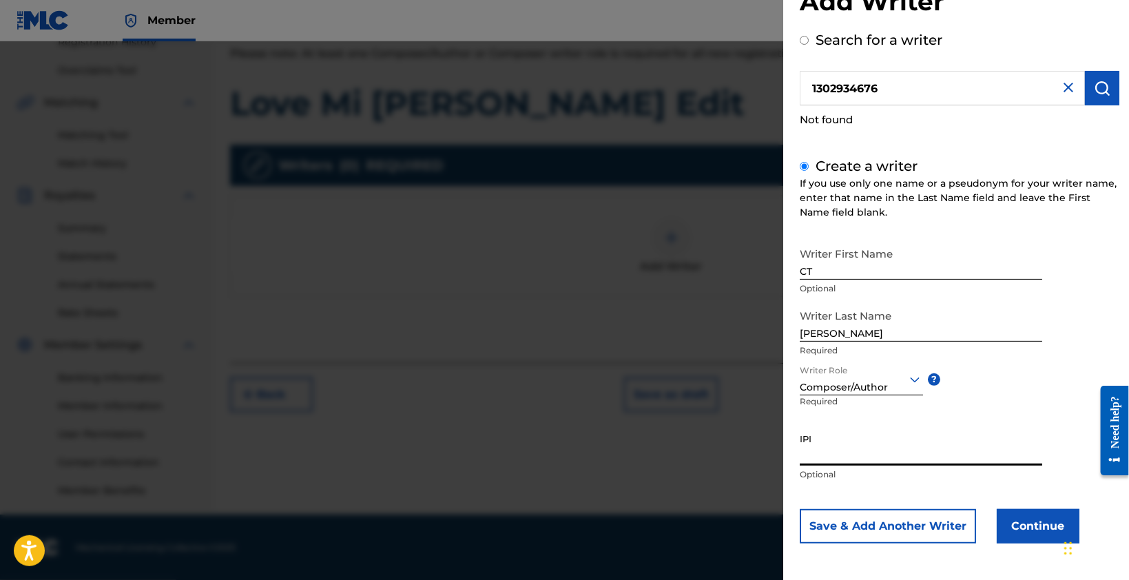
click at [855, 457] on input "IPI" at bounding box center [920, 445] width 242 height 39
paste input "1302934676"
type input "1302934676"
click at [1009, 535] on button "Continue" at bounding box center [1037, 526] width 83 height 34
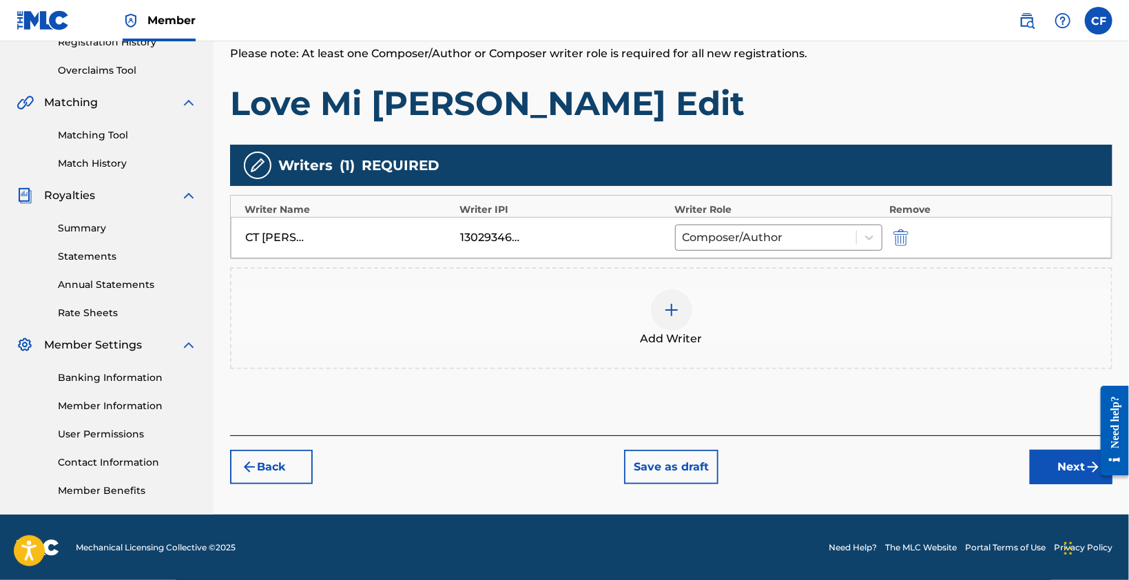
click at [1043, 459] on button "Next" at bounding box center [1070, 467] width 83 height 34
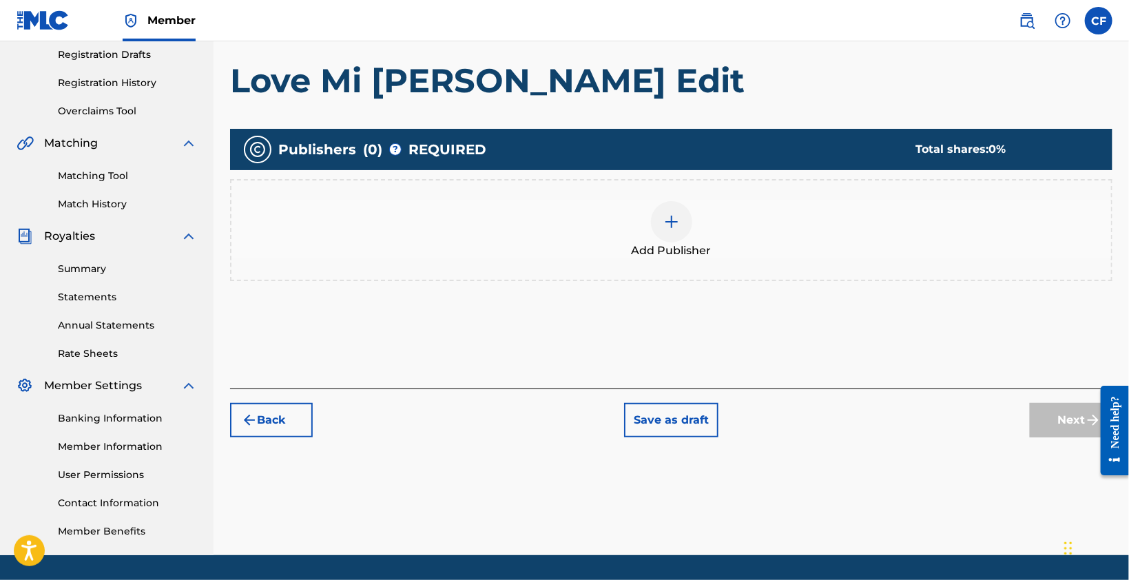
scroll to position [269, 0]
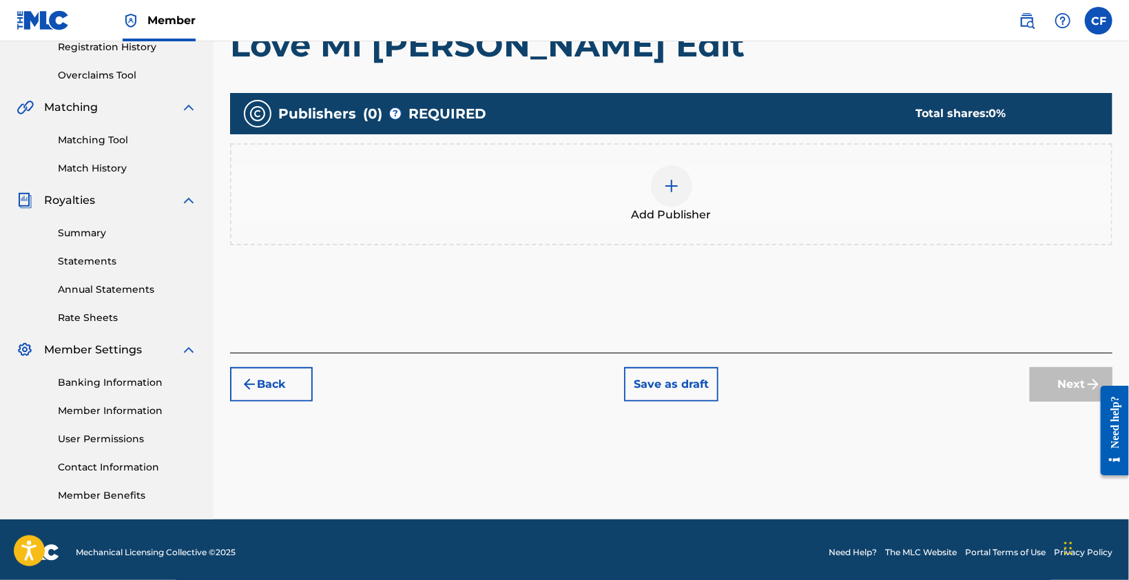
click at [673, 182] on img at bounding box center [671, 186] width 17 height 17
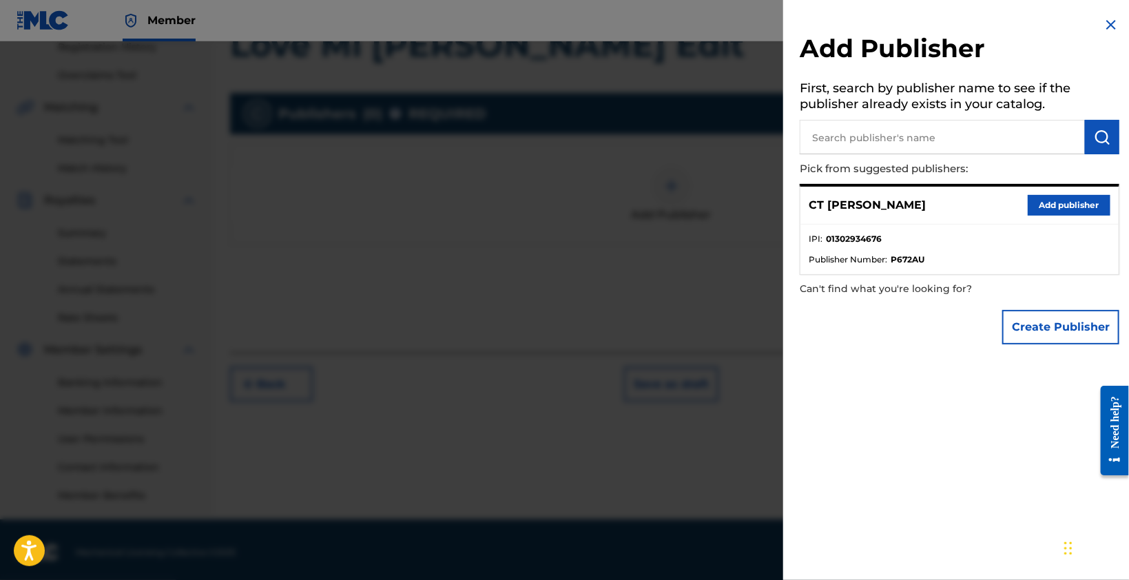
click at [956, 244] on li "IPI : 01302934676" at bounding box center [959, 243] width 302 height 21
click at [1063, 208] on button "Add publisher" at bounding box center [1068, 205] width 83 height 21
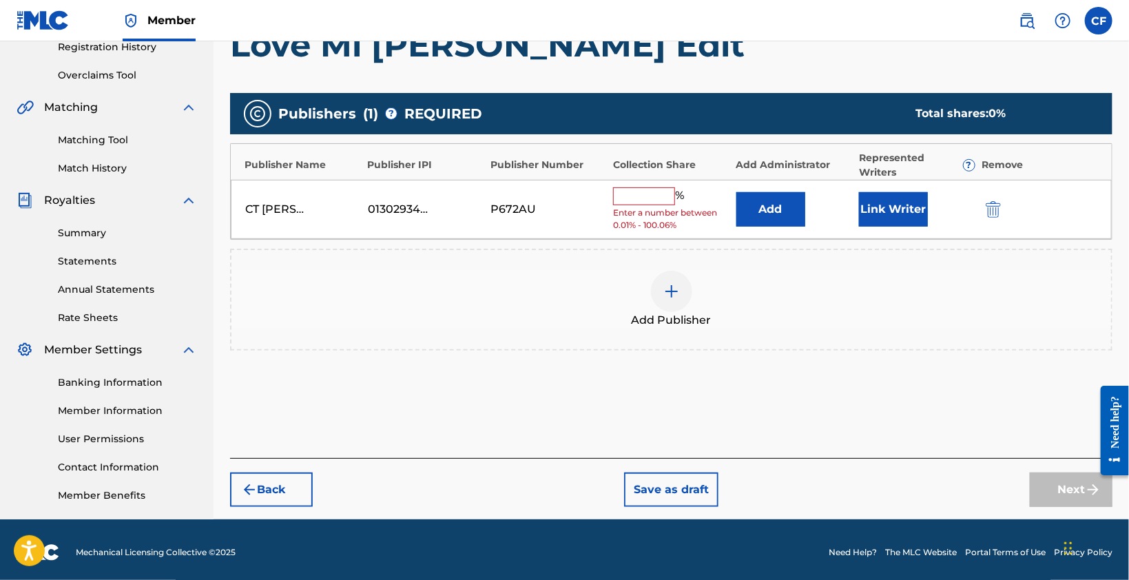
click at [663, 196] on input "text" at bounding box center [644, 196] width 62 height 18
type input "100"
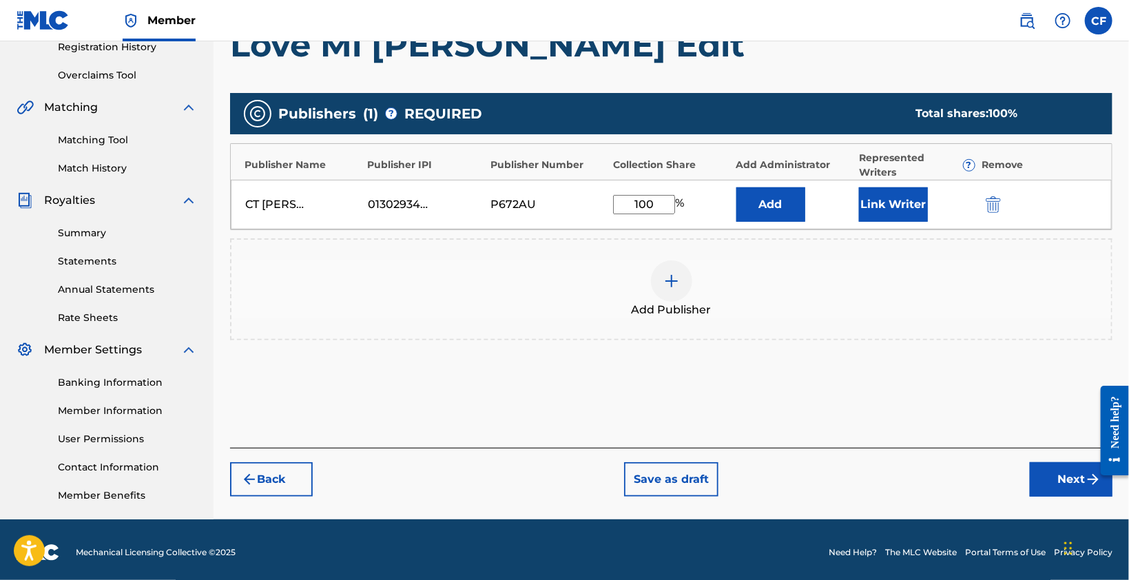
click at [777, 215] on button "Add" at bounding box center [770, 204] width 69 height 34
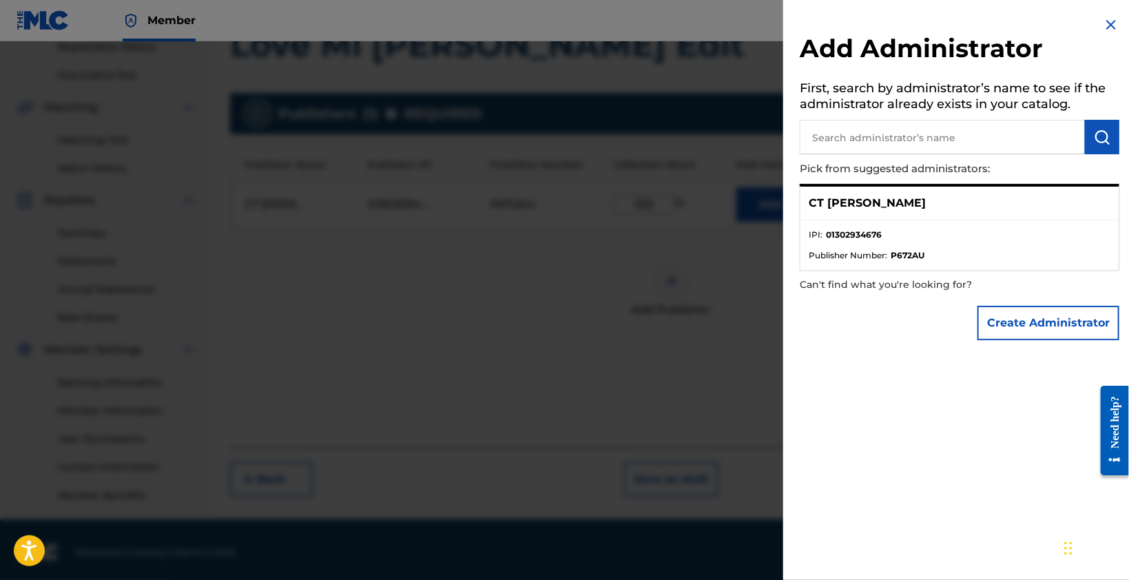
click at [1009, 316] on button "Create Administrator" at bounding box center [1048, 323] width 142 height 34
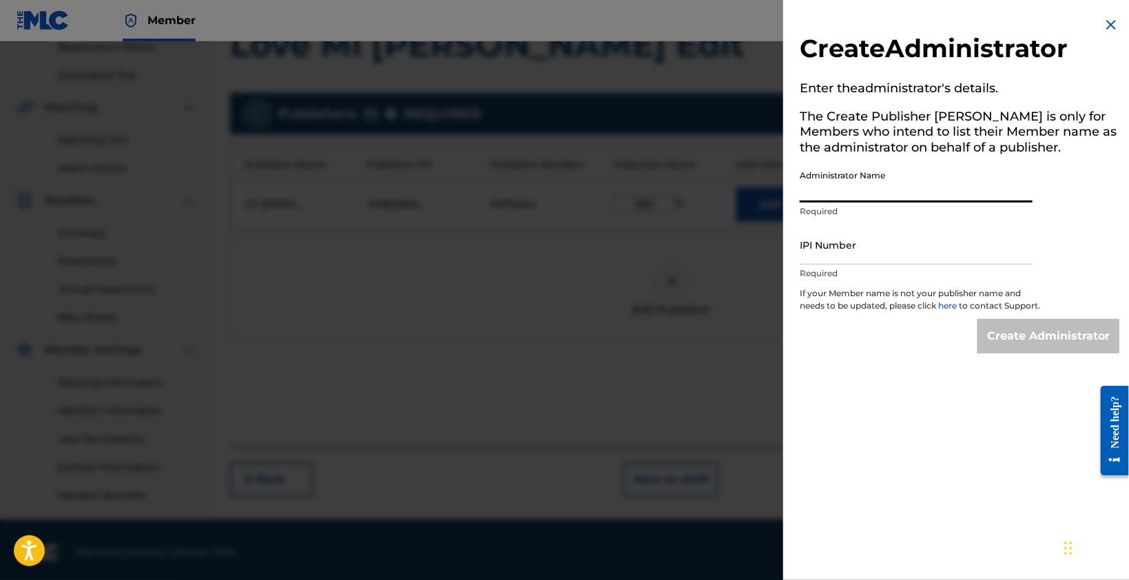
click at [886, 190] on input "Administrator Name" at bounding box center [915, 182] width 233 height 39
click at [1110, 28] on img at bounding box center [1110, 25] width 17 height 17
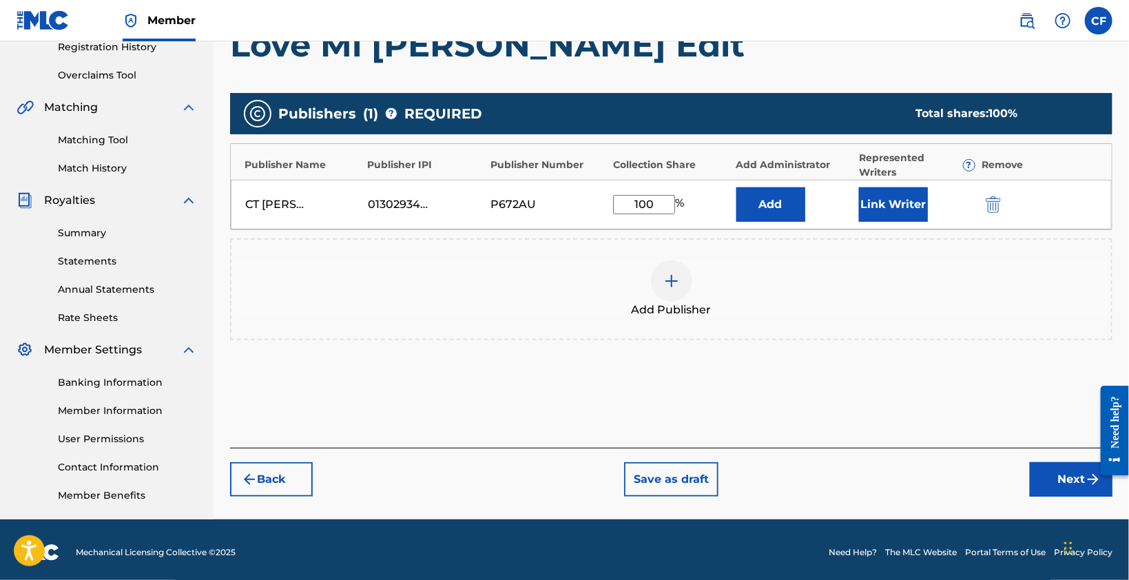
click at [920, 280] on div "Add Publisher" at bounding box center [670, 289] width 879 height 58
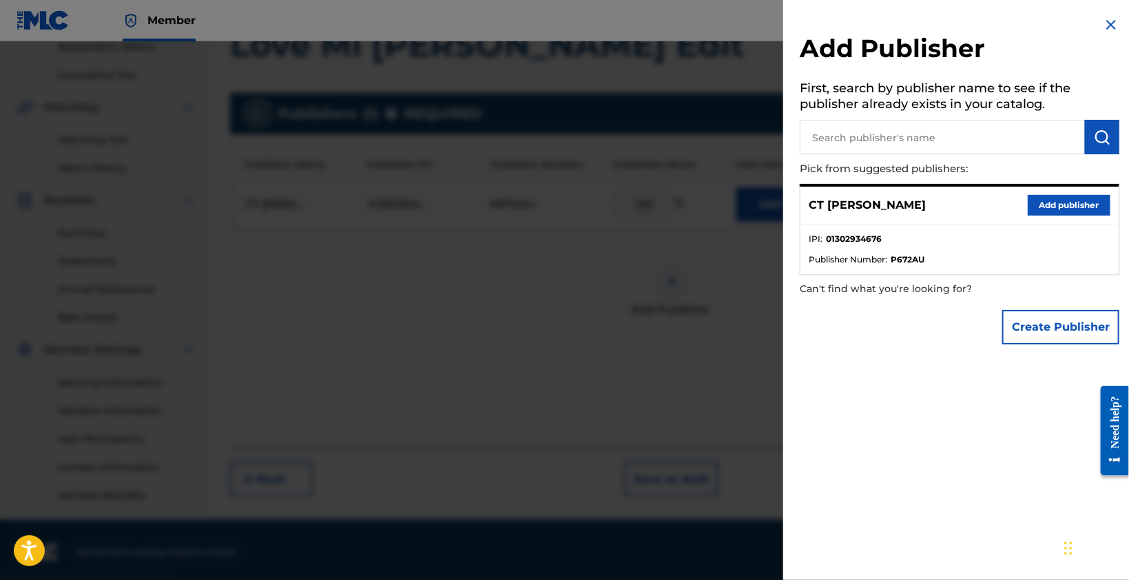
click at [1093, 26] on div "Add Publisher First, search by publisher name to see if the publisher already e…" at bounding box center [959, 184] width 353 height 368
click at [1102, 26] on img at bounding box center [1110, 25] width 17 height 17
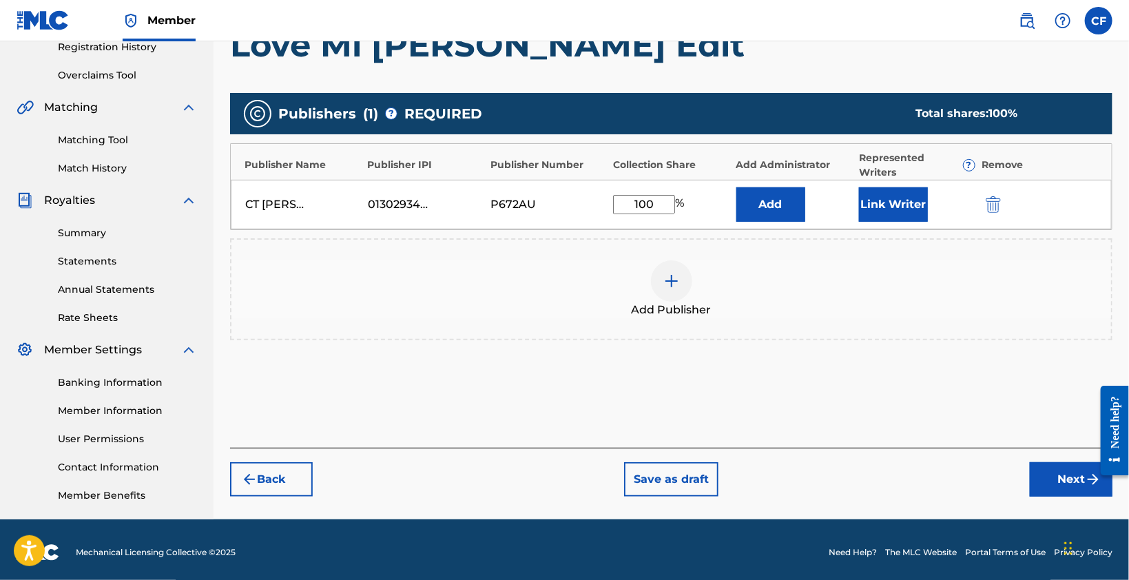
click at [1056, 474] on button "Next" at bounding box center [1070, 479] width 83 height 34
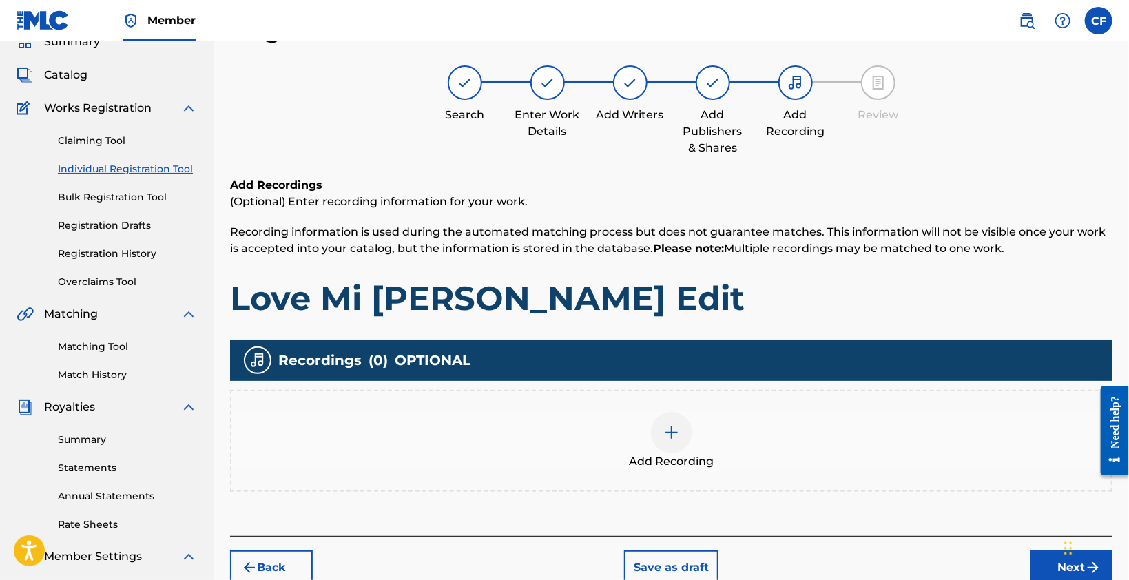
scroll to position [273, 0]
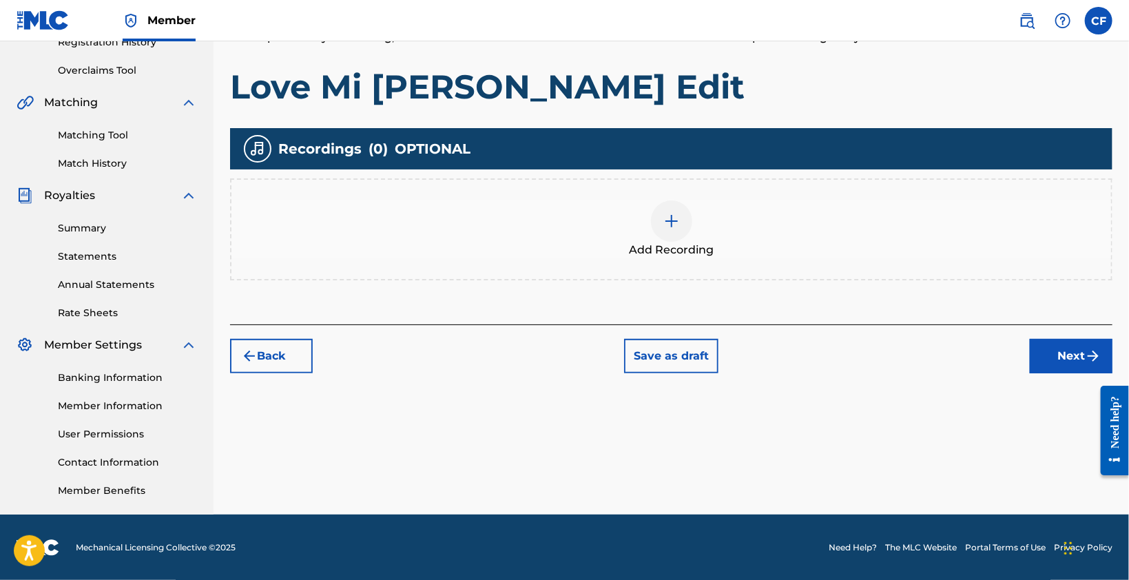
click at [678, 219] on img at bounding box center [671, 221] width 17 height 17
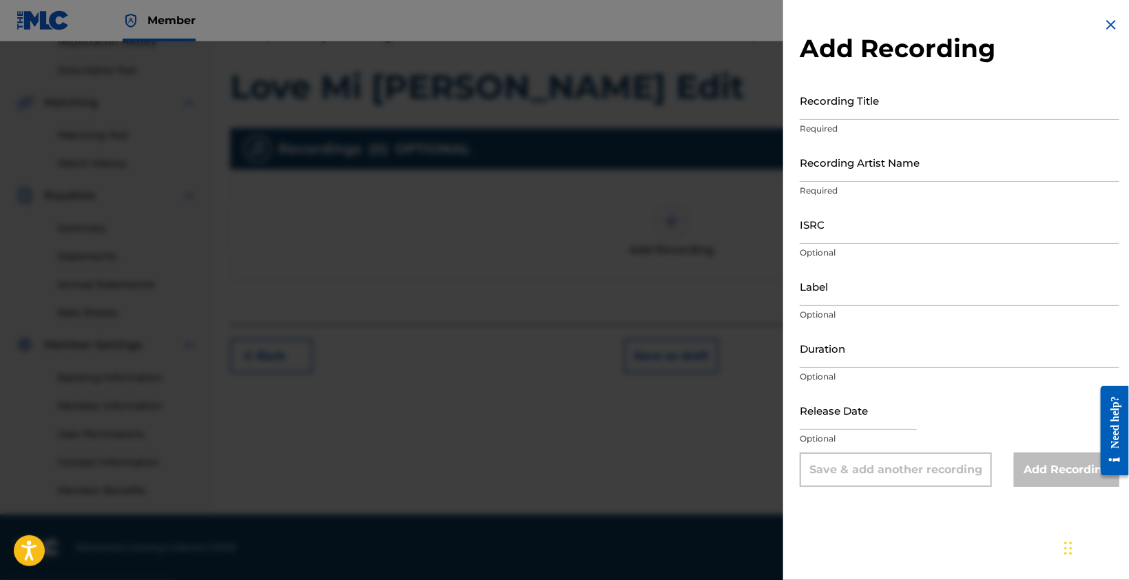
click at [930, 111] on input "Recording Title" at bounding box center [959, 100] width 320 height 39
paste input "Love Mi JeJe Vacay Edit"
type input "Love Mi JeJe Vacay Edit"
click at [912, 171] on input "Recording Artist Name" at bounding box center [959, 162] width 320 height 39
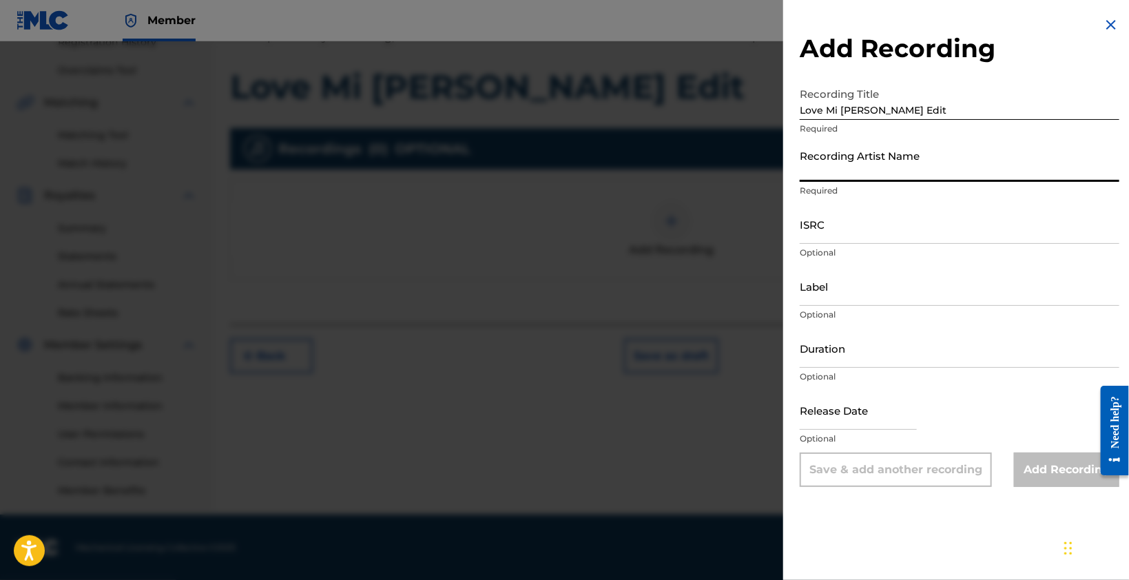
type input "cfreezy"
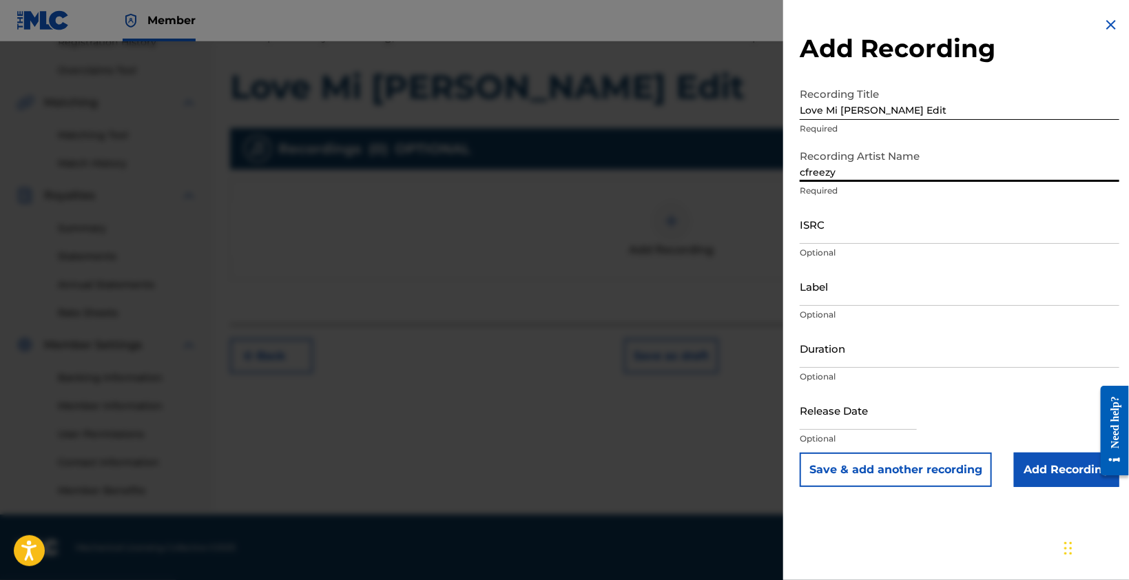
click at [888, 232] on input "ISRC" at bounding box center [959, 224] width 320 height 39
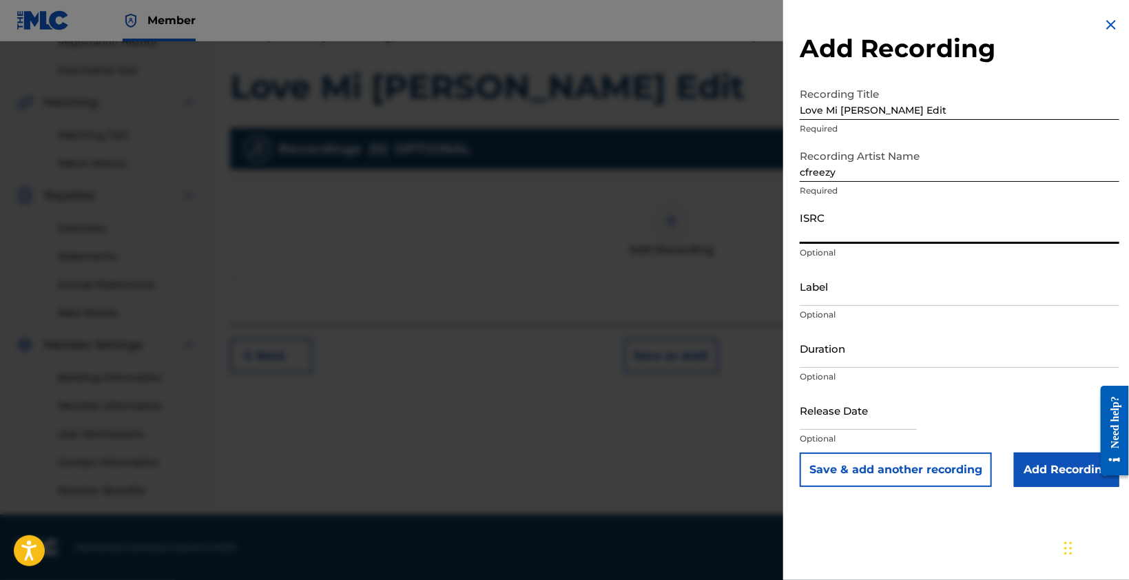
click at [970, 233] on input "ISRC" at bounding box center [959, 224] width 320 height 39
click at [849, 297] on input "Label" at bounding box center [959, 285] width 320 height 39
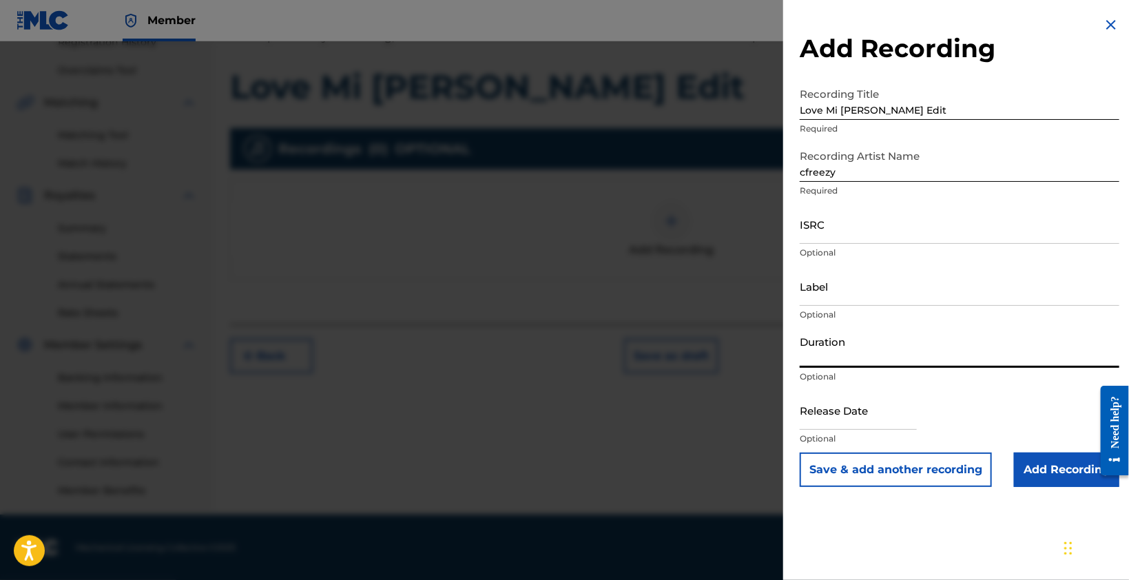
click at [860, 355] on input "Duration" at bounding box center [959, 347] width 320 height 39
click at [852, 348] on input "Duration" at bounding box center [959, 347] width 320 height 39
type input "04:13"
click at [888, 423] on input "text" at bounding box center [857, 409] width 117 height 39
select select "8"
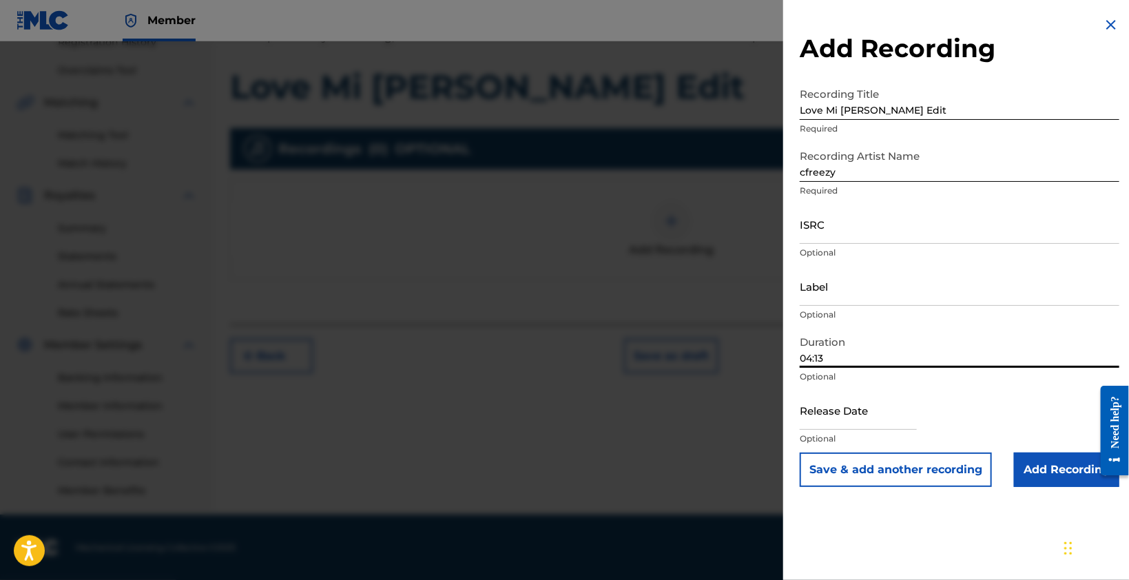
select select "2025"
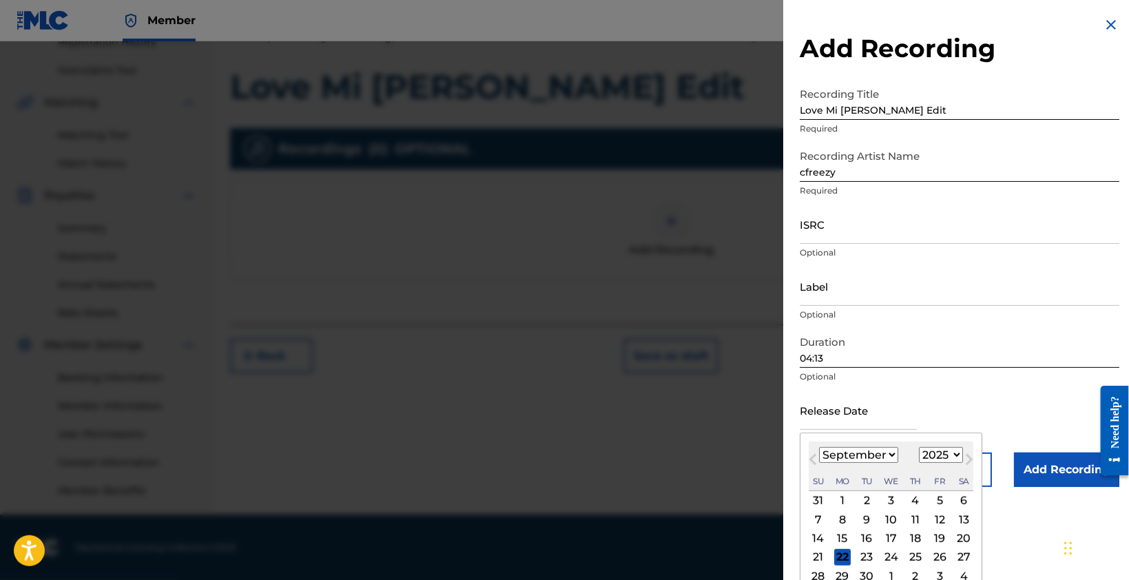
click at [915, 533] on div "18" at bounding box center [915, 538] width 17 height 17
type input "September 18 2025"
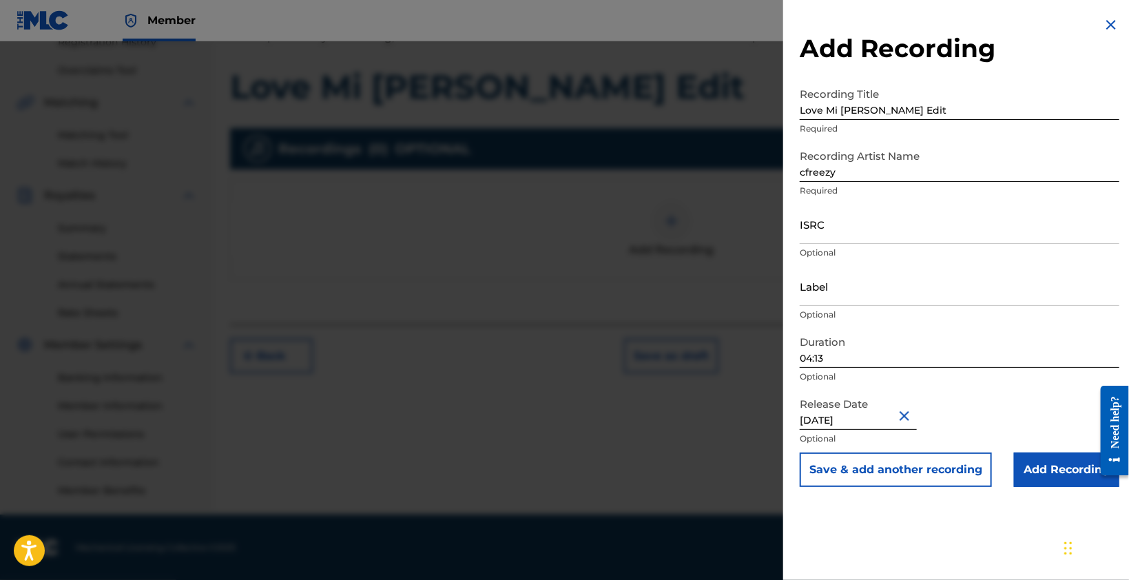
click at [906, 413] on button "Close" at bounding box center [906, 416] width 21 height 42
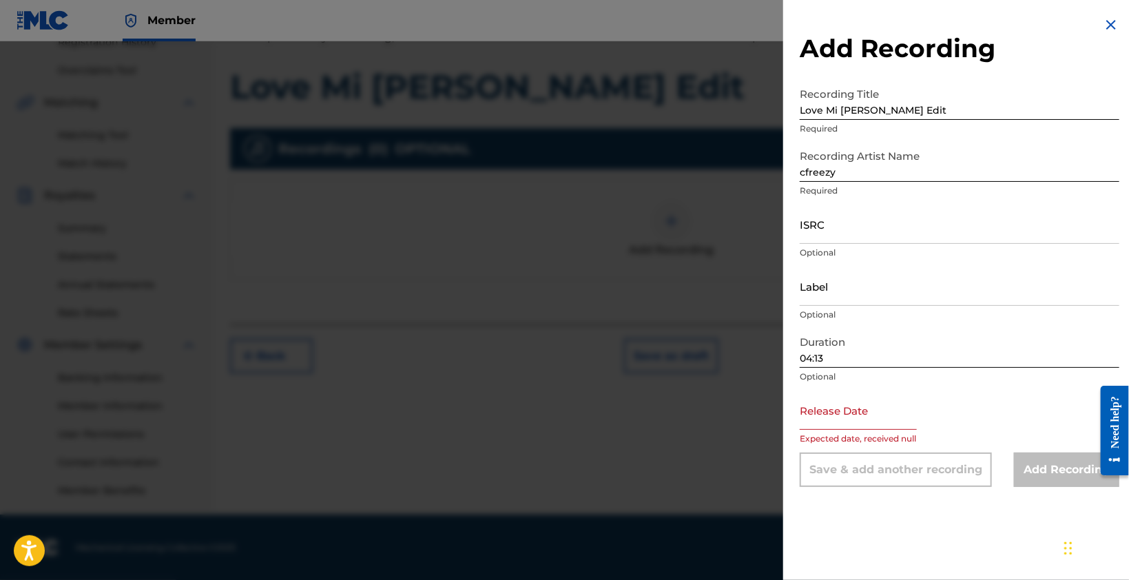
click at [838, 410] on input "text" at bounding box center [857, 409] width 117 height 39
select select "8"
select select "2025"
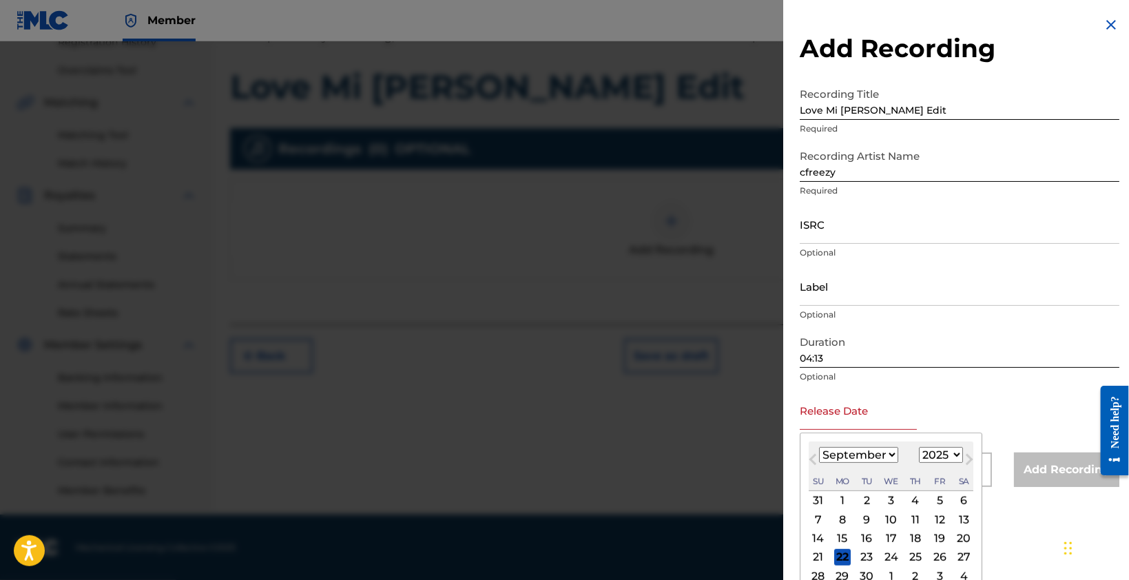
click at [859, 447] on div "September 2025 January February March April May June July August September Octo…" at bounding box center [890, 466] width 165 height 50
click at [858, 453] on select "January February March April May June July August September October November De…" at bounding box center [858, 455] width 79 height 16
select select "6"
click at [819, 447] on select "January February March April May June July August September October November De…" at bounding box center [858, 455] width 79 height 16
click at [868, 500] on div "1" at bounding box center [866, 500] width 17 height 17
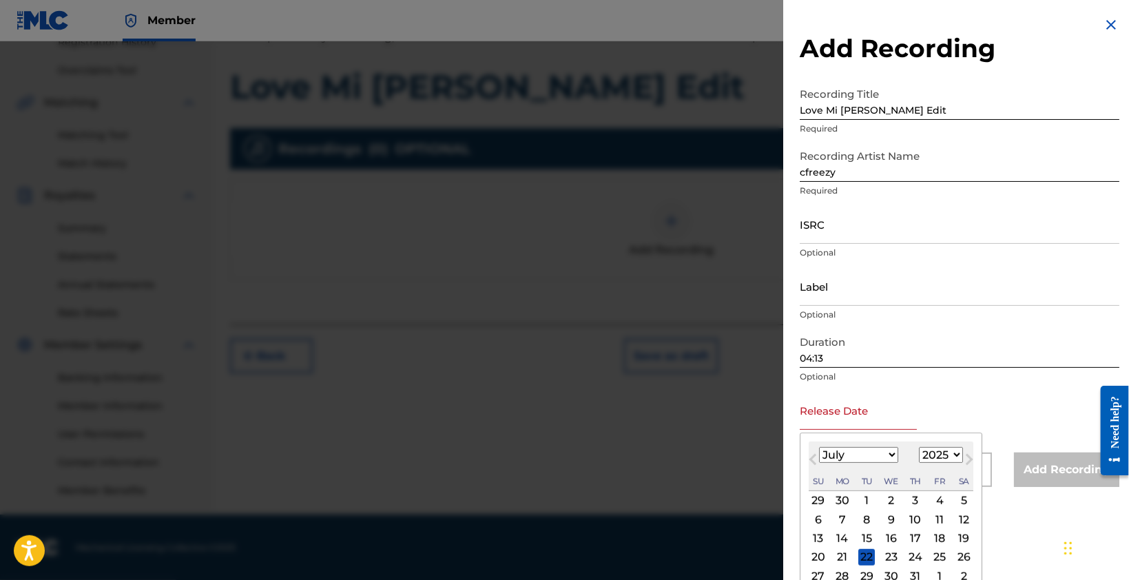
type input "July 1 2025"
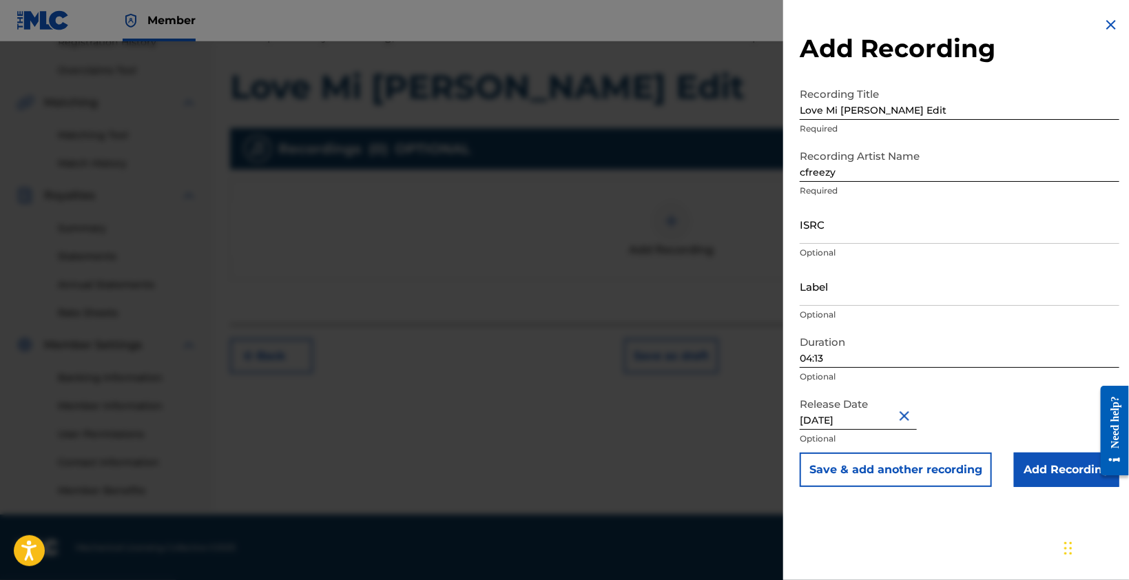
click at [1051, 470] on input "Add Recording" at bounding box center [1066, 469] width 105 height 34
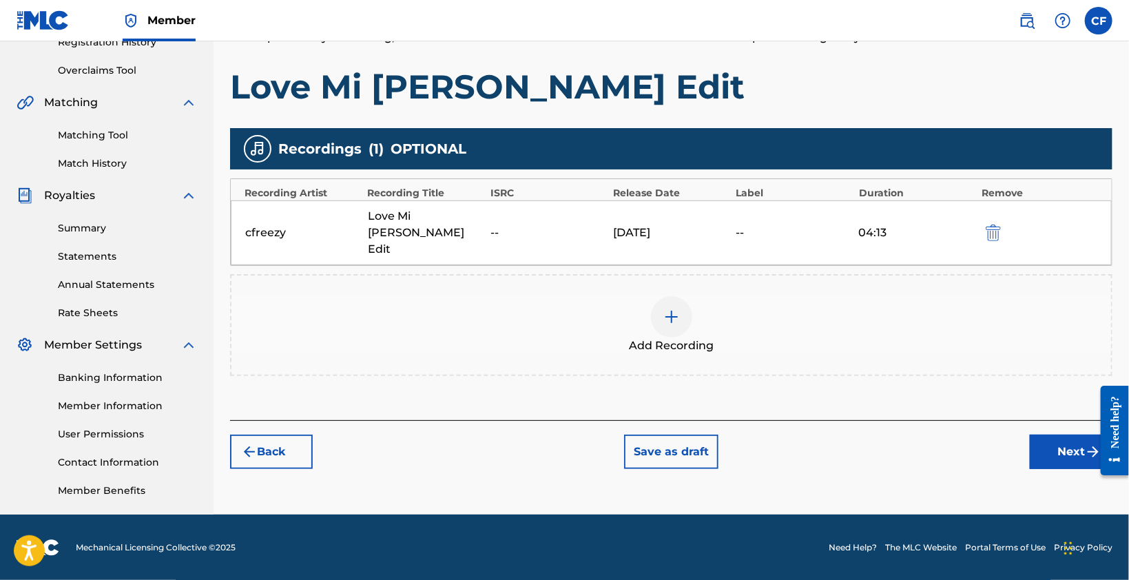
click at [894, 430] on div "Back Save as draft Next" at bounding box center [671, 444] width 882 height 49
click at [687, 301] on div at bounding box center [671, 316] width 41 height 41
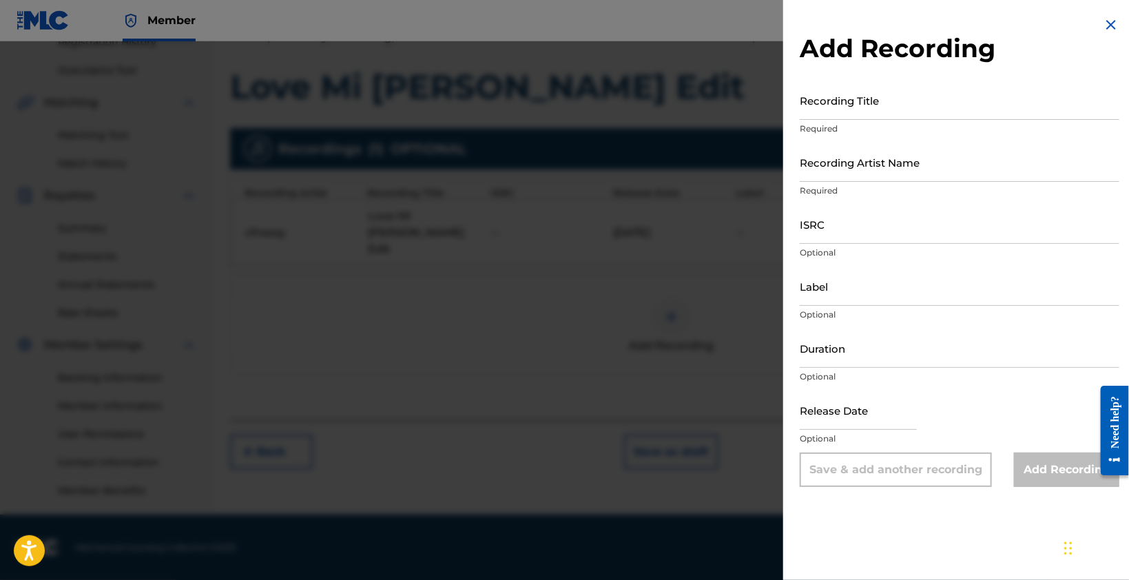
click at [1110, 26] on img at bounding box center [1110, 25] width 17 height 17
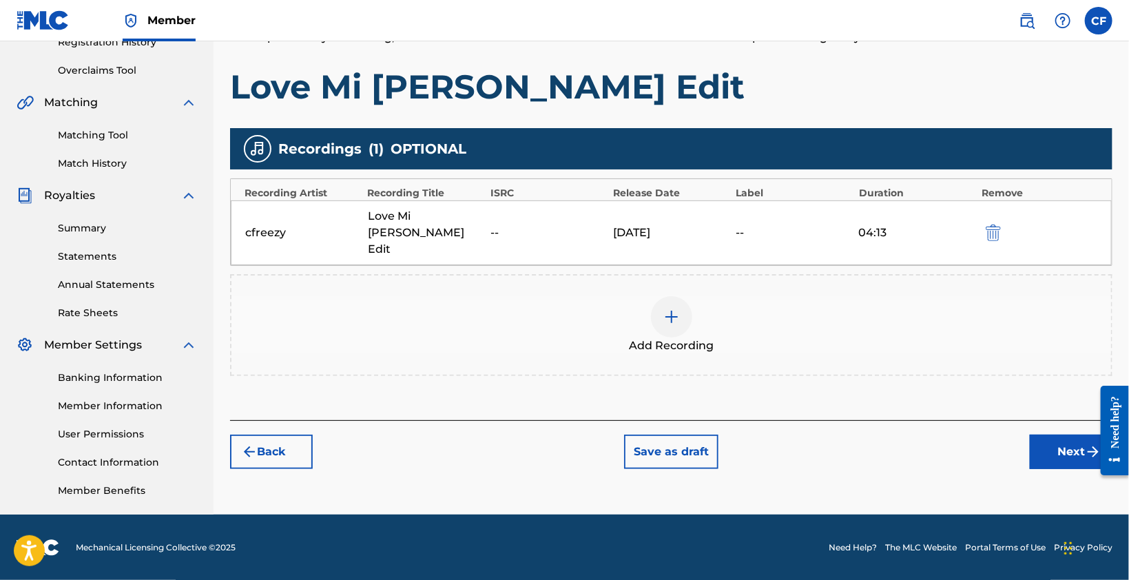
click at [894, 371] on div "Add Recordings (Optional) Enter recording information for your work. Recording …" at bounding box center [671, 193] width 882 height 454
click at [1033, 434] on button "Next" at bounding box center [1070, 451] width 83 height 34
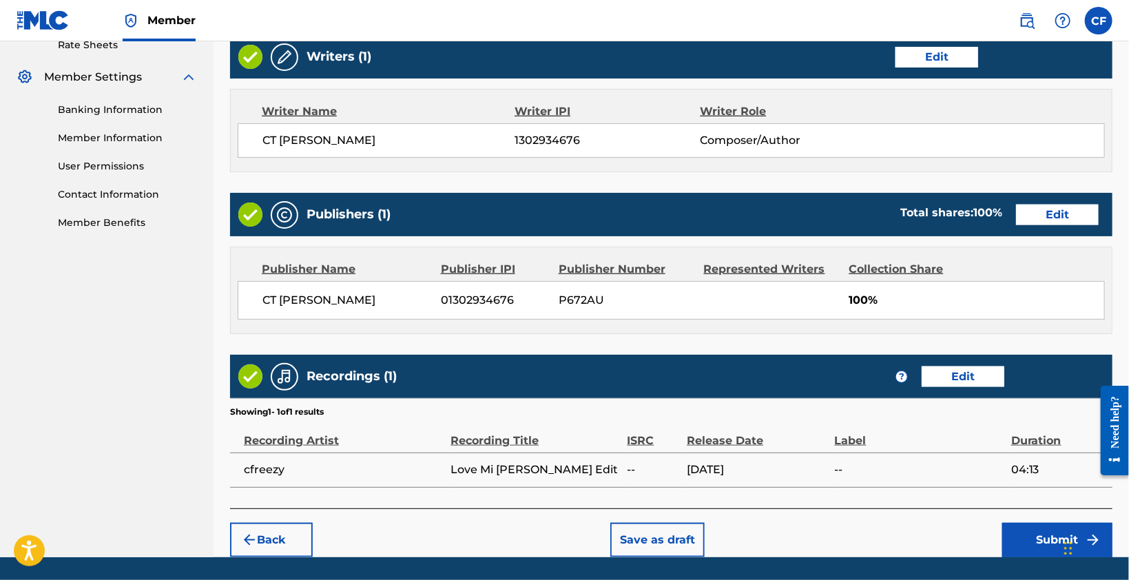
scroll to position [581, 0]
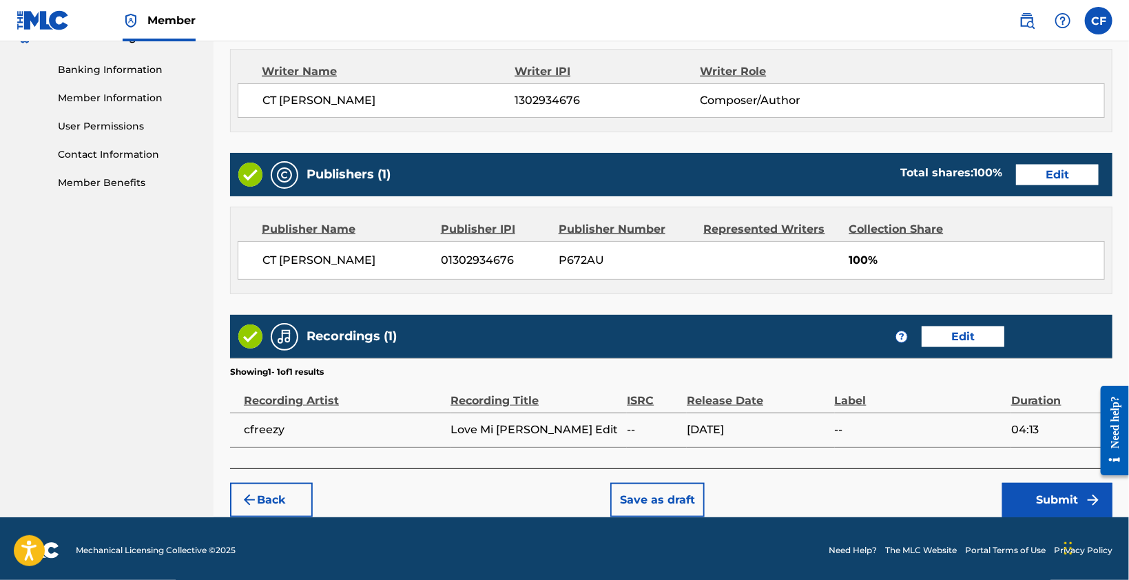
click at [1045, 488] on button "Submit" at bounding box center [1057, 500] width 110 height 34
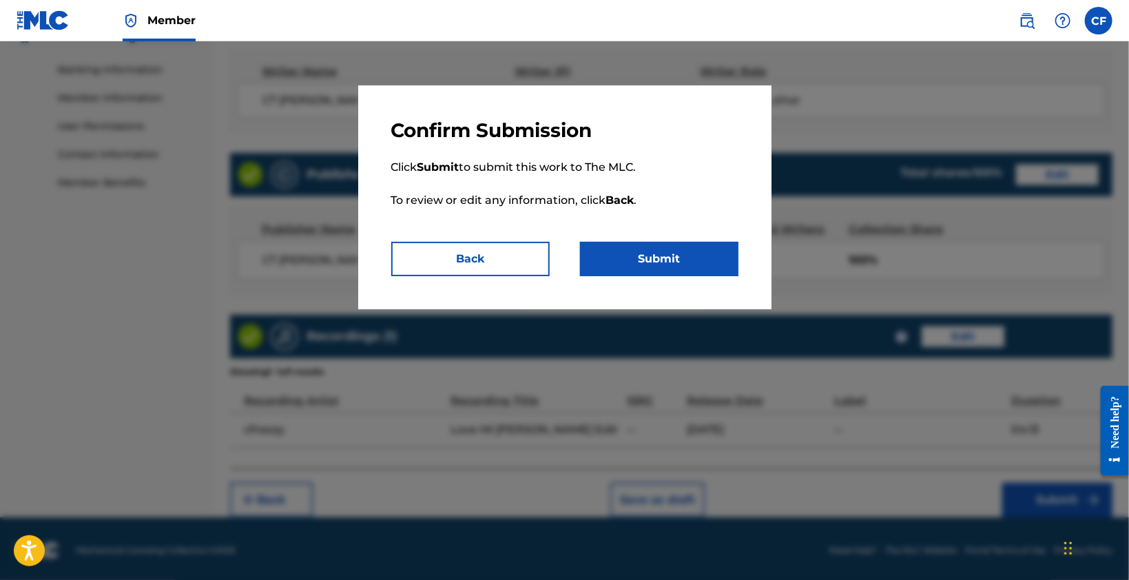
click at [629, 262] on button "Submit" at bounding box center [659, 259] width 158 height 34
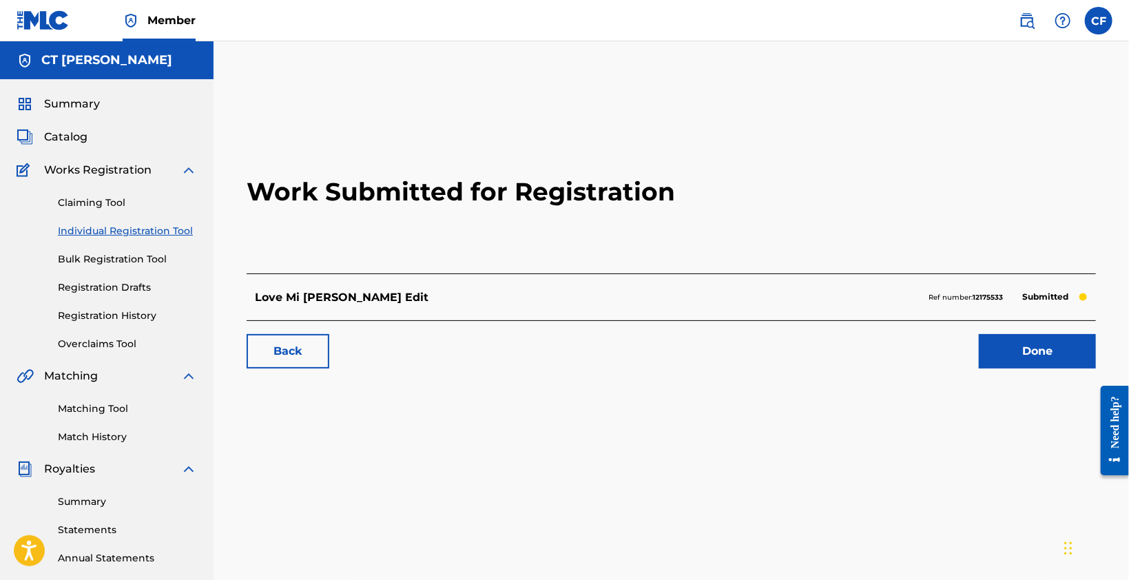
click at [1050, 353] on link "Done" at bounding box center [1036, 351] width 117 height 34
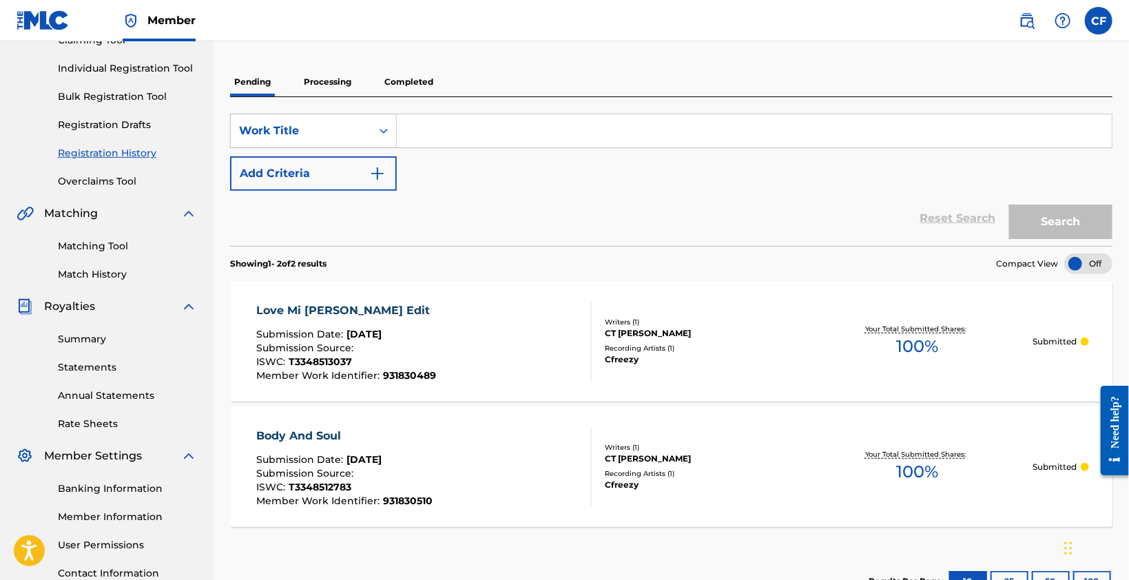
scroll to position [67, 0]
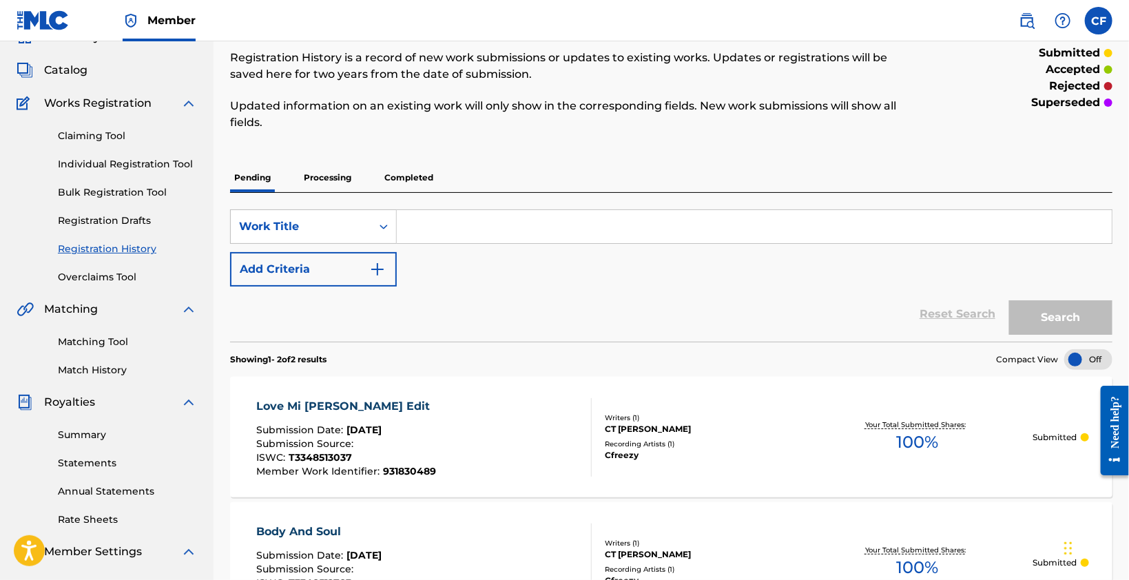
click at [151, 164] on link "Individual Registration Tool" at bounding box center [127, 164] width 139 height 14
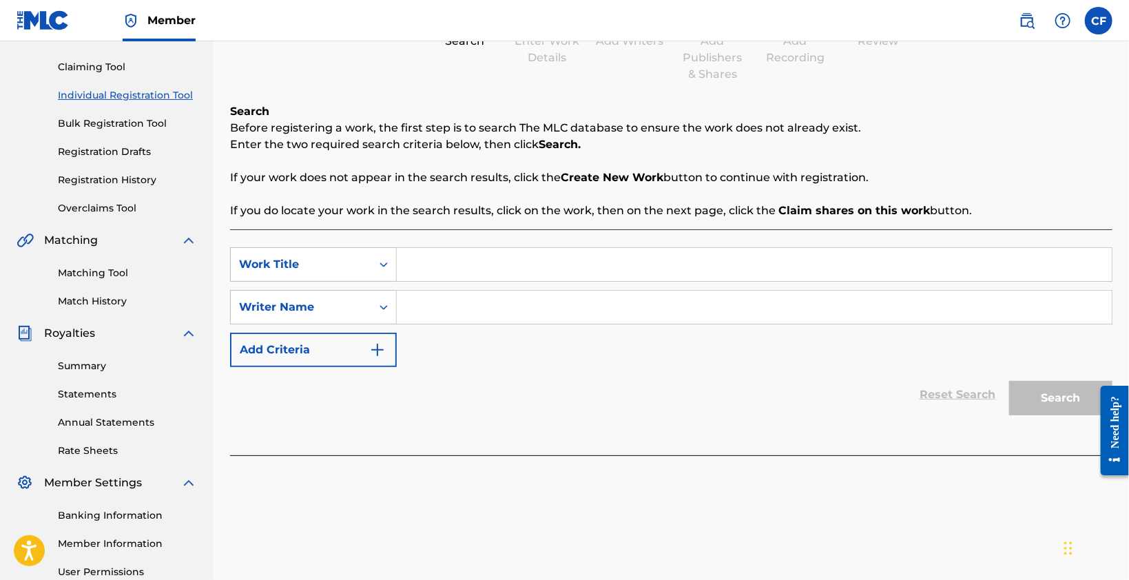
scroll to position [138, 0]
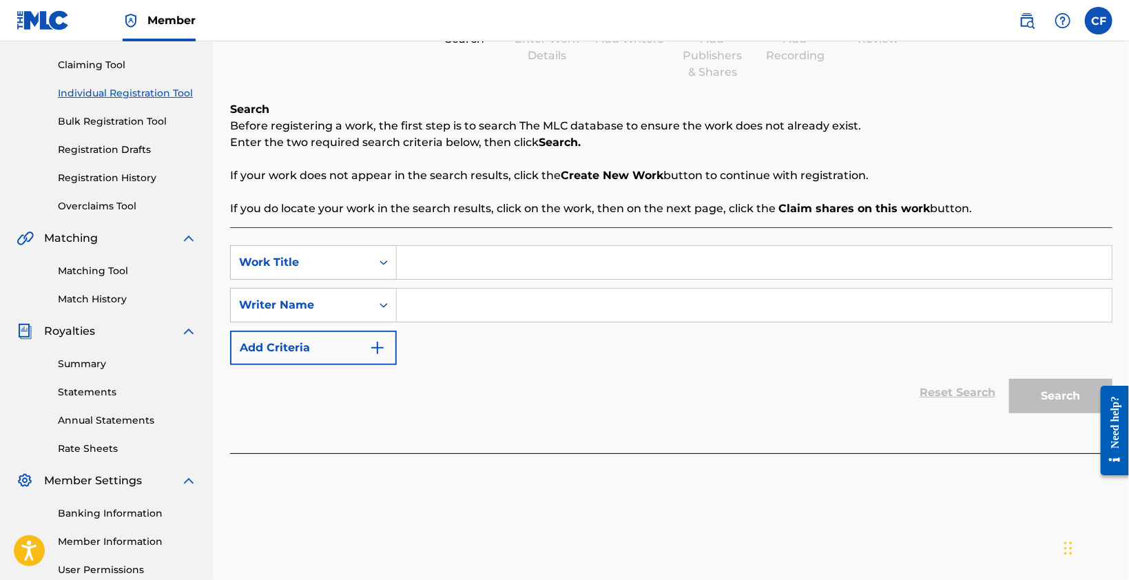
click at [461, 262] on input "Search Form" at bounding box center [754, 262] width 715 height 33
click at [456, 249] on input "Search Form" at bounding box center [754, 262] width 715 height 33
paste input "Love Mi JeJe"
type input "Love Mi JeJe"
click at [367, 302] on div "Writer Name" at bounding box center [301, 305] width 140 height 26
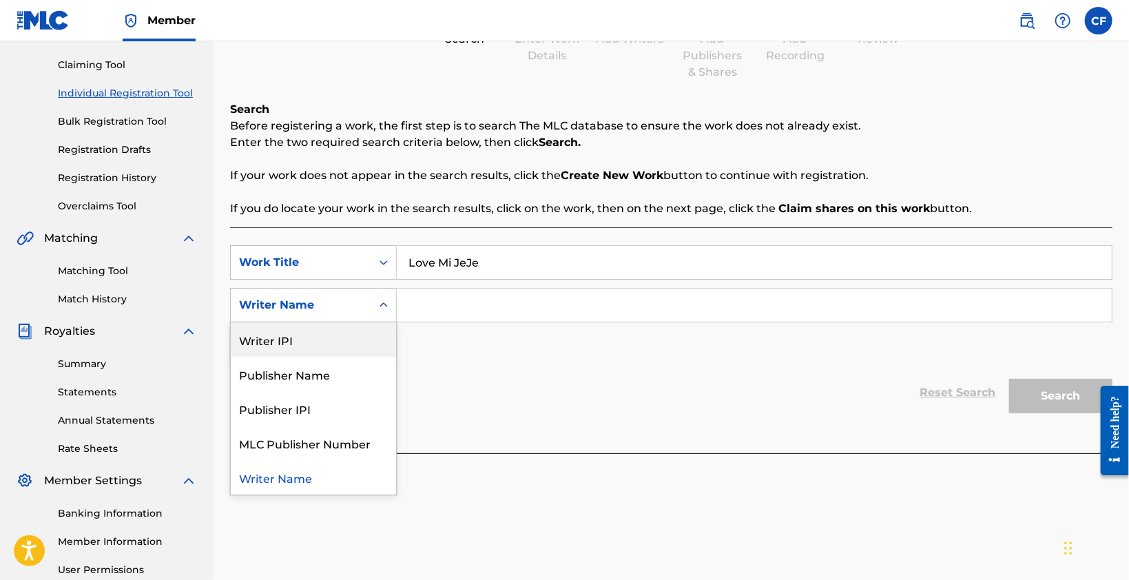
click at [362, 325] on div "Writer IPI" at bounding box center [313, 339] width 165 height 34
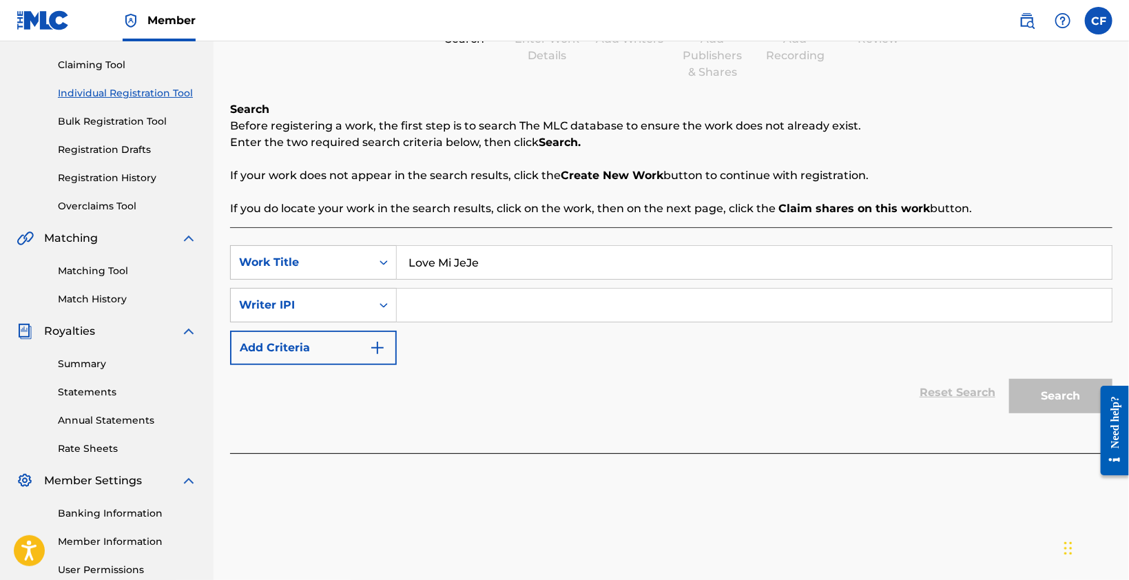
click at [428, 309] on input "Search Form" at bounding box center [754, 305] width 715 height 33
paste input "1302934676"
type input "1302934676"
click at [654, 415] on div "Reset Search Search" at bounding box center [671, 392] width 882 height 55
click at [1025, 392] on button "Search" at bounding box center [1060, 396] width 103 height 34
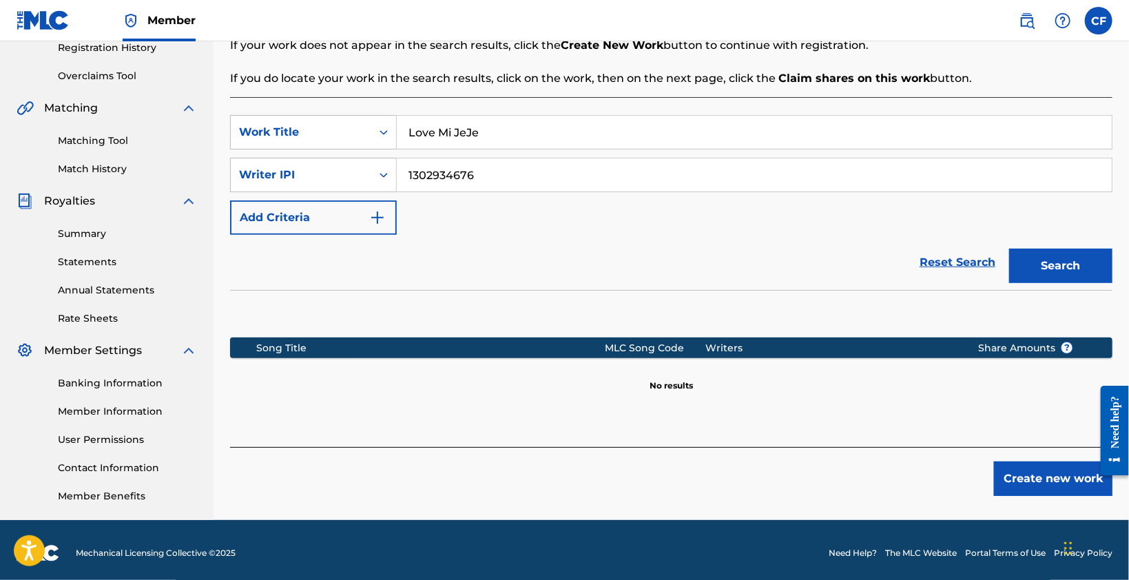
scroll to position [273, 0]
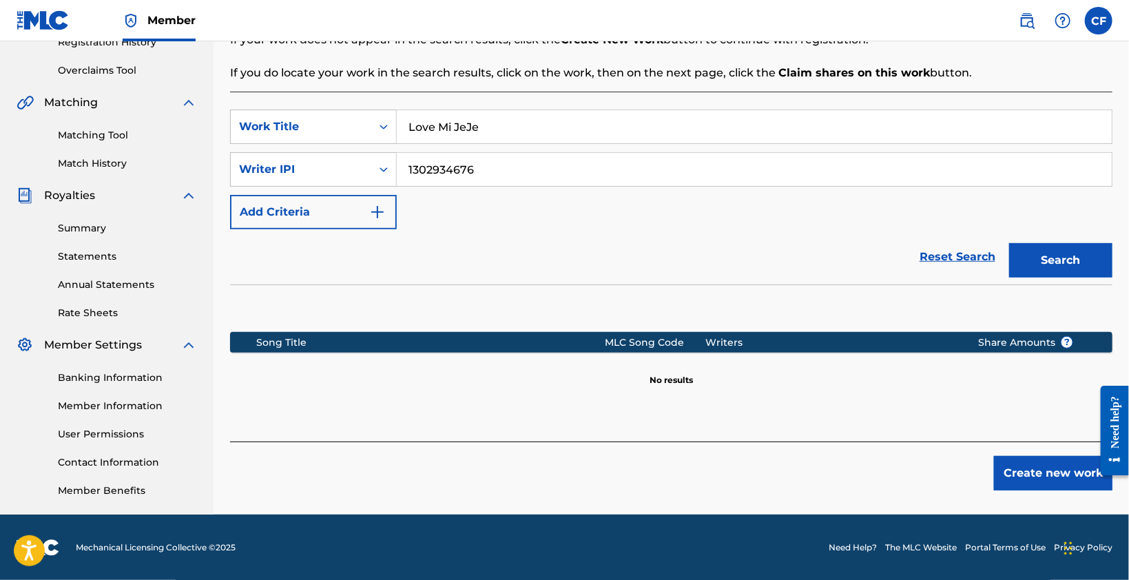
click at [1015, 475] on button "Create new work" at bounding box center [1053, 473] width 118 height 34
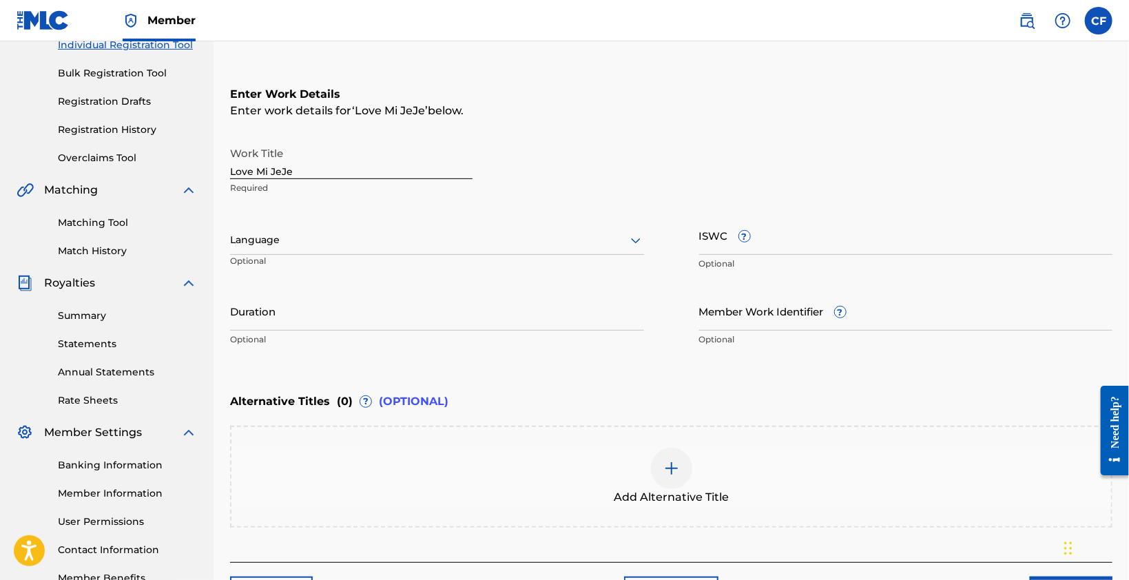
scroll to position [136, 0]
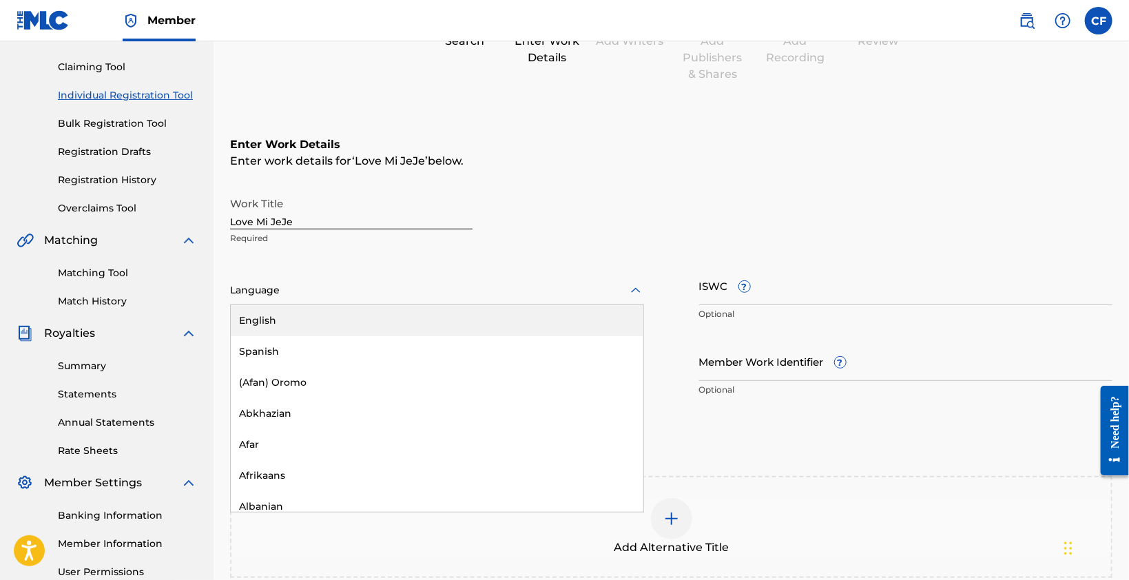
click at [304, 286] on div at bounding box center [437, 290] width 414 height 17
click at [307, 312] on div "English" at bounding box center [437, 320] width 412 height 31
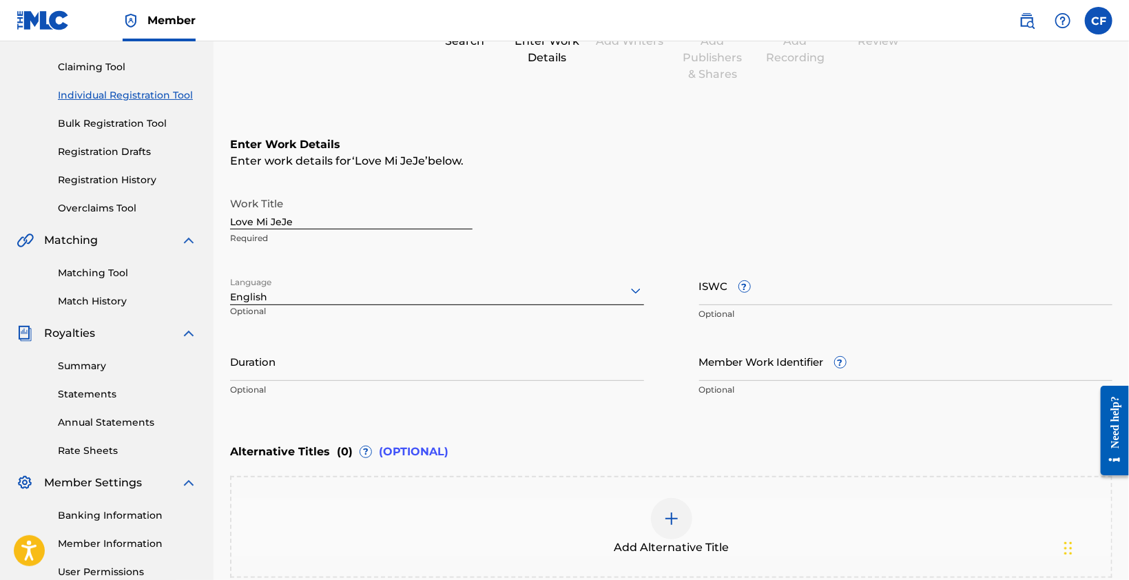
click at [788, 220] on div "Work Title Love Mi JeJe Required" at bounding box center [671, 221] width 882 height 62
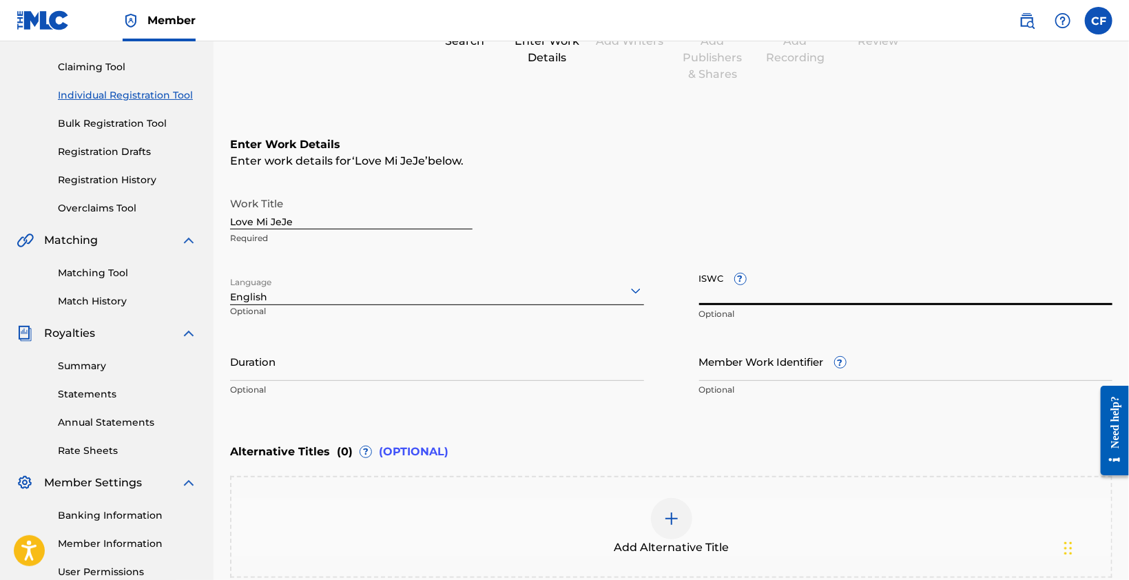
click at [790, 293] on input "ISWC ?" at bounding box center [906, 285] width 414 height 39
paste input "QZTBC2522092"
type input "QZTBC2522092"
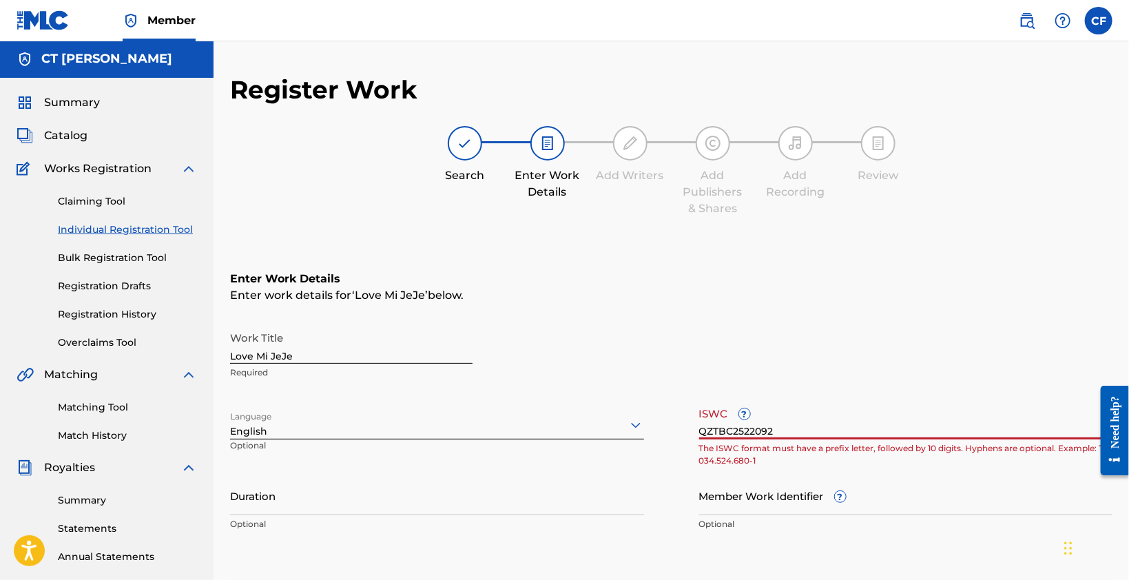
scroll to position [0, 0]
click at [749, 439] on input "QZTBC2522092" at bounding box center [906, 420] width 414 height 39
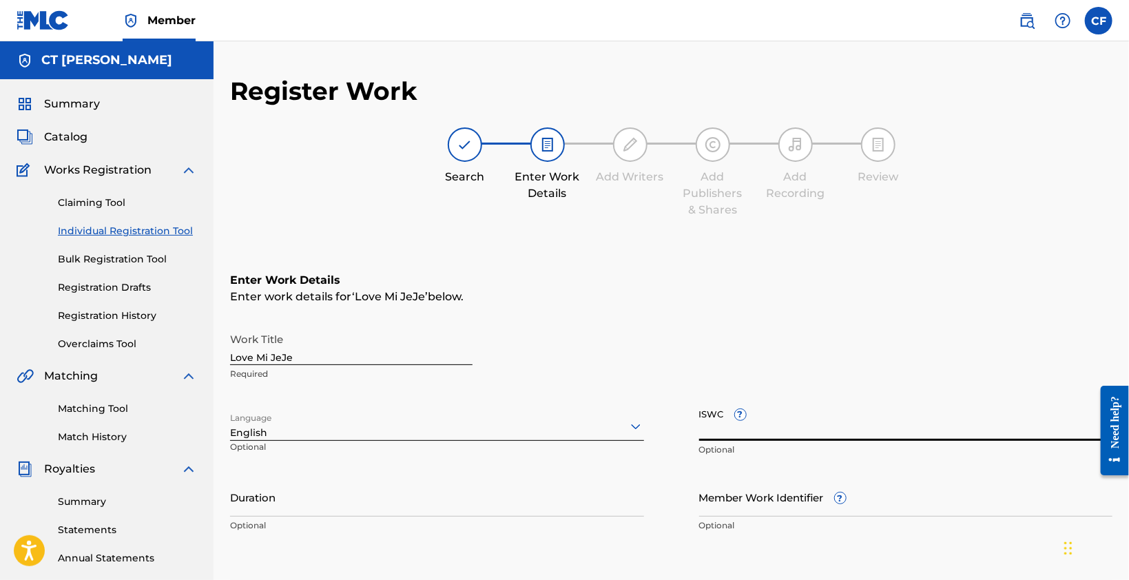
paste input "QZTBC2522092"
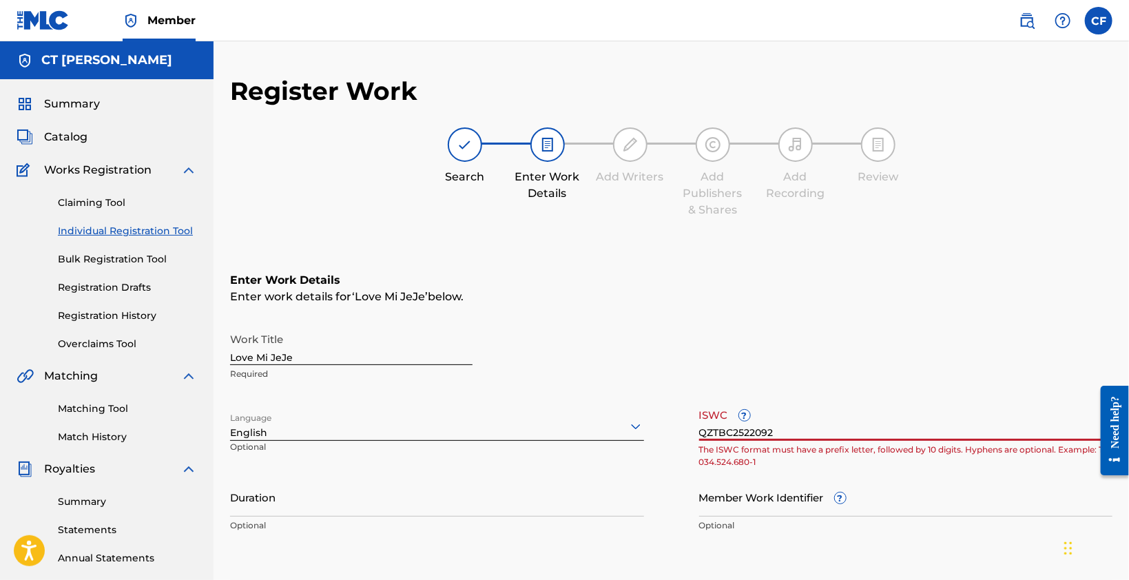
type input "QZTBC2522092"
click at [844, 383] on div "Work Title Love Mi JeJe Required" at bounding box center [671, 357] width 882 height 62
click at [712, 429] on input "QZTBC2522092" at bounding box center [906, 420] width 414 height 39
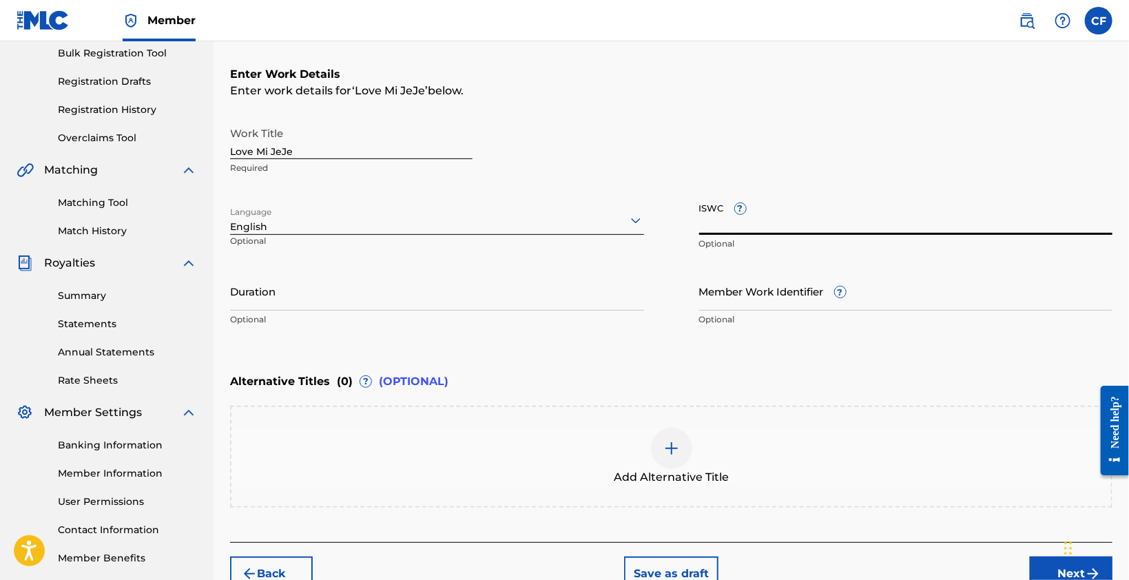
scroll to position [207, 0]
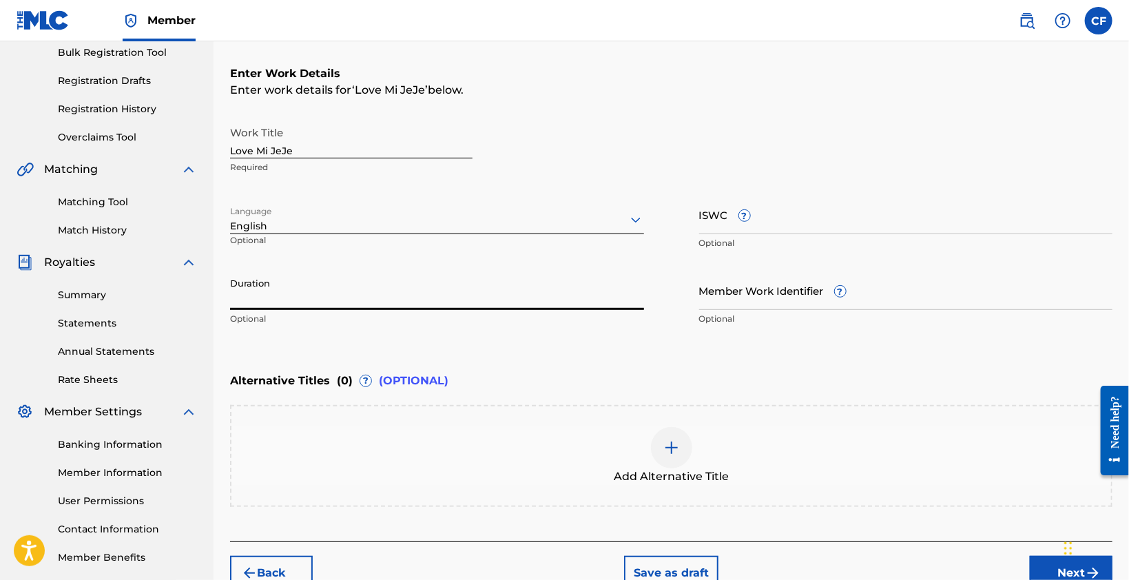
click at [328, 297] on input "Duration" at bounding box center [437, 290] width 414 height 39
type input "-"
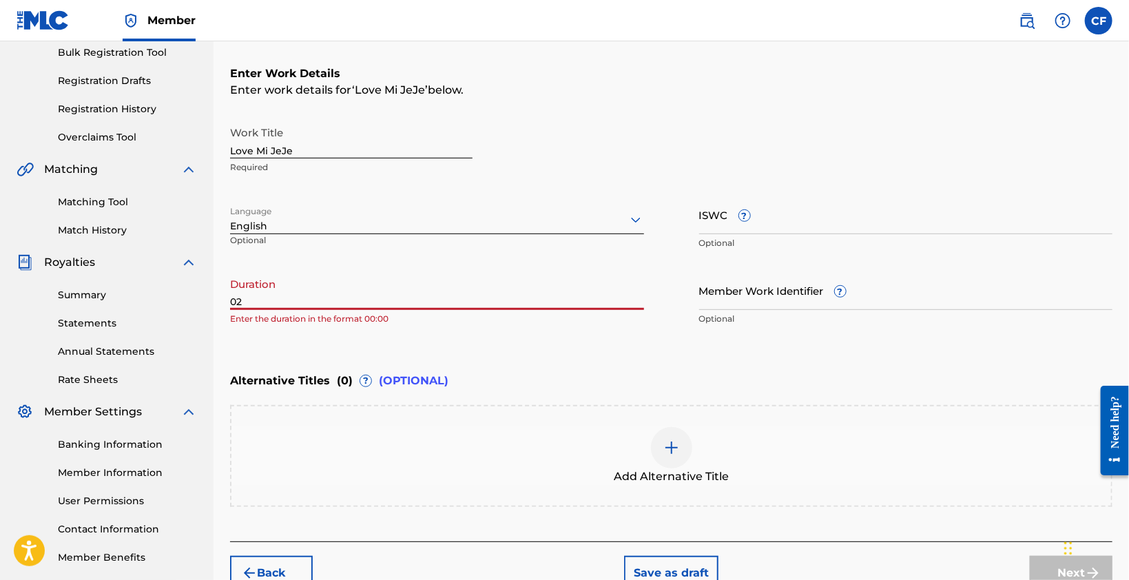
type input "02"
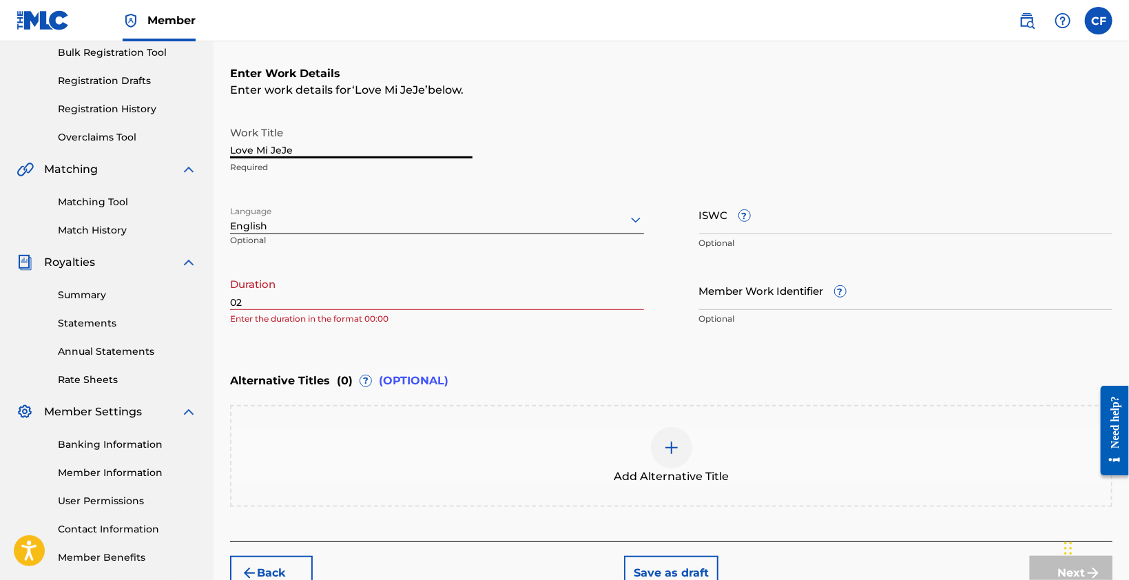
drag, startPoint x: 359, startPoint y: 147, endPoint x: 0, endPoint y: 150, distance: 358.8
click at [0, 150] on main "CT Frimpong Summary Catalog Works Registration Claiming Tool Individual Registr…" at bounding box center [564, 212] width 1129 height 755
type input "NEONLITES"
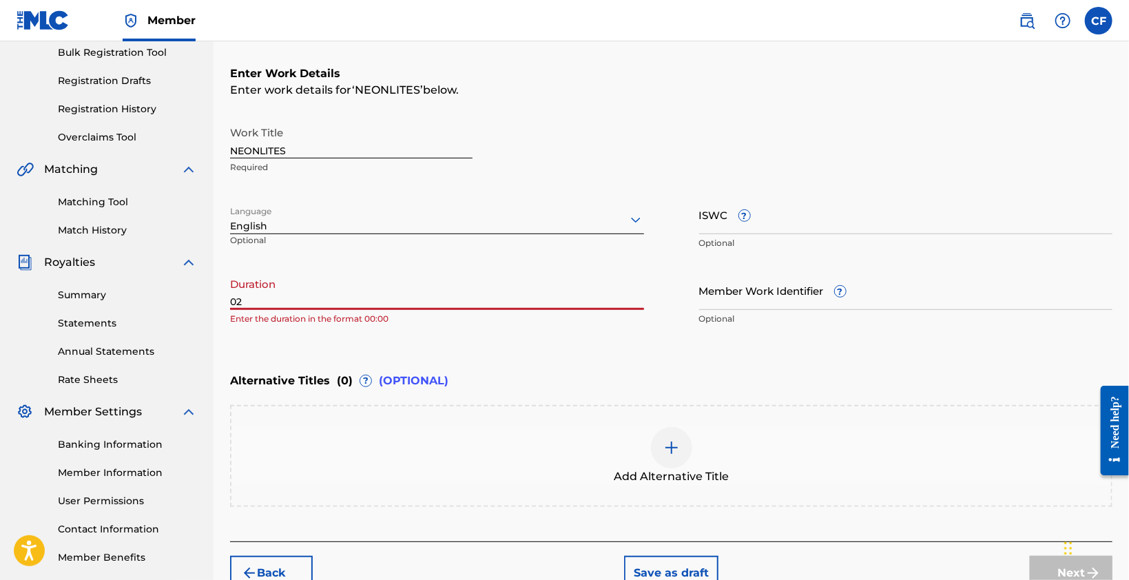
click at [424, 291] on input "02" at bounding box center [437, 290] width 414 height 39
click at [424, 301] on input "02" at bounding box center [437, 290] width 414 height 39
type input "_"
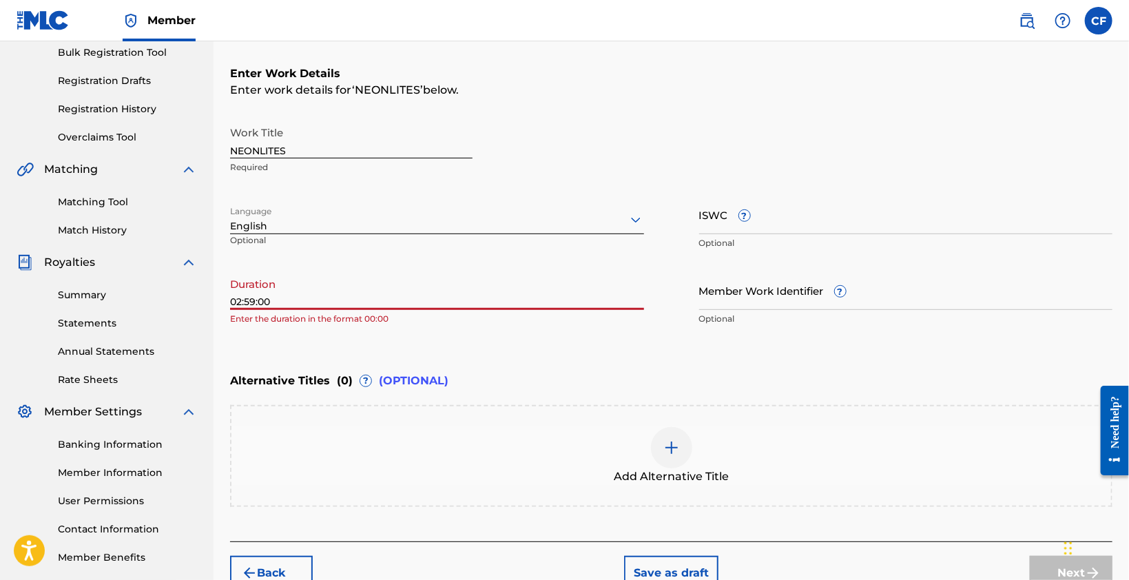
type input "02:59:00"
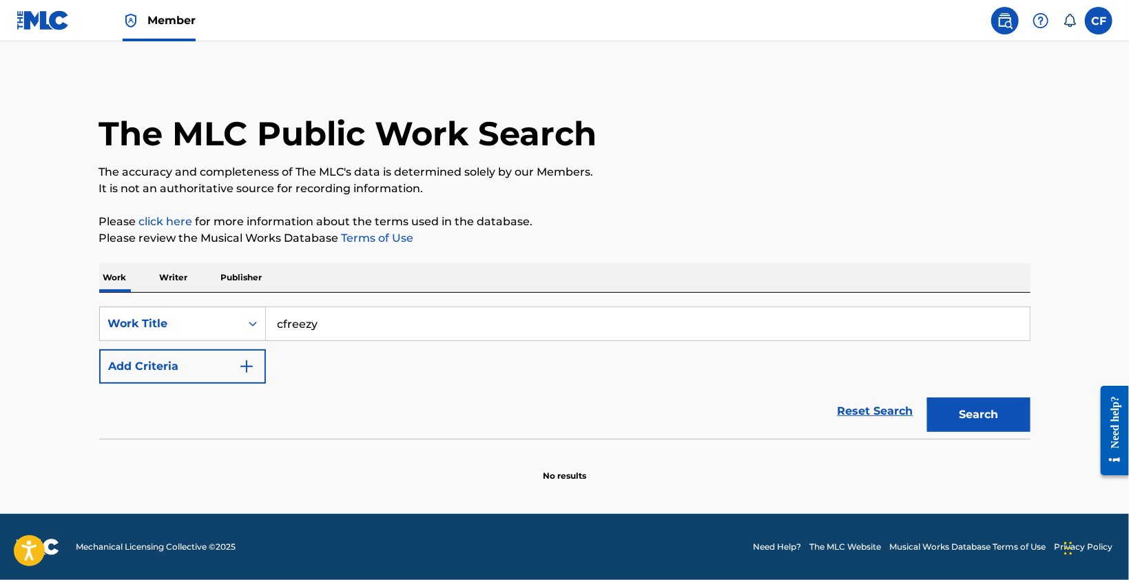
click at [957, 410] on button "Search" at bounding box center [978, 414] width 103 height 34
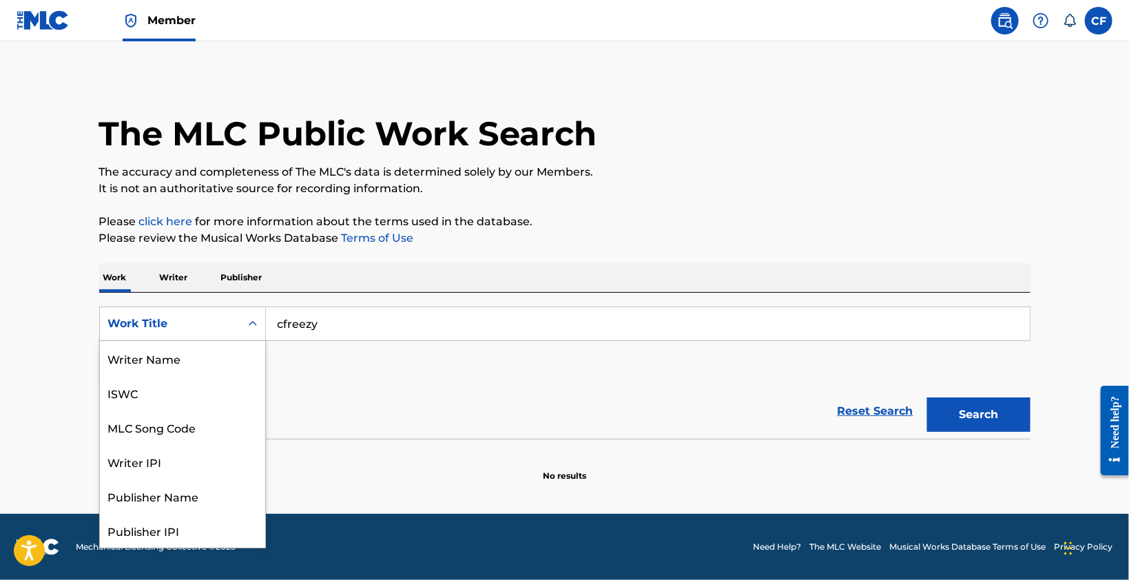
click at [244, 329] on div "Search Form" at bounding box center [252, 323] width 25 height 25
click at [218, 395] on div "Writer IPI" at bounding box center [182, 392] width 165 height 34
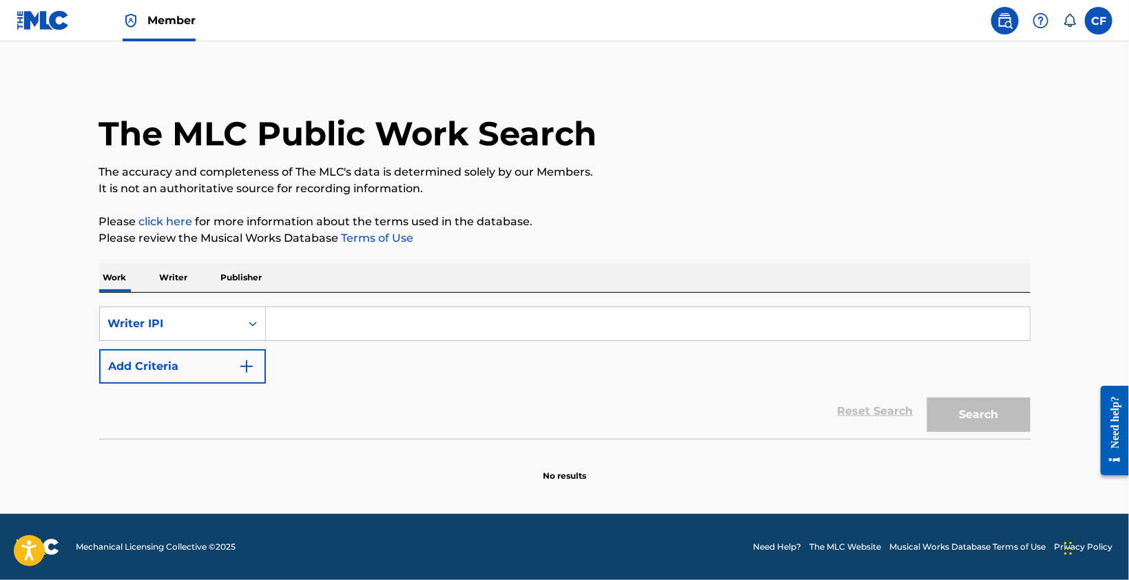
click at [327, 335] on input "Search Form" at bounding box center [648, 323] width 764 height 33
type input "1302934676"
click at [976, 410] on button "Search" at bounding box center [978, 414] width 103 height 34
